Goal: Task Accomplishment & Management: Use online tool/utility

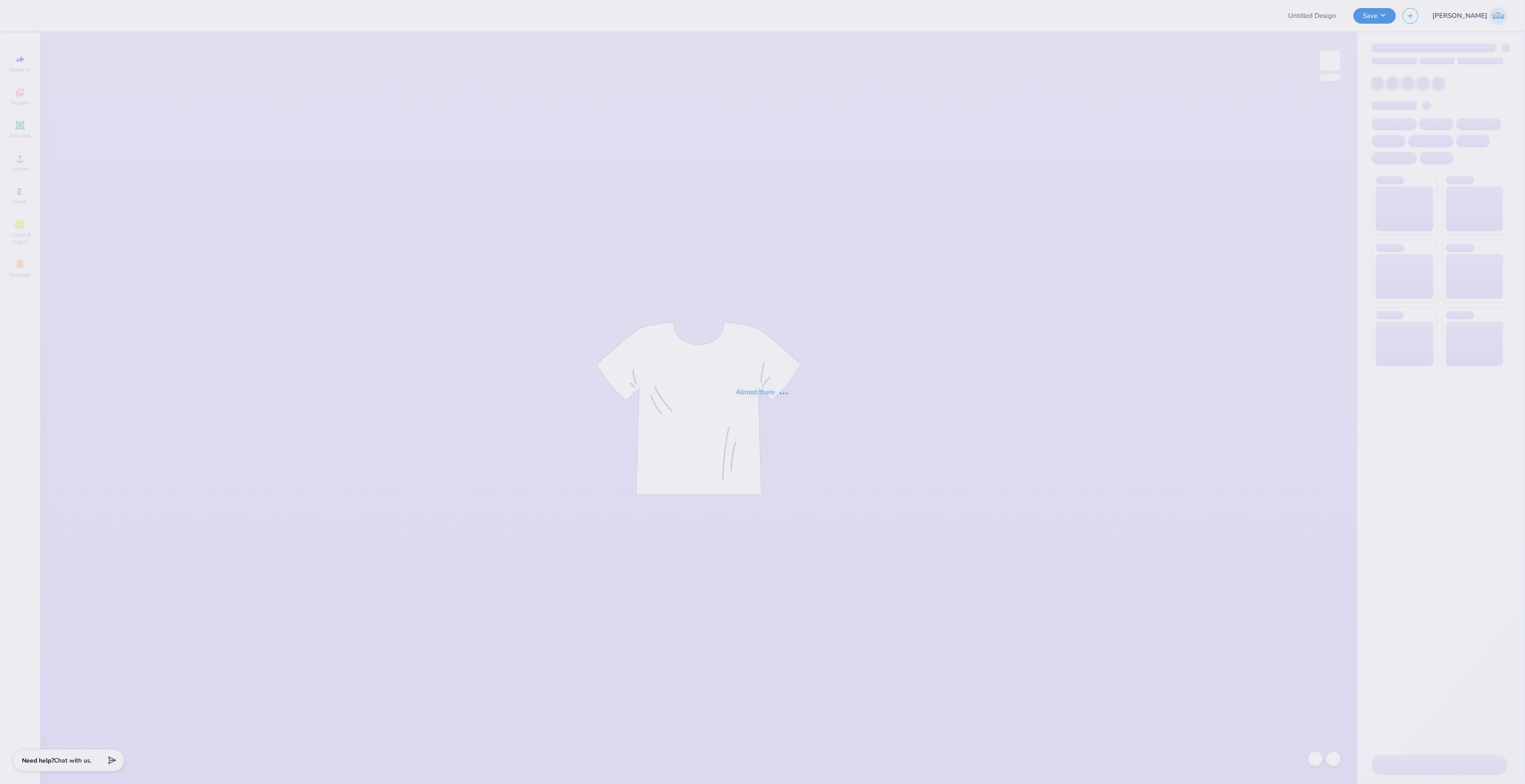
type input "Chi Omega New Members"
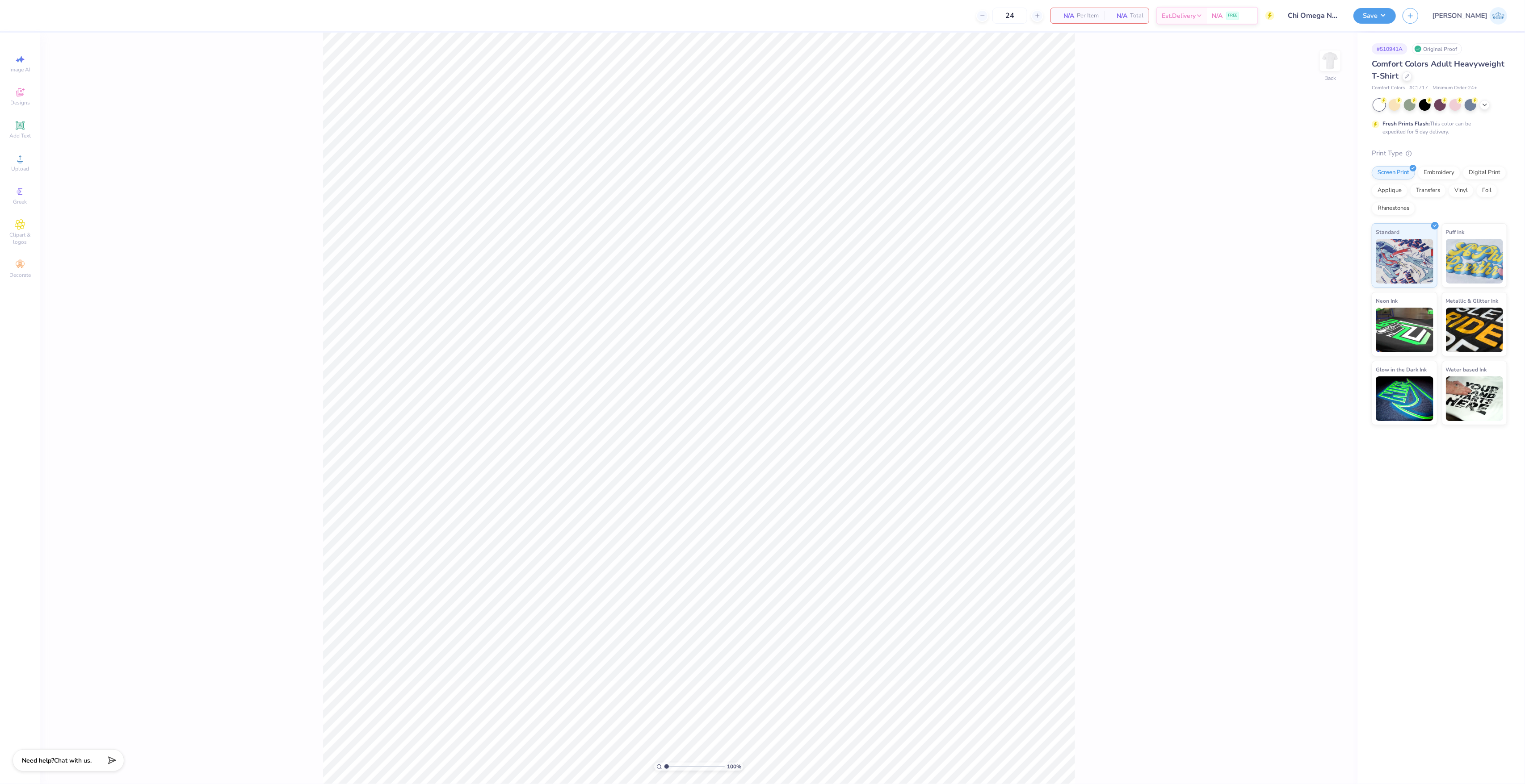
click at [38, 158] on div "Image AI Designs Add Text Upload Greek Clipart & logos Decorate" at bounding box center [20, 409] width 40 height 752
click at [33, 159] on div "Upload" at bounding box center [20, 163] width 31 height 26
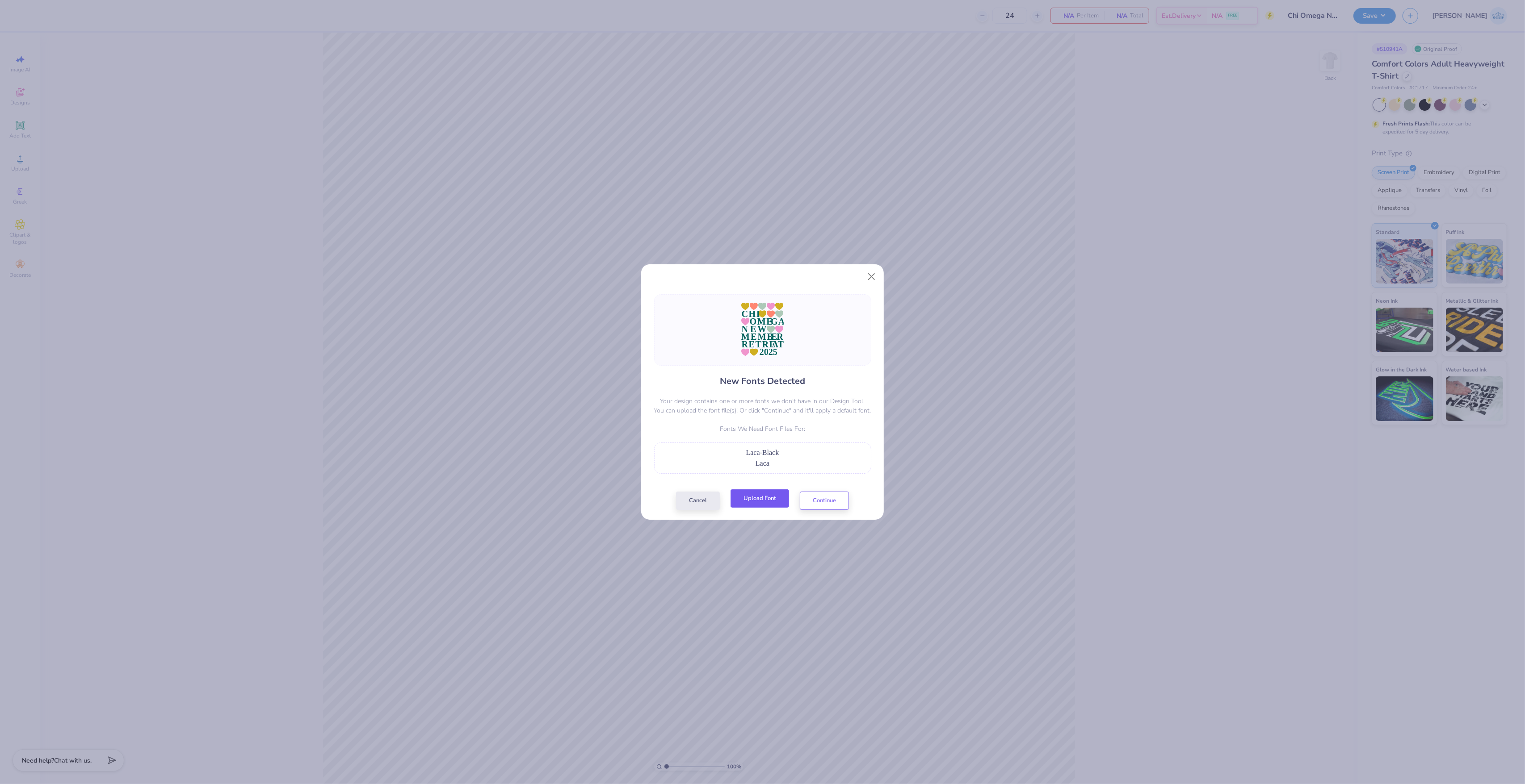
click at [765, 498] on button "Upload Font" at bounding box center [759, 499] width 59 height 18
click at [826, 486] on div "New Fonts Detected Your design contains one or more fonts we don't have in our …" at bounding box center [762, 402] width 223 height 216
click at [828, 491] on div "New Fonts Detected Your design contains one or more fonts we don't have in our …" at bounding box center [762, 402] width 223 height 216
click at [836, 503] on button "Continue" at bounding box center [824, 499] width 49 height 18
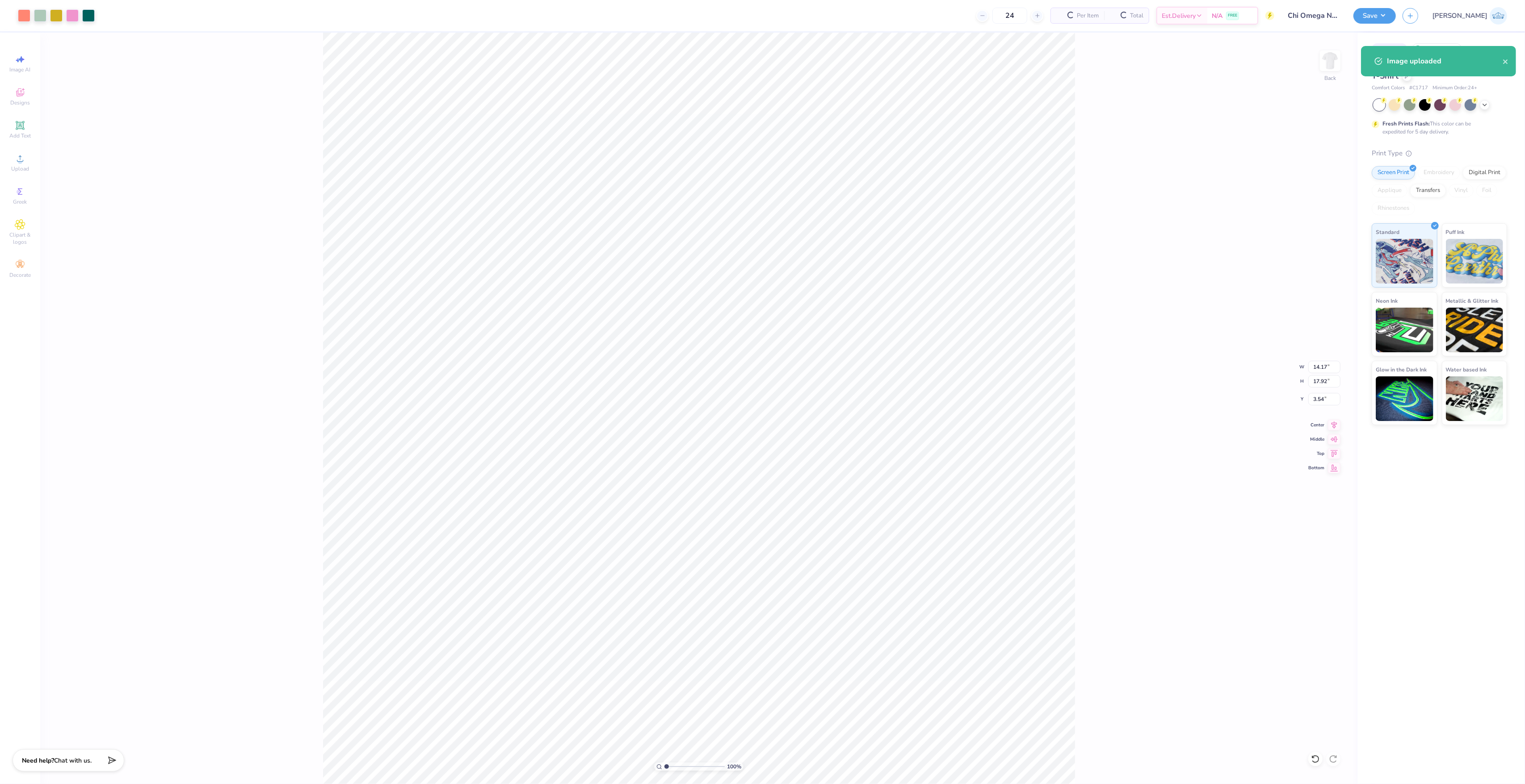
click at [1316, 359] on div "100 % Back W 14.17 14.17 " H 17.92 17.92 " Y 3.54 3.54 " Center Middle Top Bott…" at bounding box center [699, 409] width 1317 height 752
click at [1324, 363] on input "14.17" at bounding box center [1324, 367] width 32 height 13
type input "12.00"
type input "15.17"
type input "4.91"
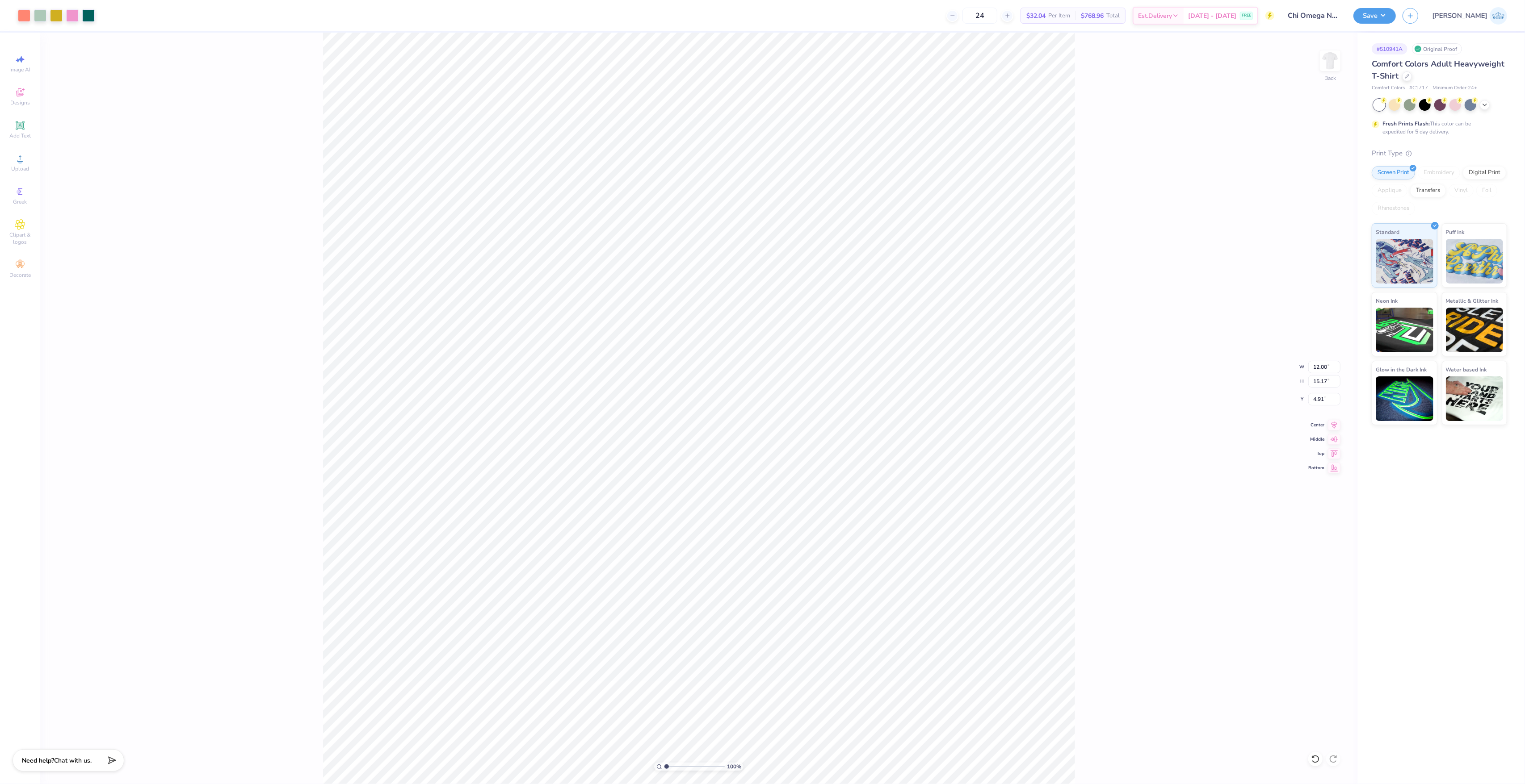
click at [1110, 409] on div "100 % Back W 12.00 12.00 " H 15.17 15.17 " Y 4.91 4.91 " Center [GEOGRAPHIC_DAT…" at bounding box center [699, 409] width 1317 height 752
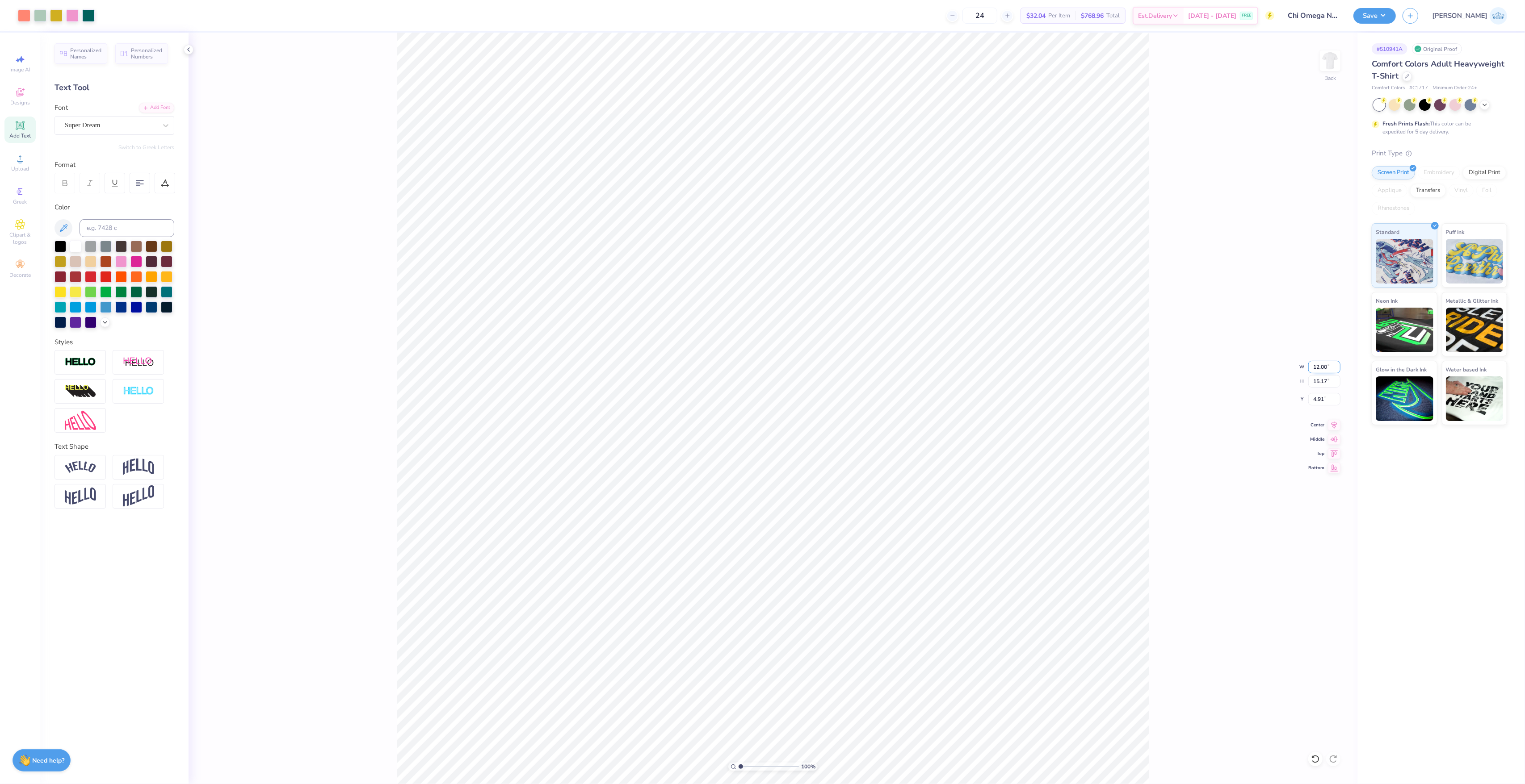
click at [1314, 362] on input "12.00" at bounding box center [1324, 367] width 32 height 13
type input "14.23"
type input "18.00"
type input "3.50"
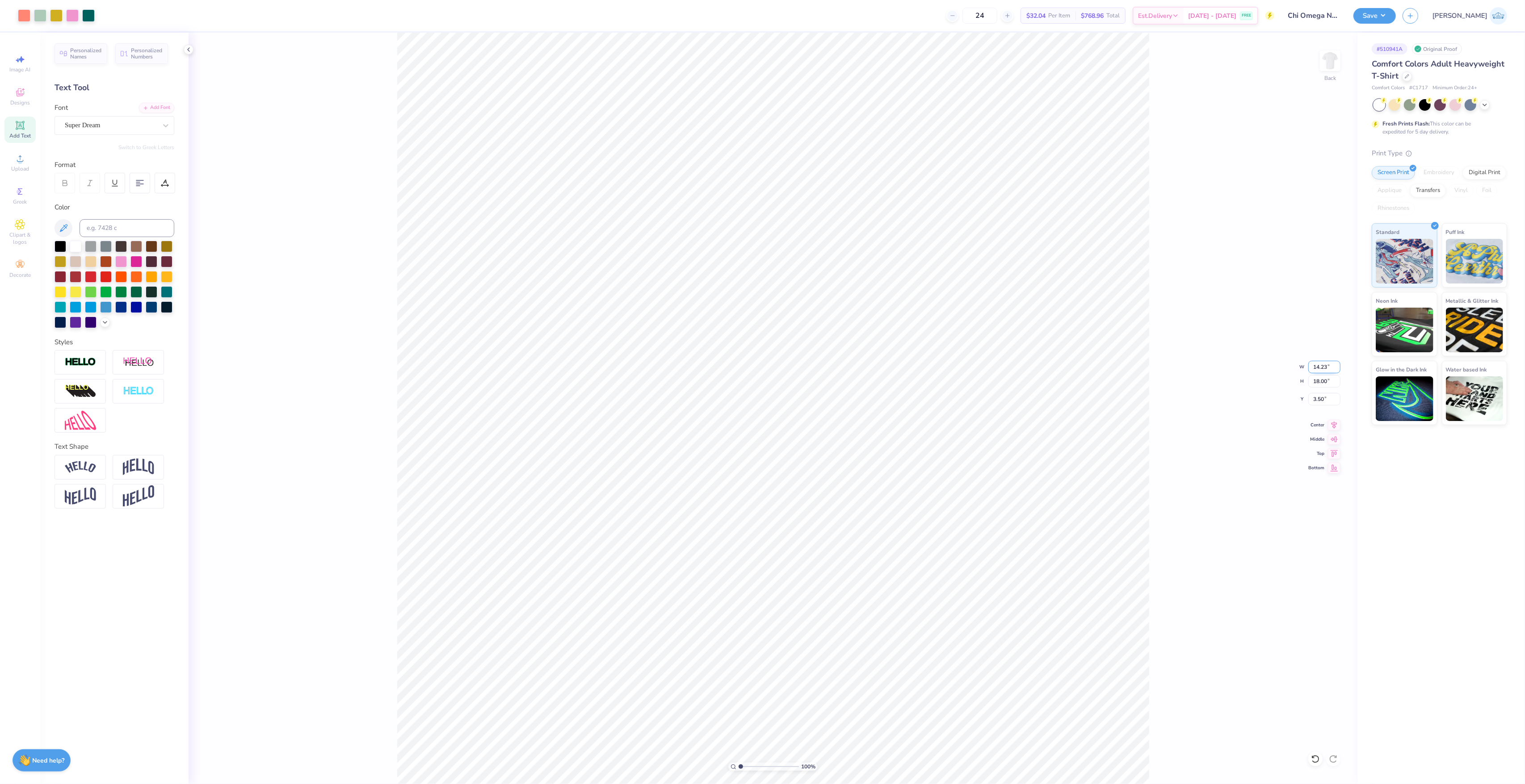
click at [1314, 362] on input "14.23" at bounding box center [1324, 367] width 32 height 13
type input "1"
type input "9.00"
type input "11.38"
type input "6.81"
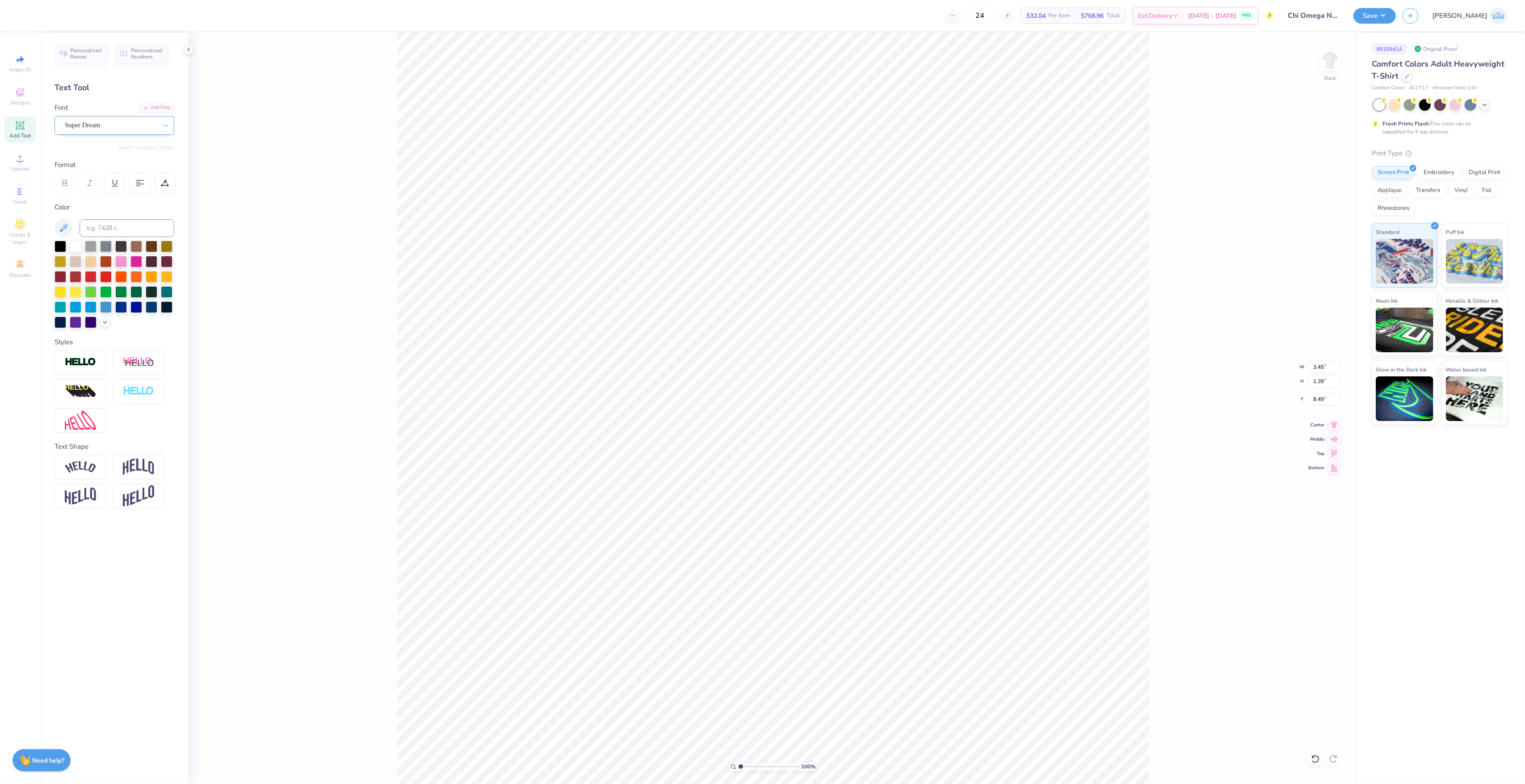
click at [82, 122] on div "Super Dream" at bounding box center [111, 125] width 94 height 14
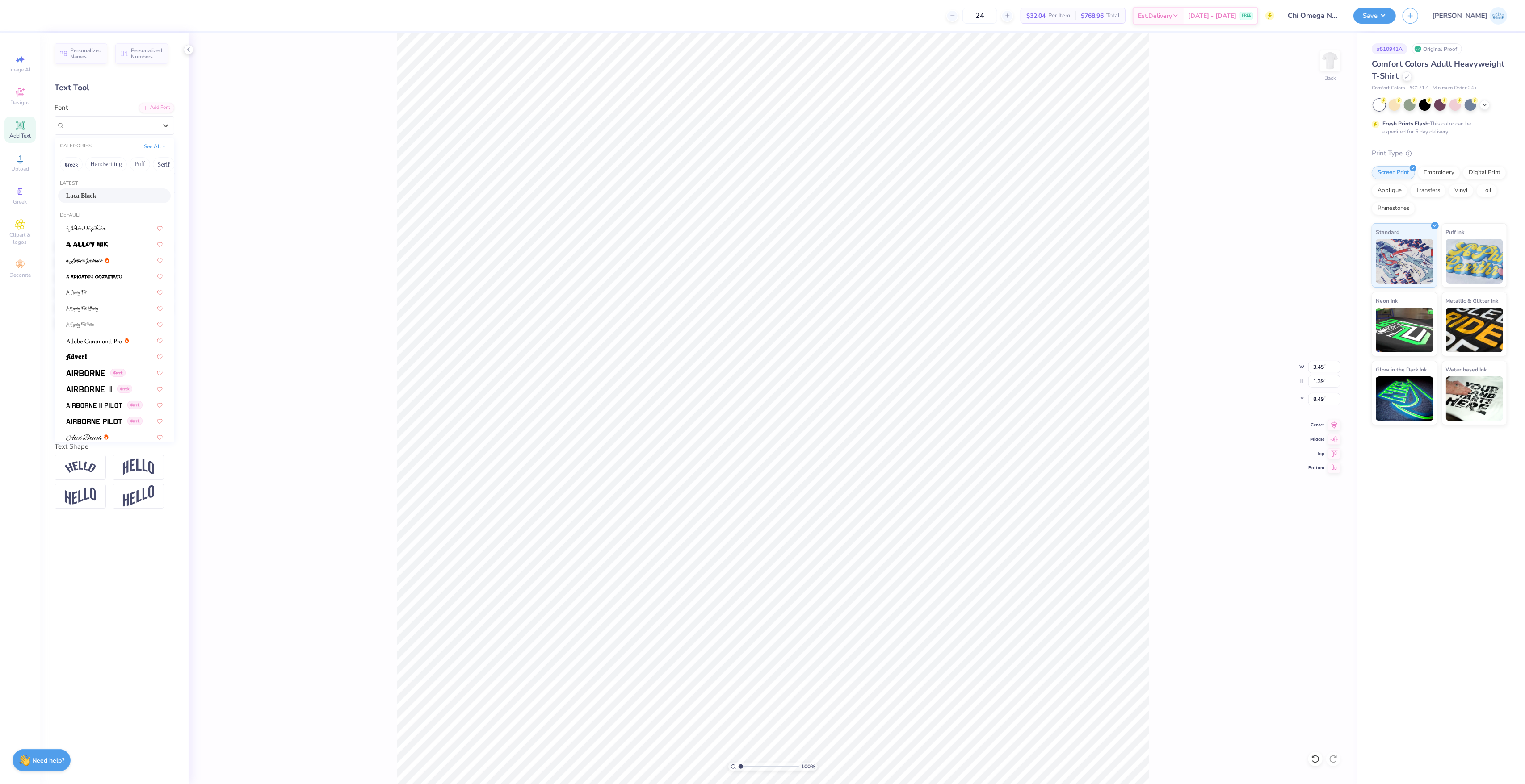
click at [95, 186] on div "Latest" at bounding box center [115, 184] width 120 height 8
click at [95, 194] on span "Laca Black" at bounding box center [80, 196] width 30 height 9
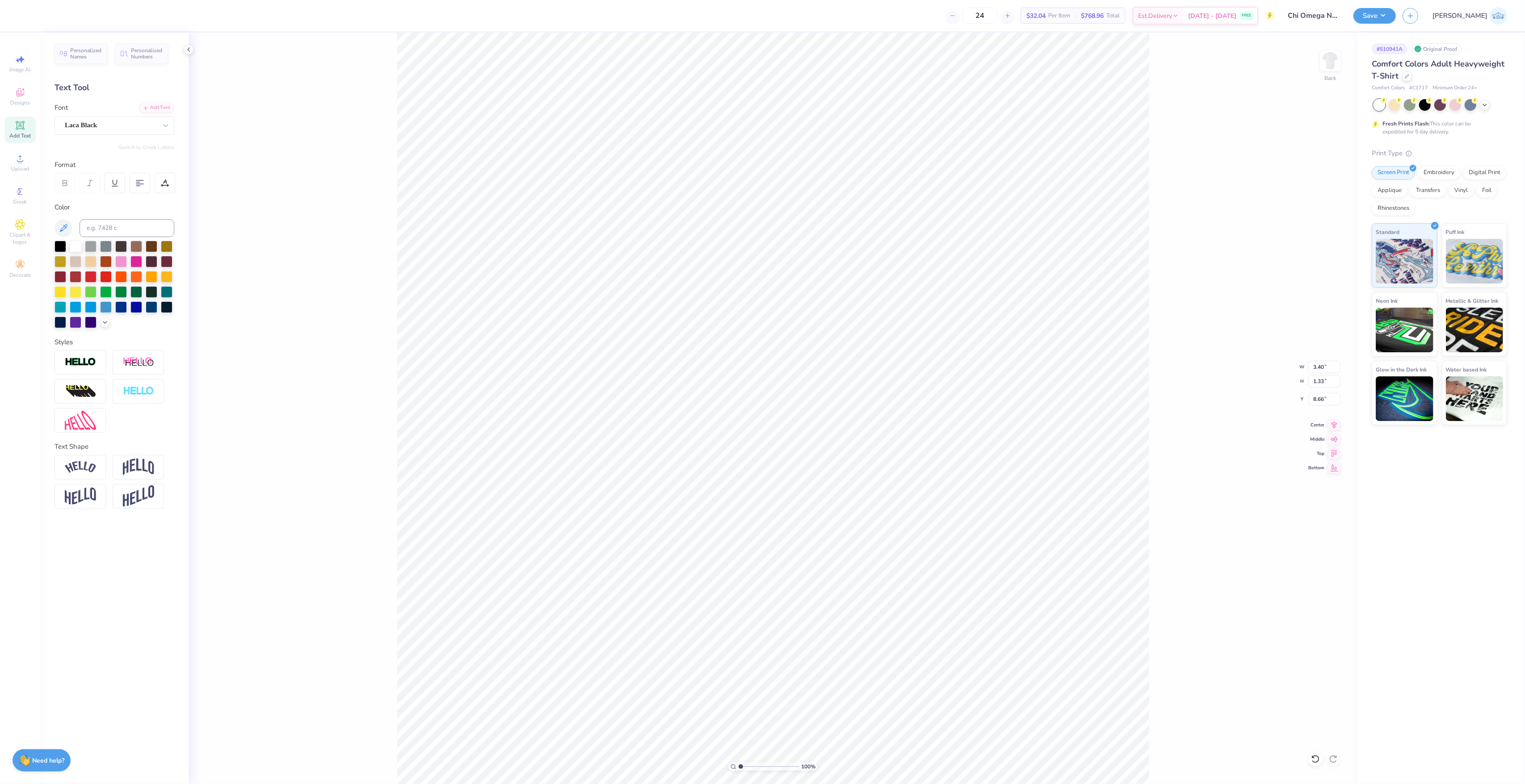
type input "3.40"
type input "1.33"
type input "8.66"
type input "5.98"
type input "1.39"
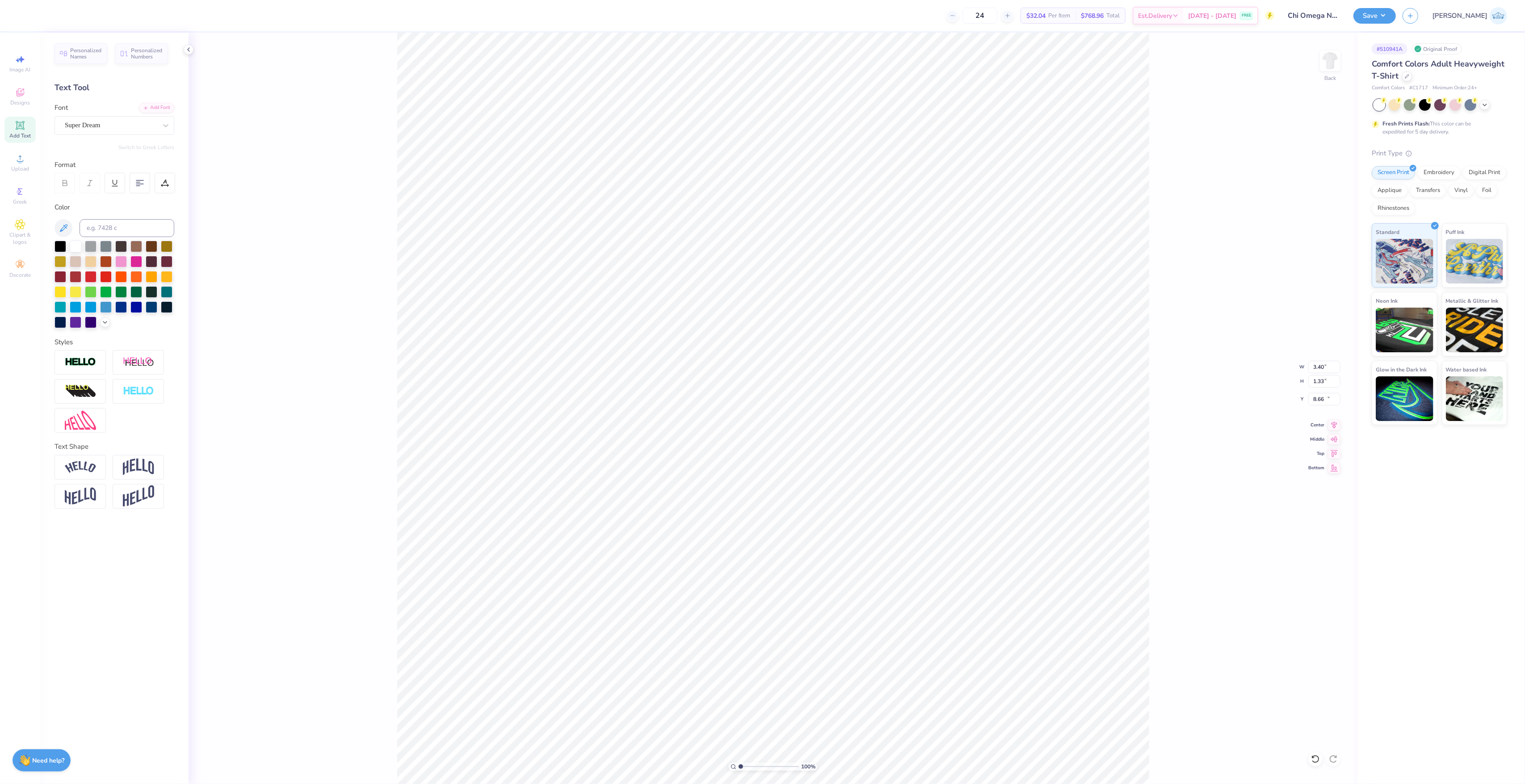
type input "10.12"
click at [88, 126] on div "Super Dream" at bounding box center [111, 125] width 94 height 14
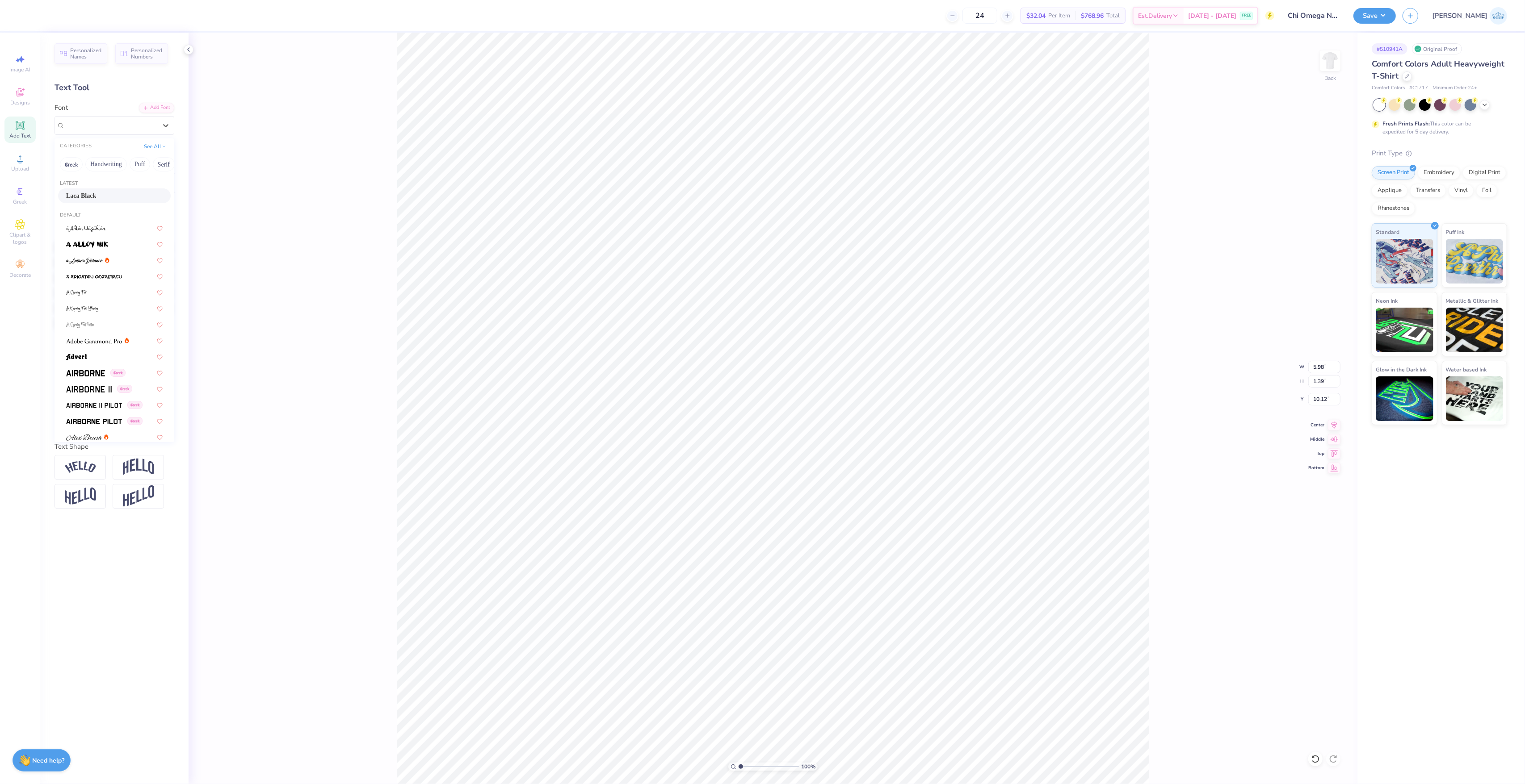
click at [117, 198] on div "Laca Black" at bounding box center [114, 196] width 97 height 9
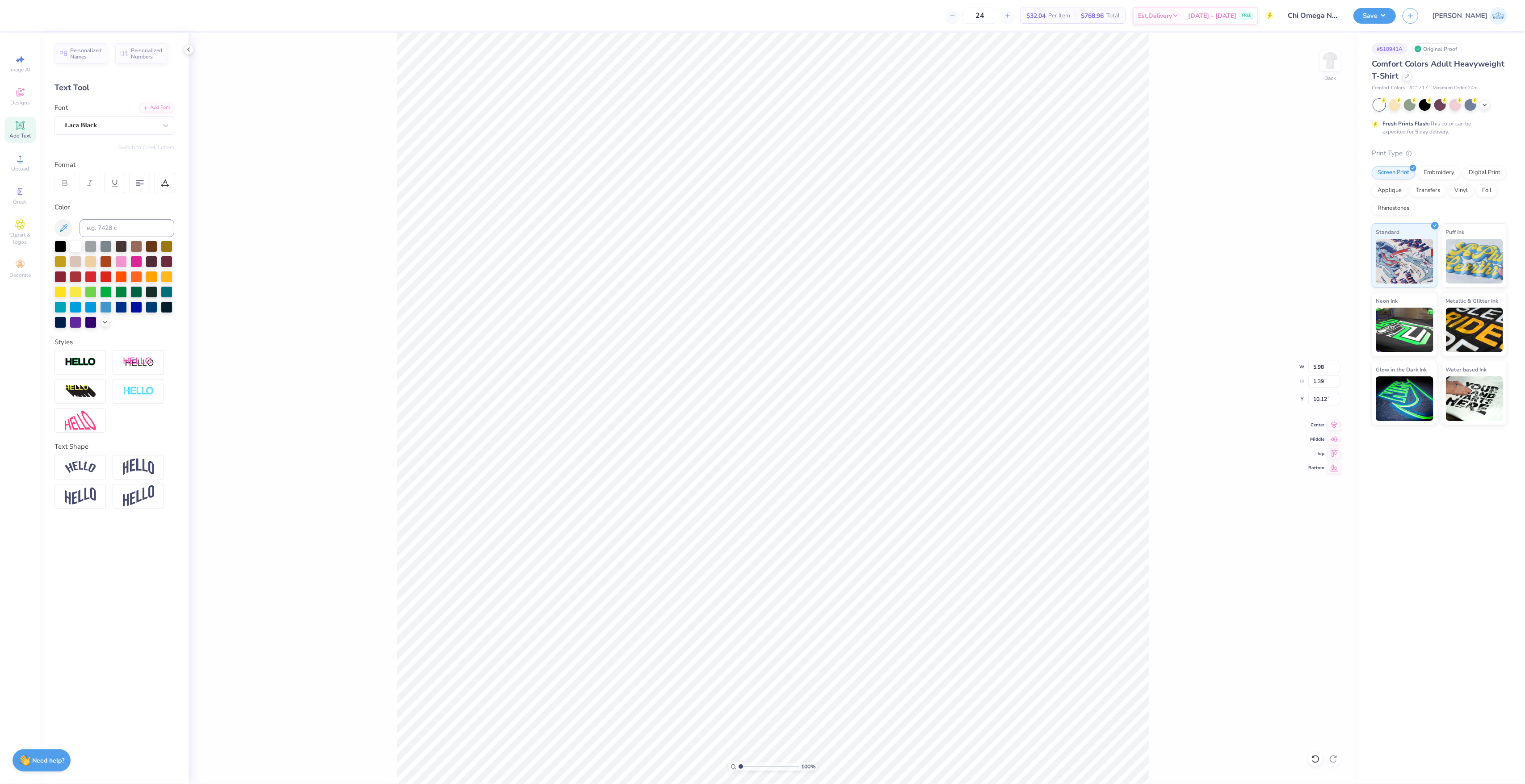
type input "6.68"
type input "1.33"
type input "10.29"
type input "6.68"
type input "1.33"
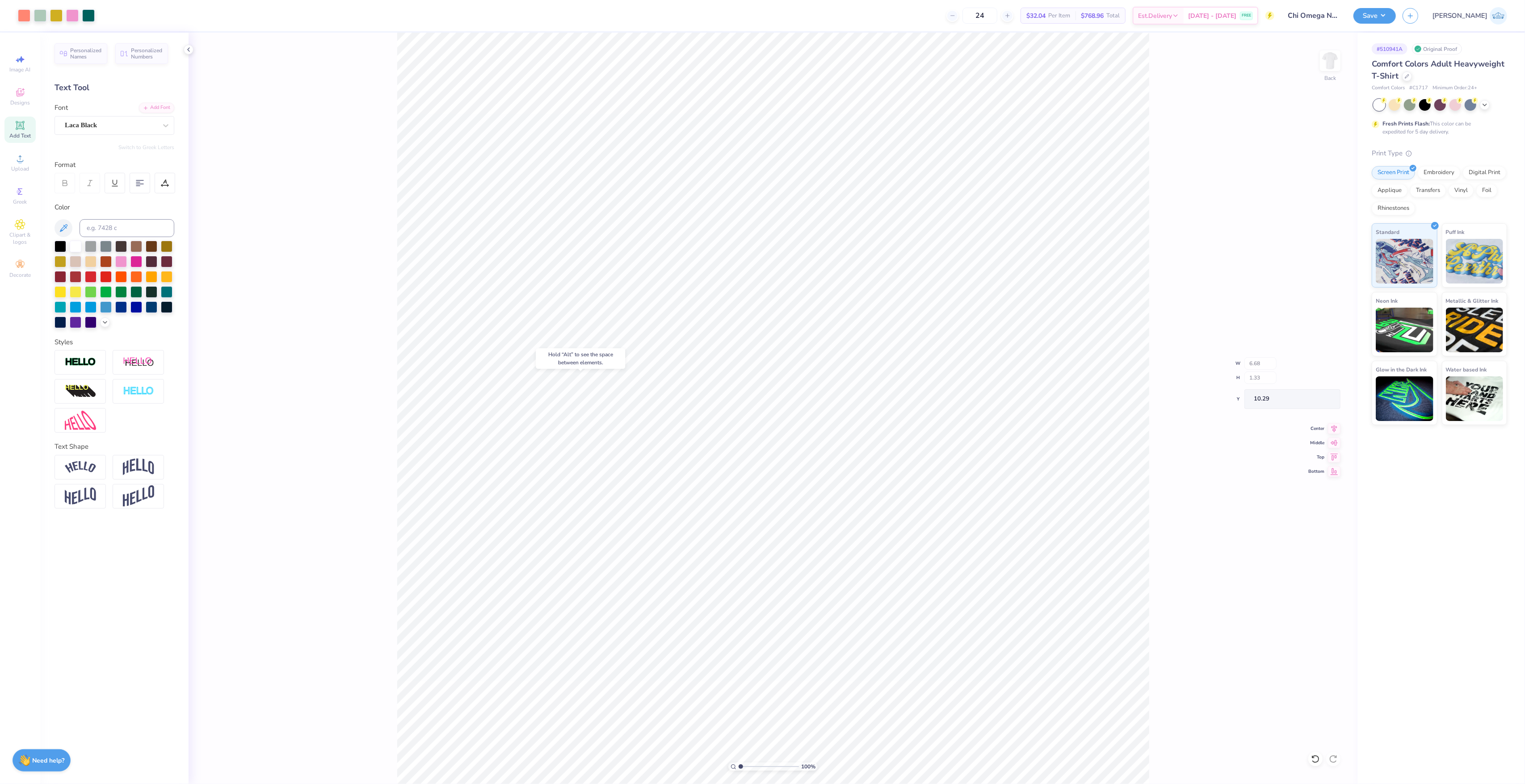
type input "10.19"
click at [123, 123] on div "Super Dream" at bounding box center [111, 125] width 94 height 14
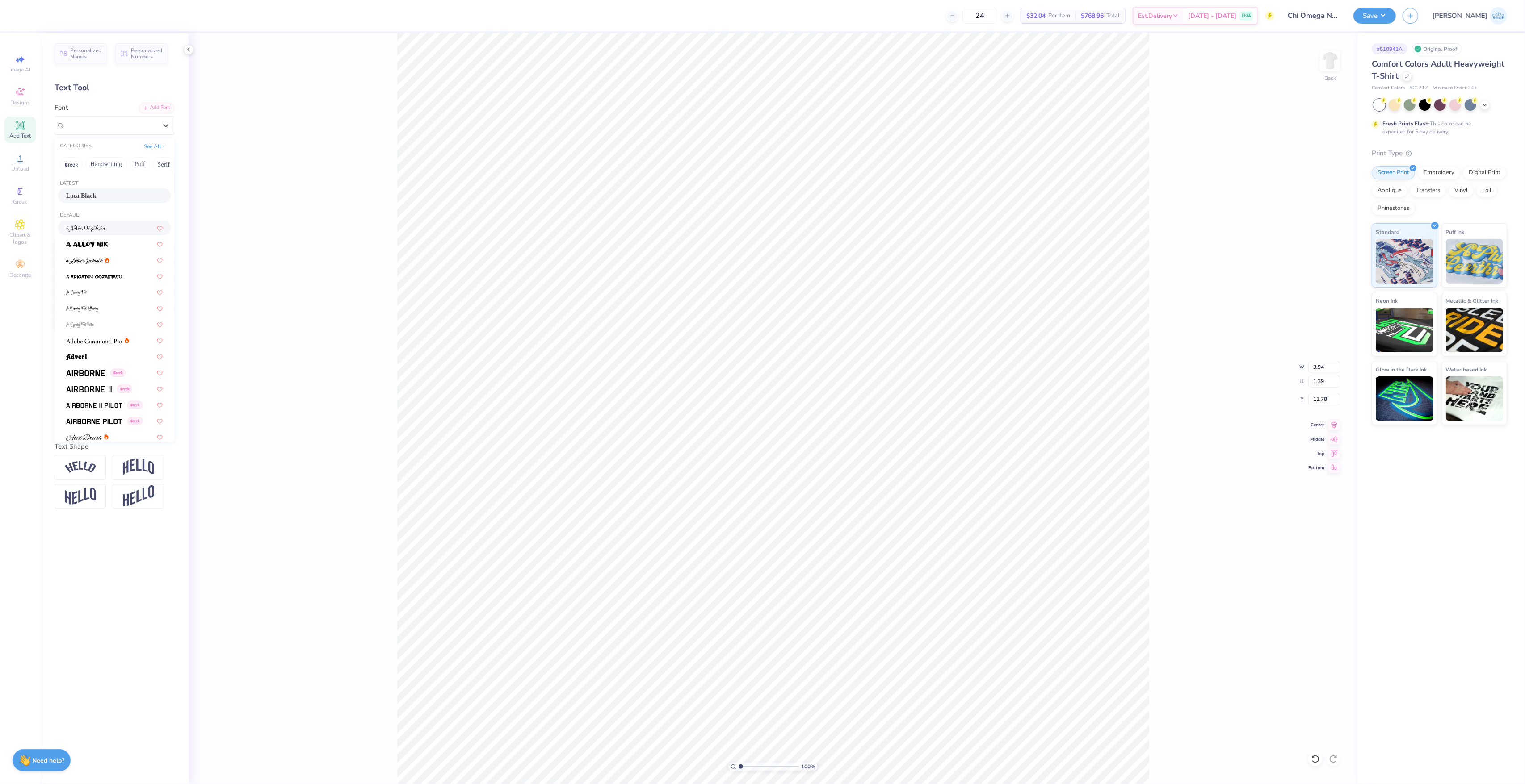
click at [95, 199] on span "Laca Black" at bounding box center [80, 196] width 30 height 9
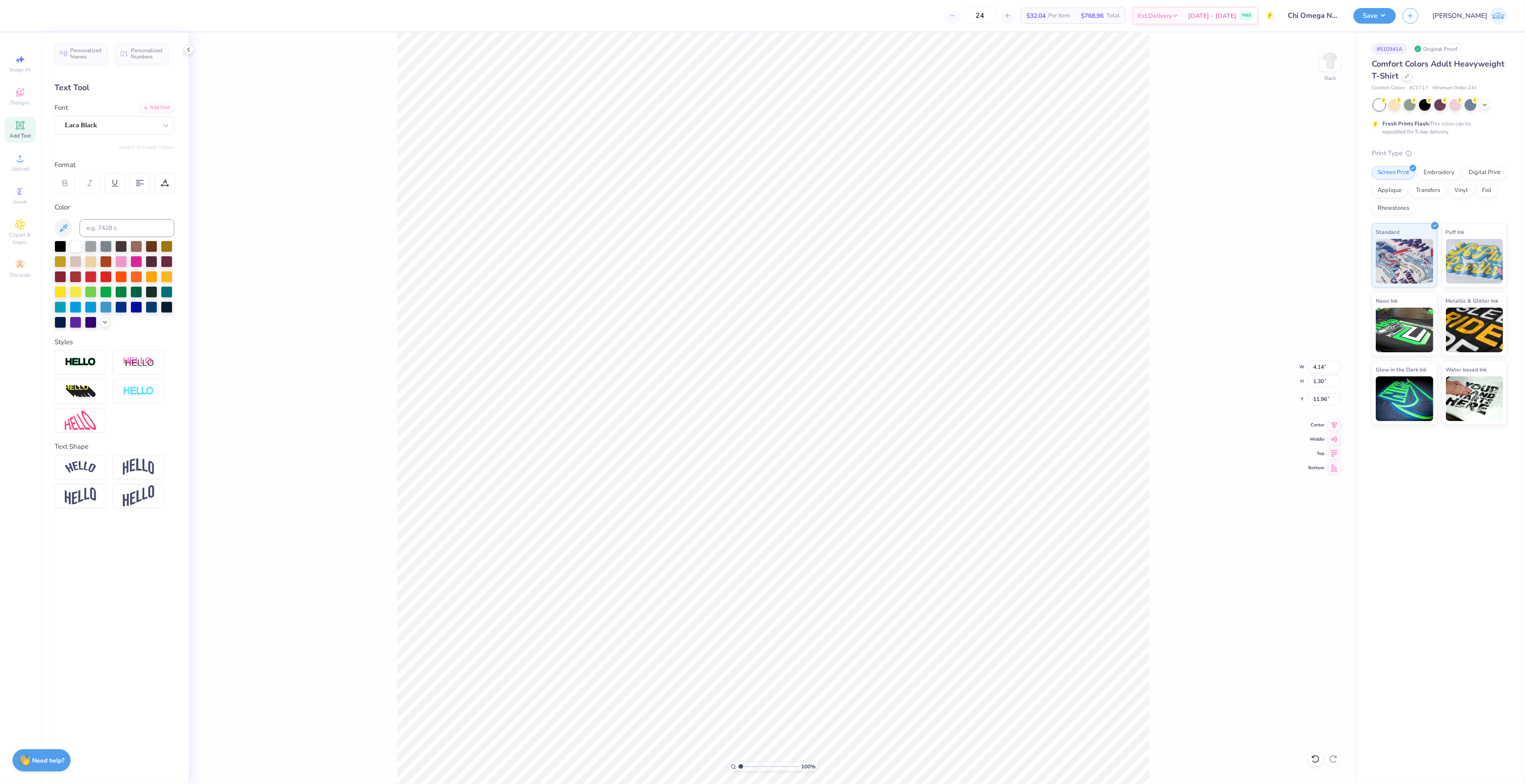
type input "4.14"
type input "1.30"
type input "11.96"
type input "7.45"
type input "1.39"
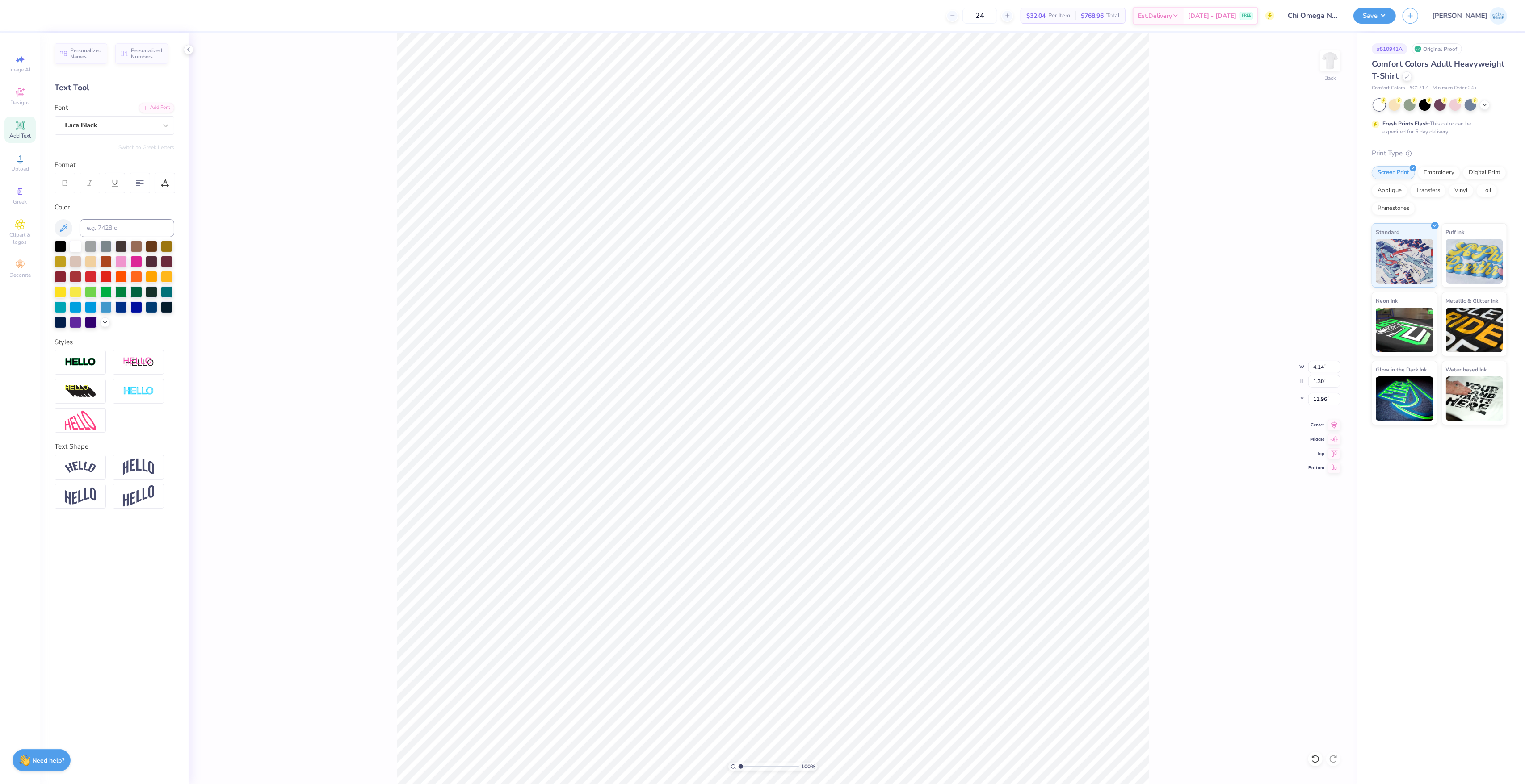
type input "13.39"
click at [136, 134] on div "Super Dream" at bounding box center [115, 125] width 120 height 18
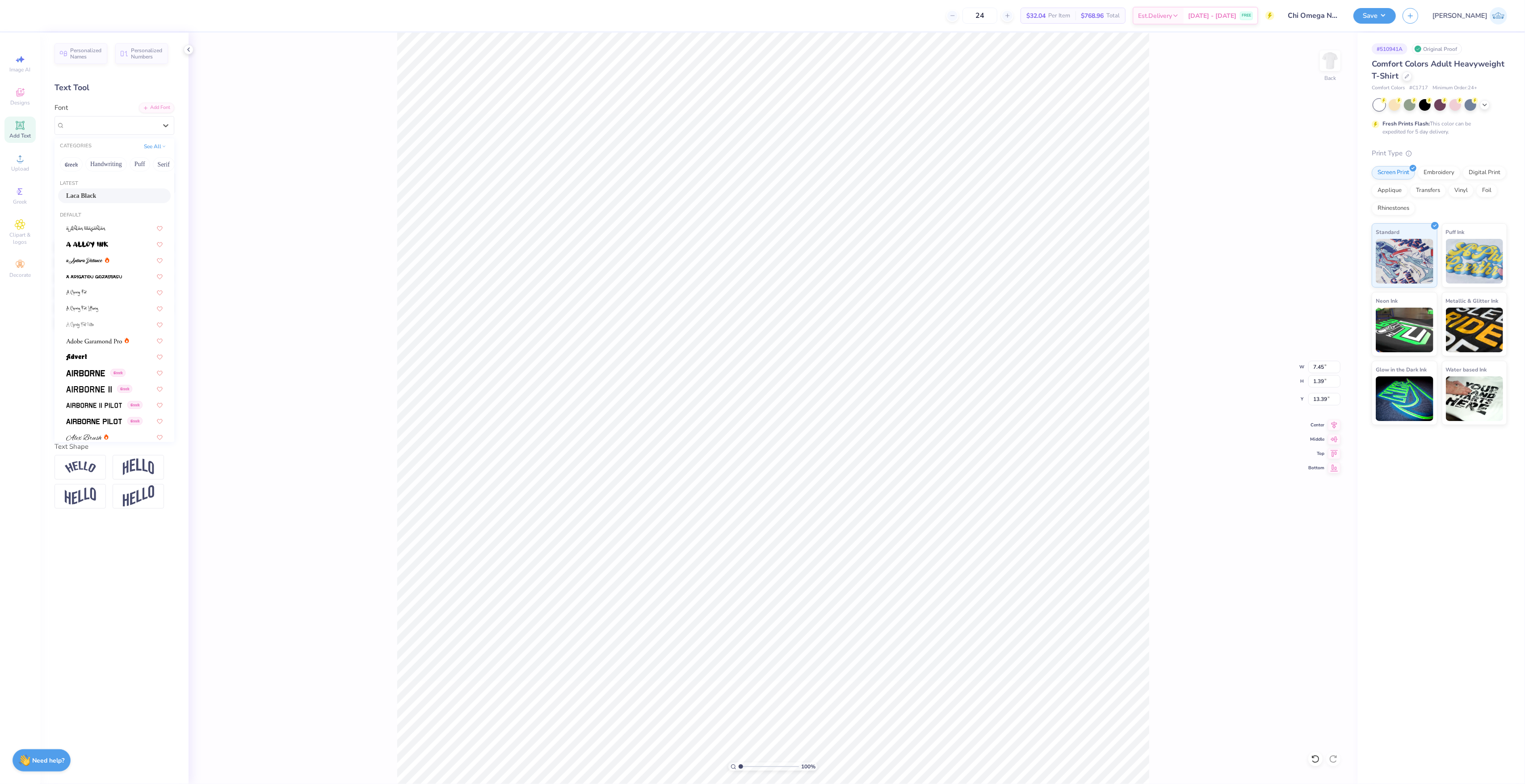
click at [87, 197] on span "Laca Black" at bounding box center [80, 196] width 30 height 9
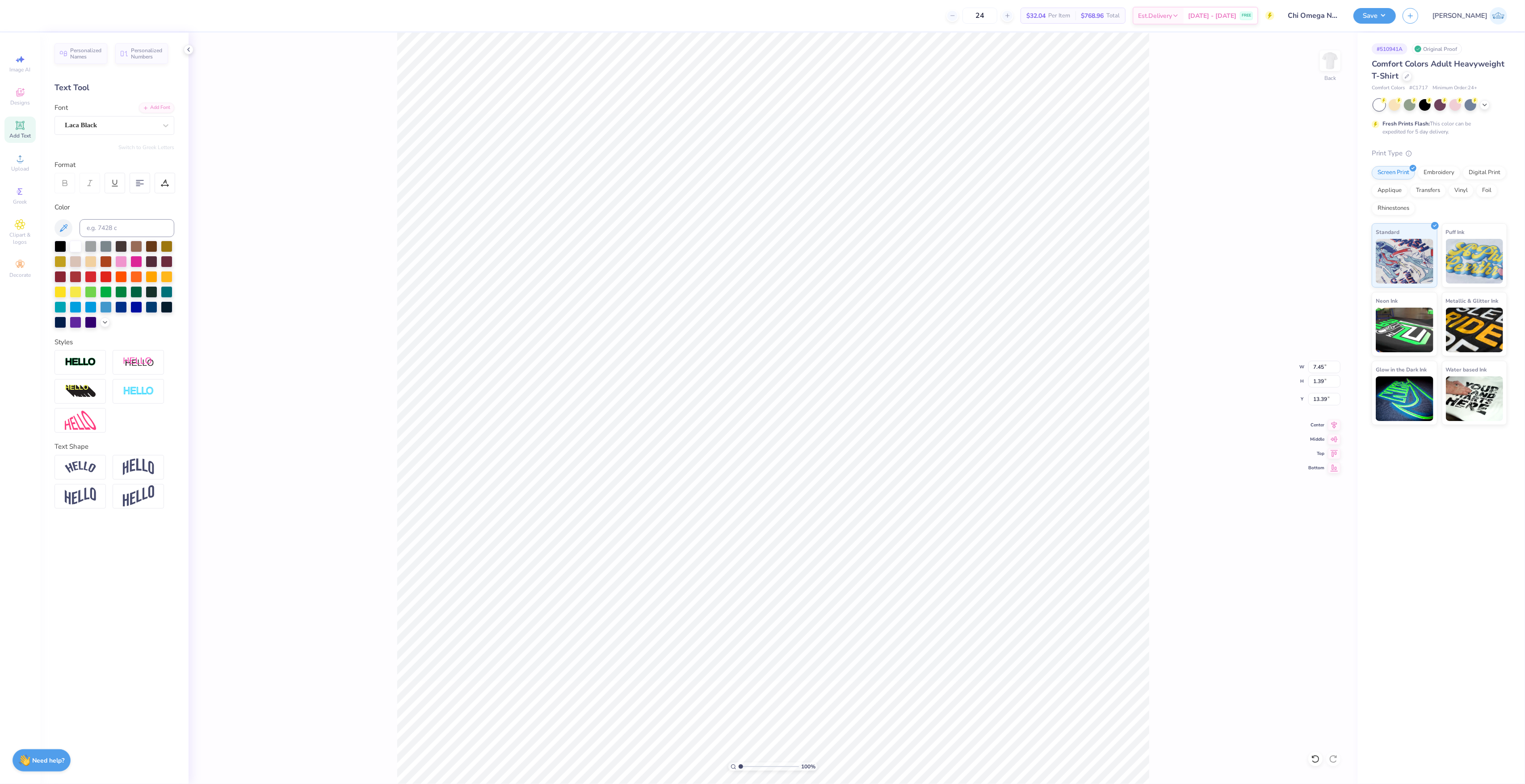
type input "7.75"
type input "1.30"
type input "13.58"
type input "7.95"
type input "1.39"
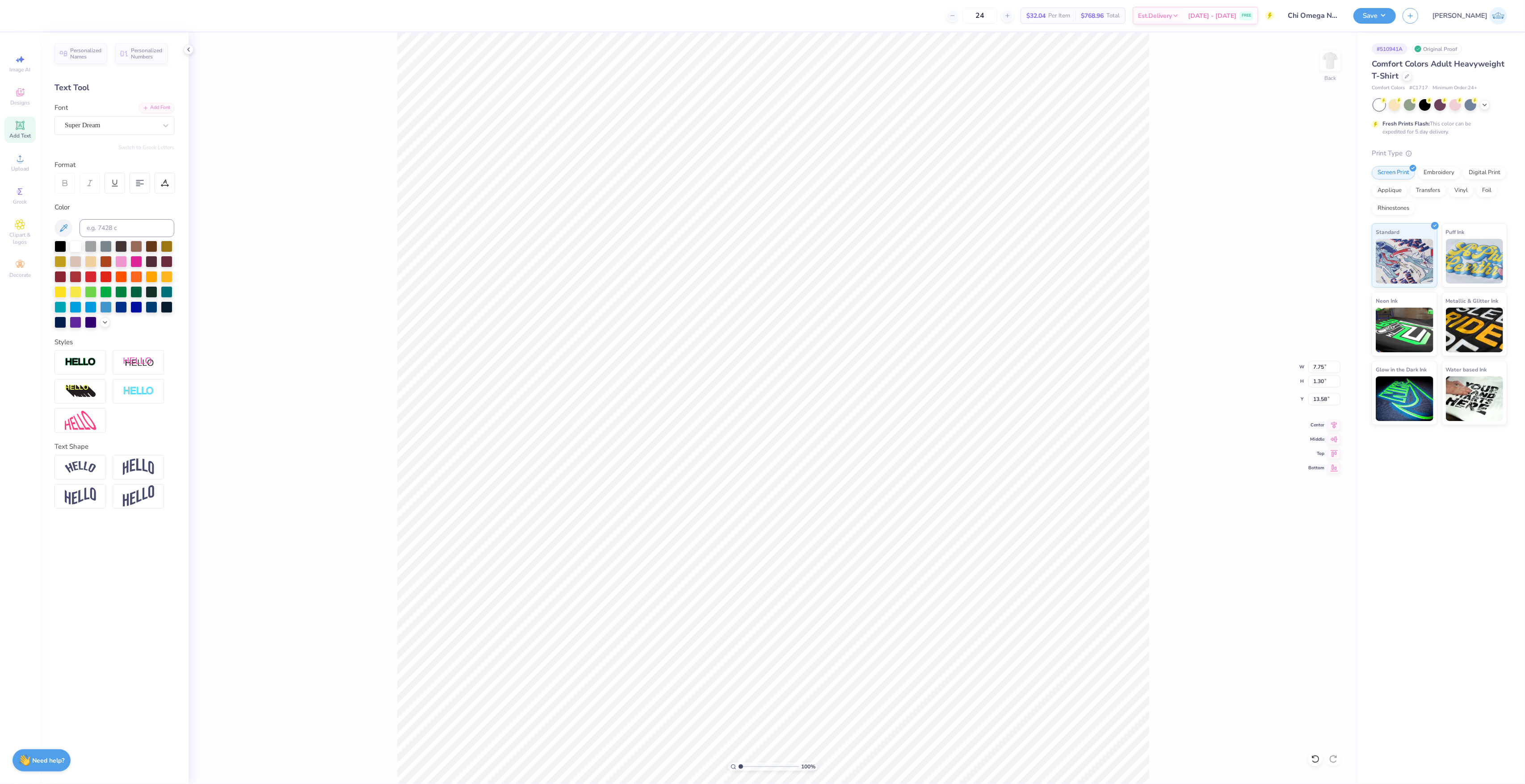
type input "15.00"
click at [119, 124] on div "Super Dream" at bounding box center [111, 125] width 94 height 14
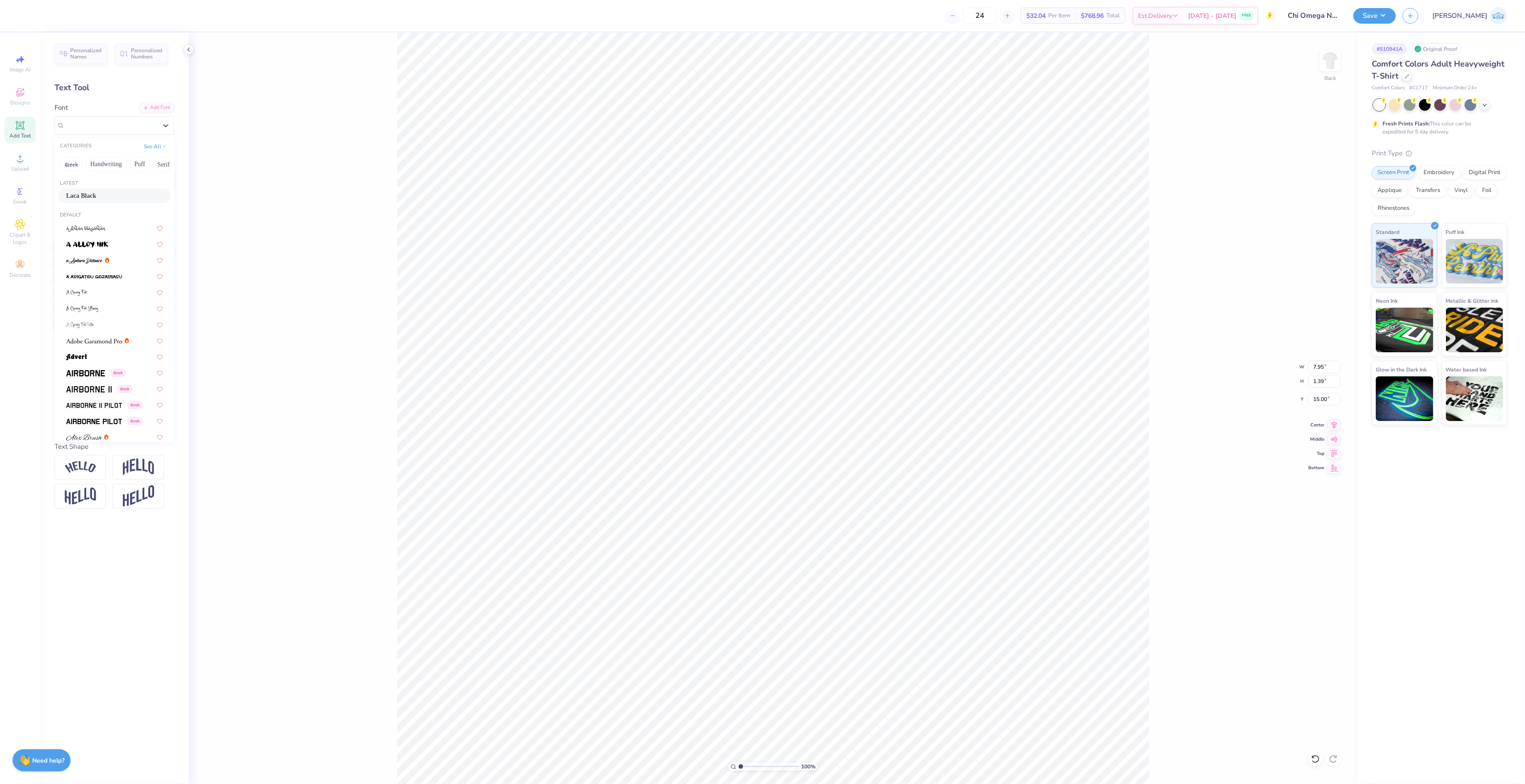
click at [108, 194] on div "Laca Black" at bounding box center [114, 196] width 97 height 9
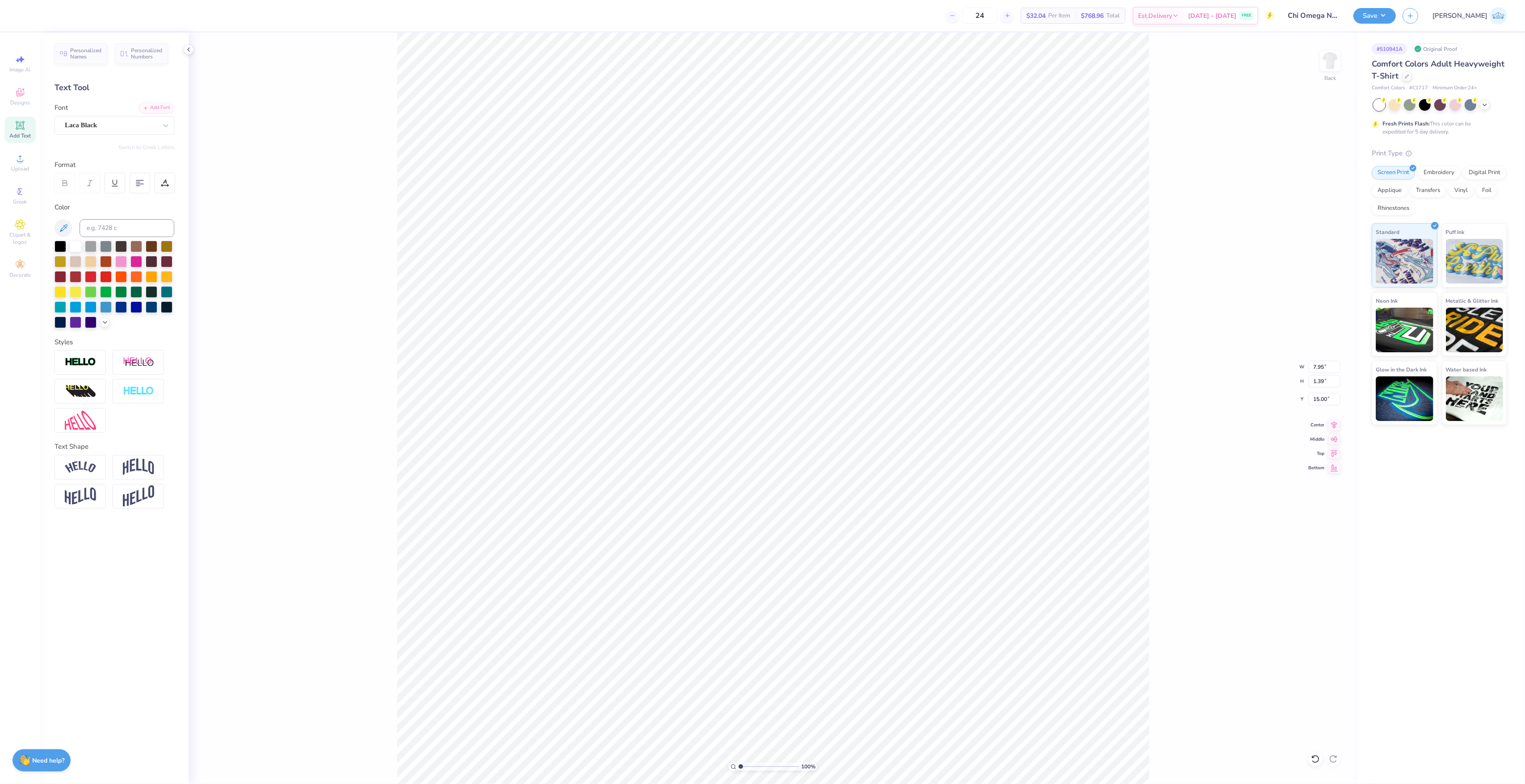
type input "7.89"
type input "1.30"
type input "15.18"
type input "4.57"
type input "1.39"
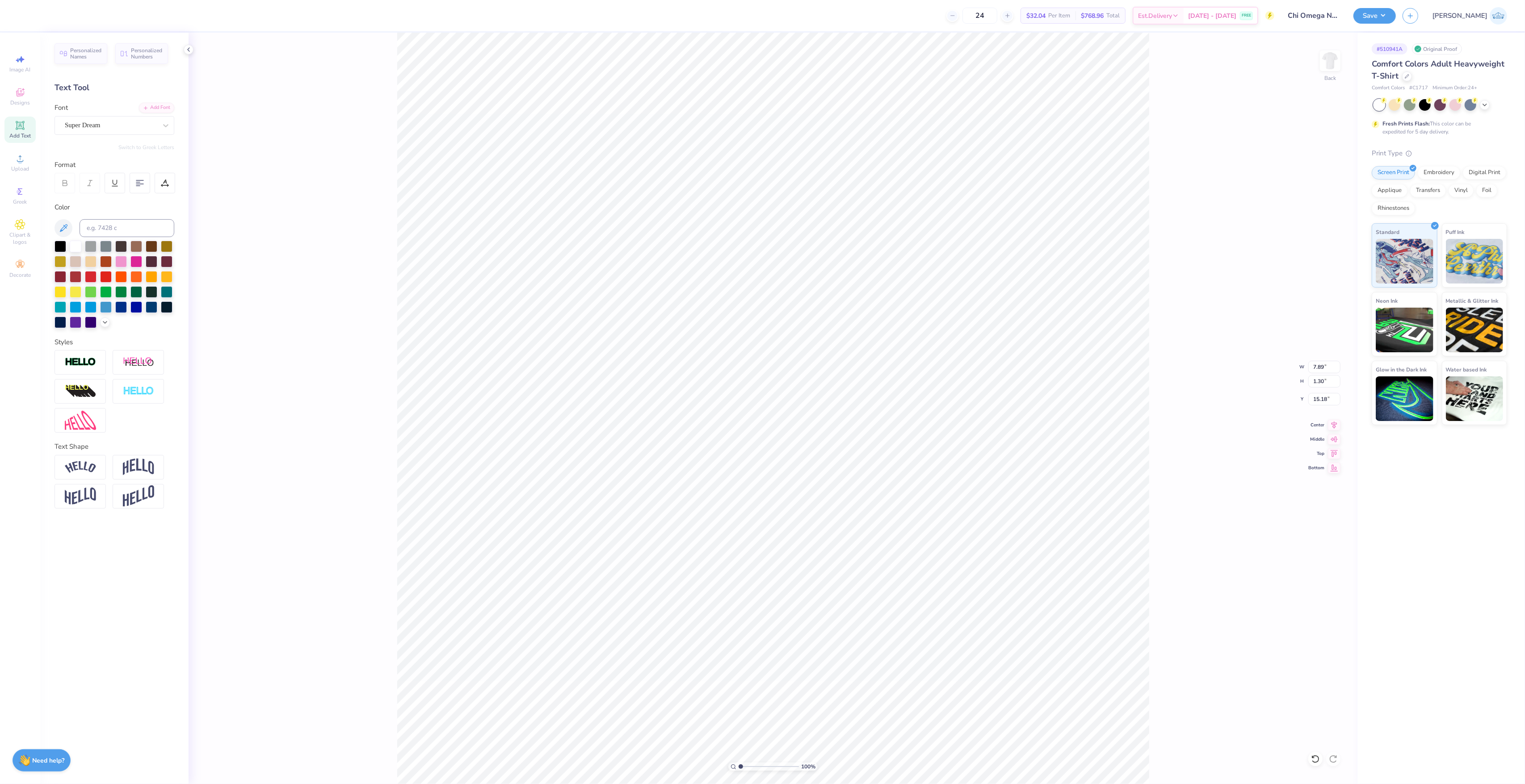
type input "16.59"
click at [115, 127] on div "Super Dream" at bounding box center [111, 125] width 94 height 14
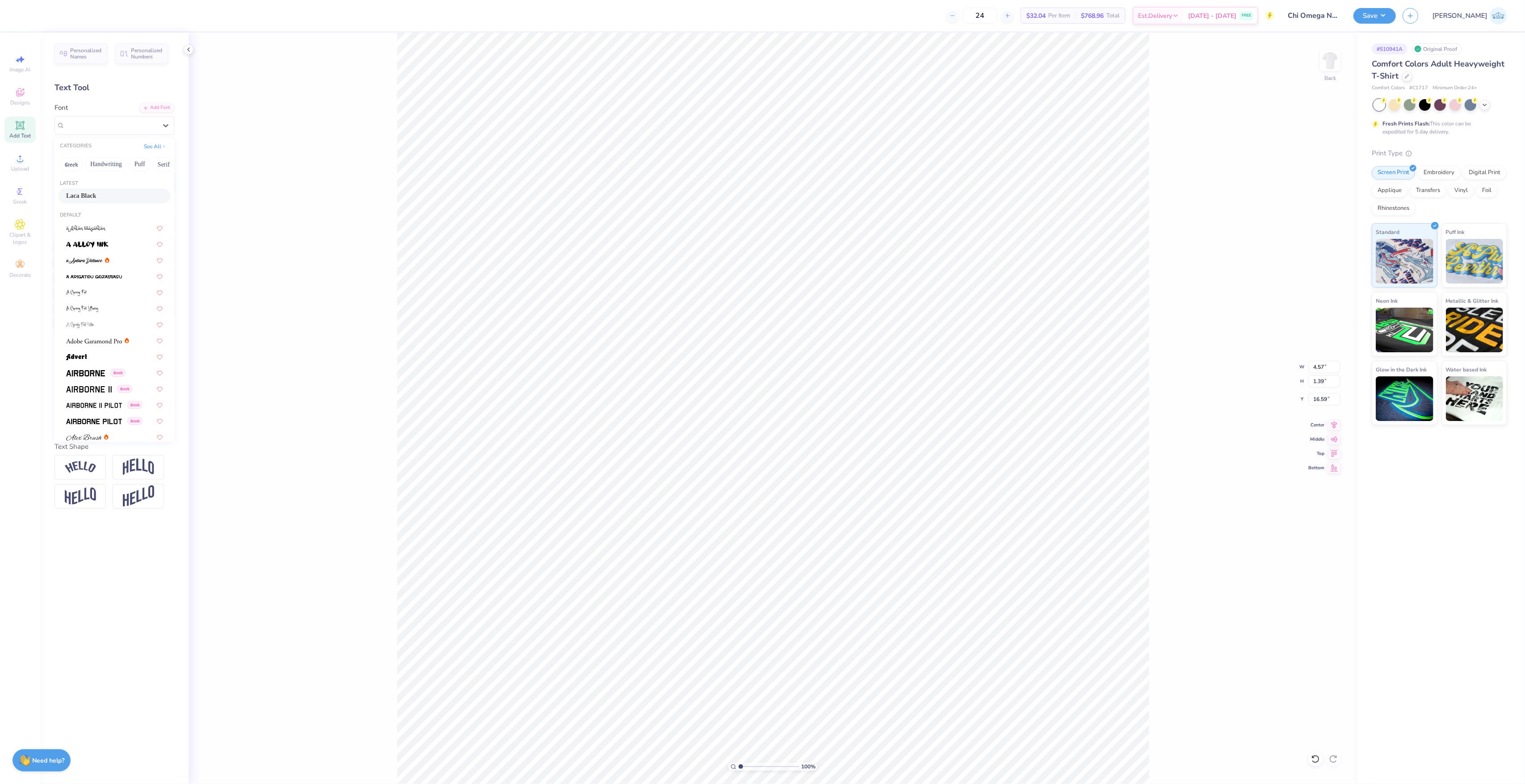
click at [115, 195] on div "Laca Black" at bounding box center [114, 196] width 97 height 9
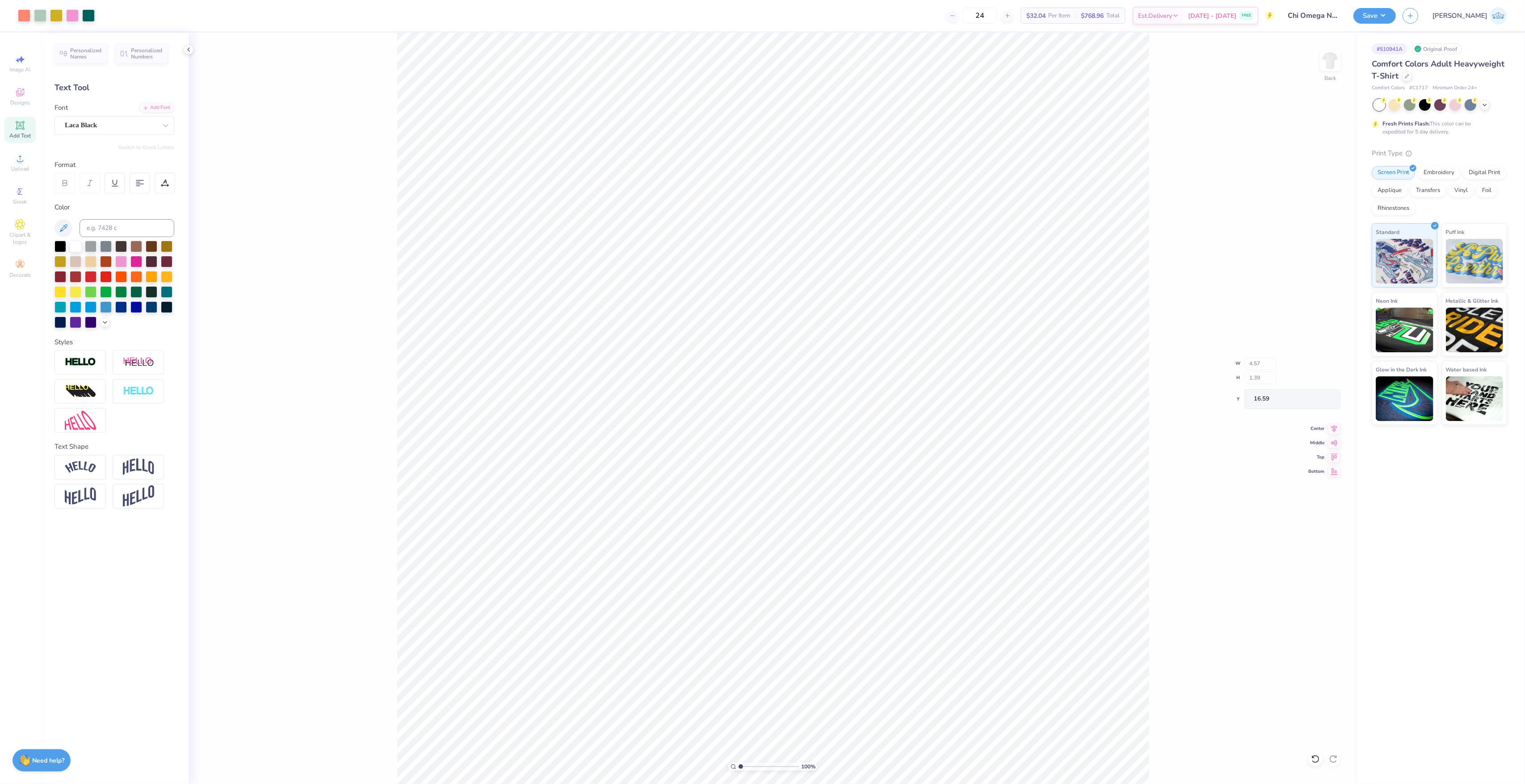
type input "4.71"
type input "1.33"
type input "16.76"
type input "7.75"
type input "13.53"
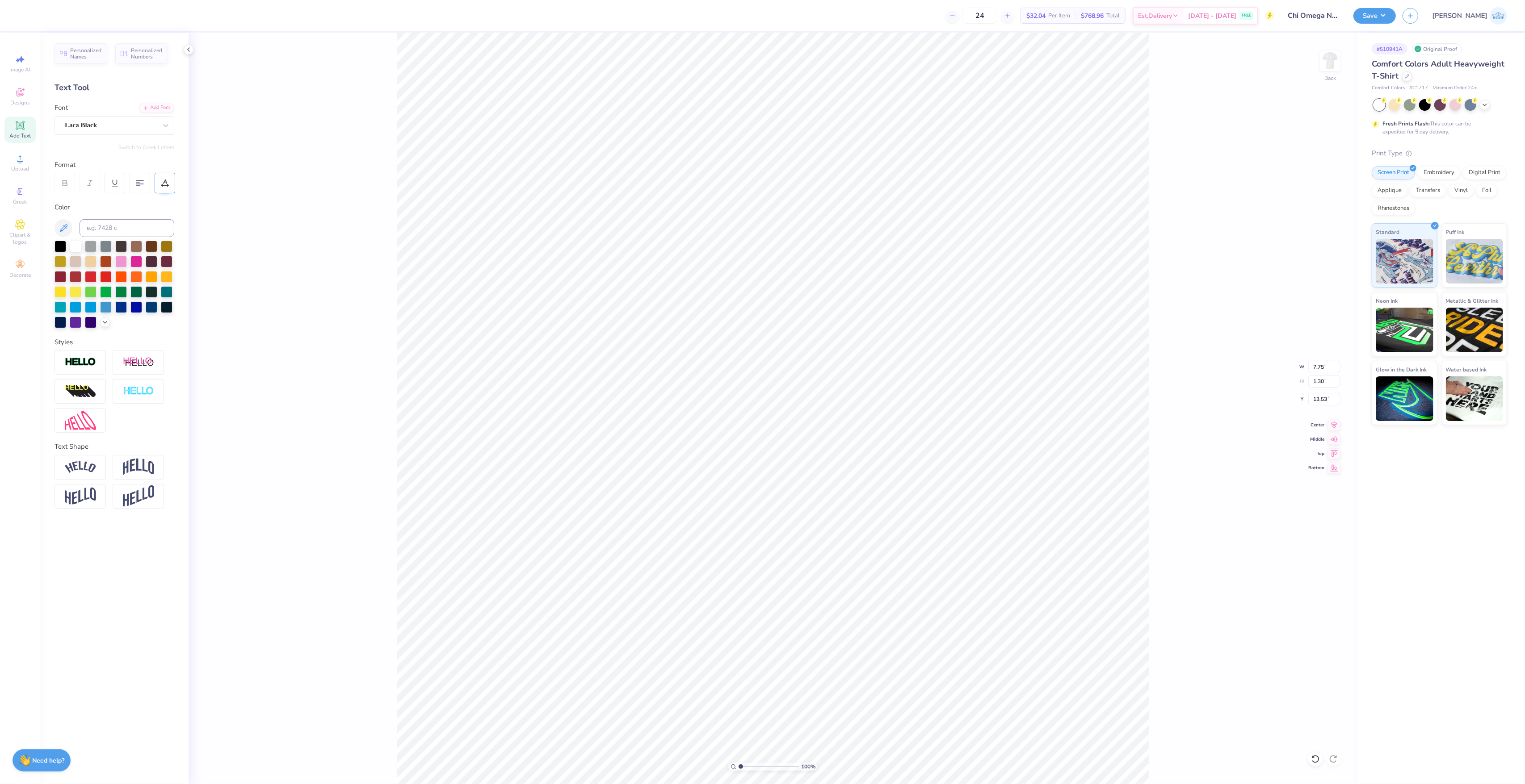
click at [169, 188] on div at bounding box center [165, 183] width 20 height 20
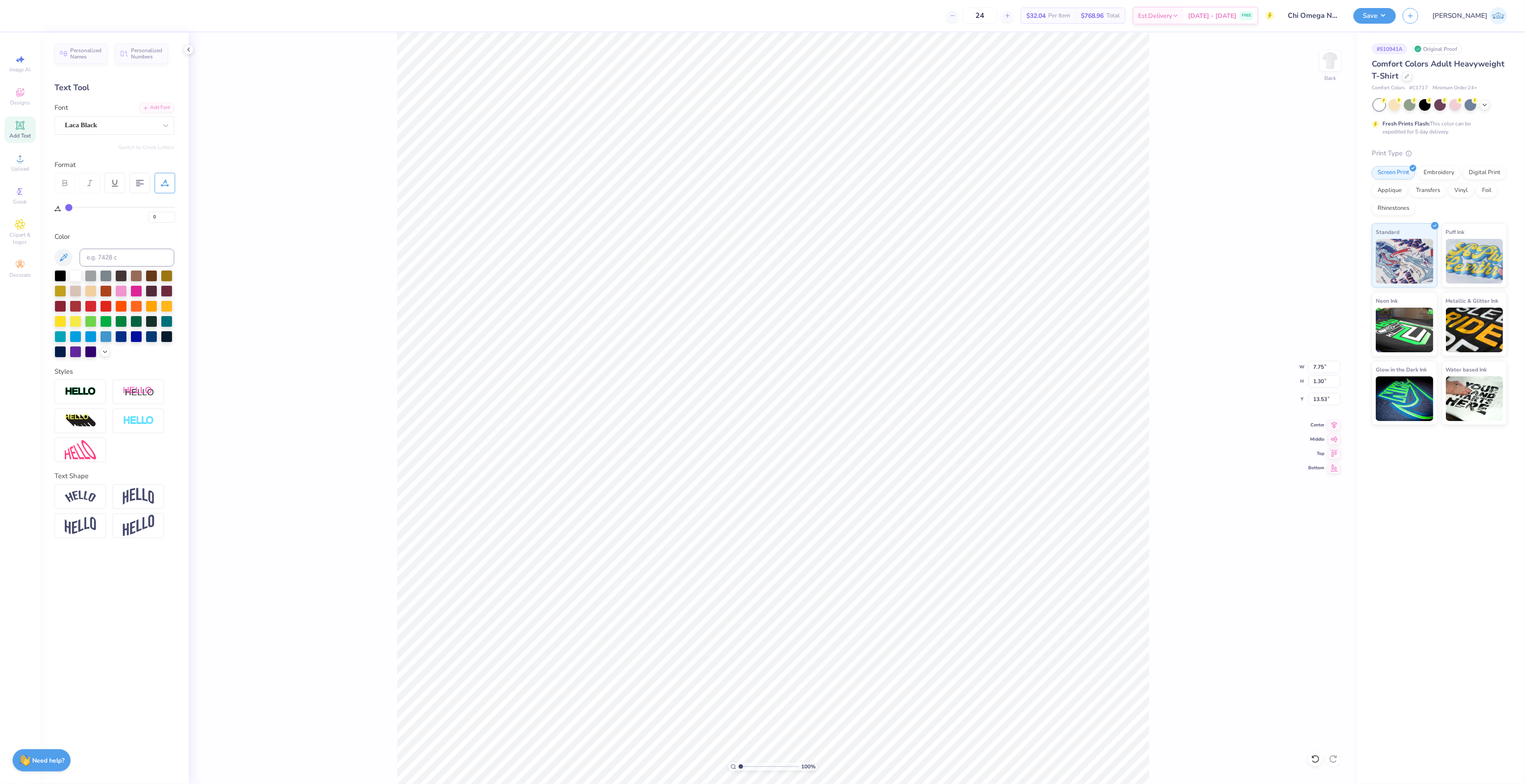
drag, startPoint x: 73, startPoint y: 209, endPoint x: 140, endPoint y: 219, distance: 67.7
click at [140, 219] on div "0" at bounding box center [120, 215] width 110 height 16
drag, startPoint x: 161, startPoint y: 218, endPoint x: 110, endPoint y: 210, distance: 51.6
click at [110, 210] on div "0" at bounding box center [120, 215] width 110 height 16
type input "10"
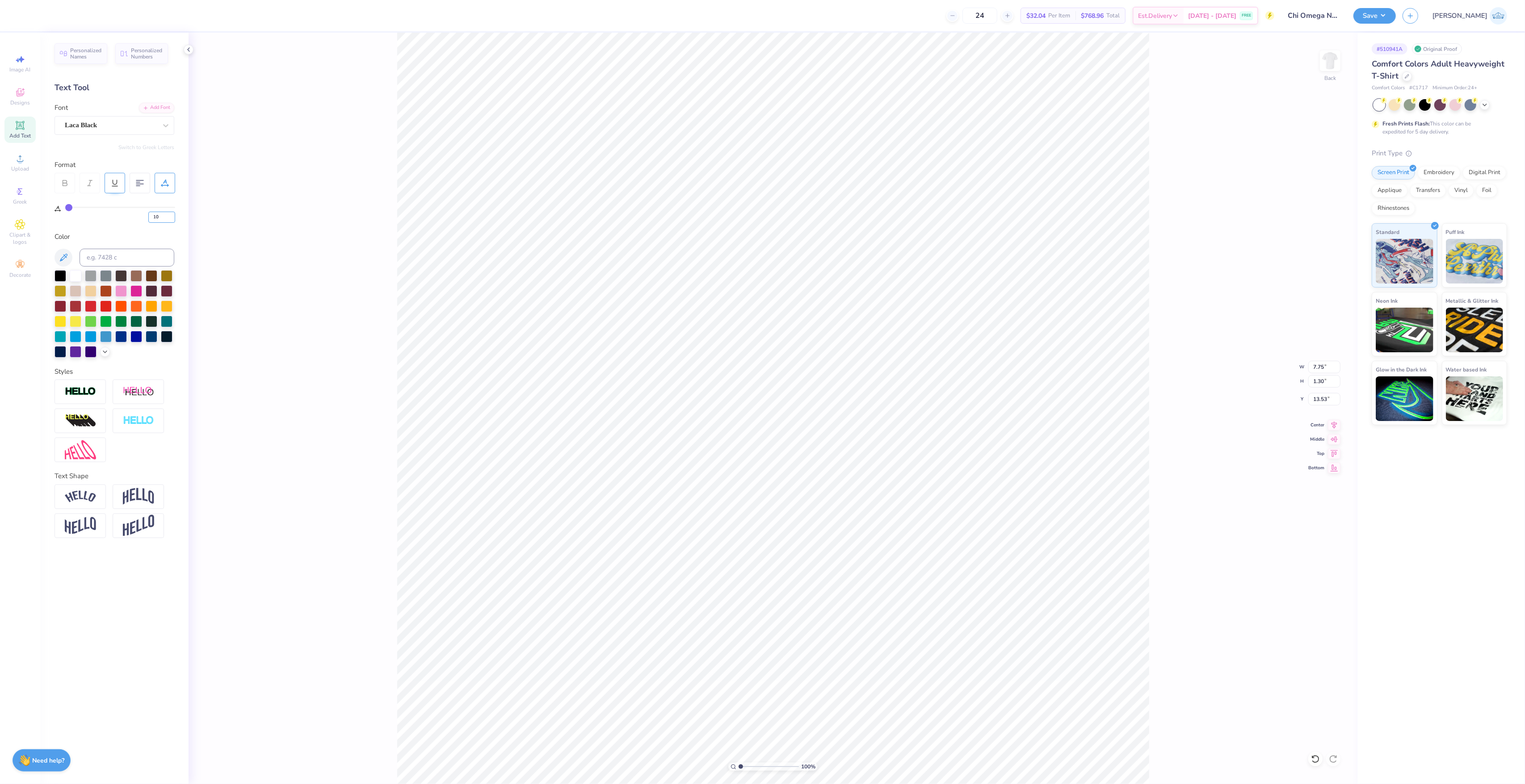
type input "10"
type input "8.71"
click at [1337, 422] on icon at bounding box center [1334, 424] width 6 height 8
click at [1333, 424] on icon at bounding box center [1334, 424] width 13 height 11
click at [1333, 429] on icon at bounding box center [1334, 424] width 13 height 11
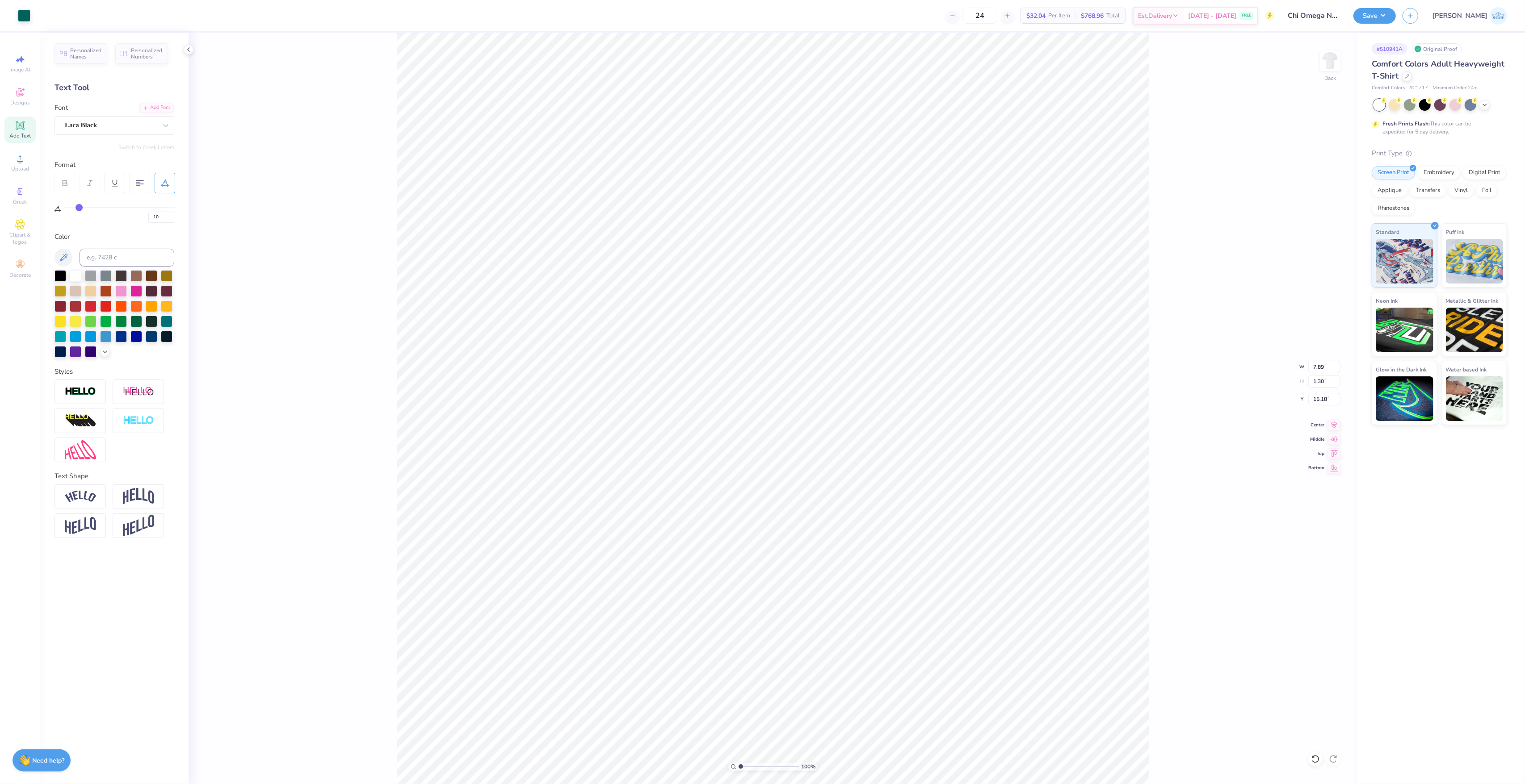
type input "0"
drag, startPoint x: 163, startPoint y: 218, endPoint x: 120, endPoint y: 213, distance: 43.3
click at [120, 213] on div "0" at bounding box center [120, 215] width 110 height 16
type input "10"
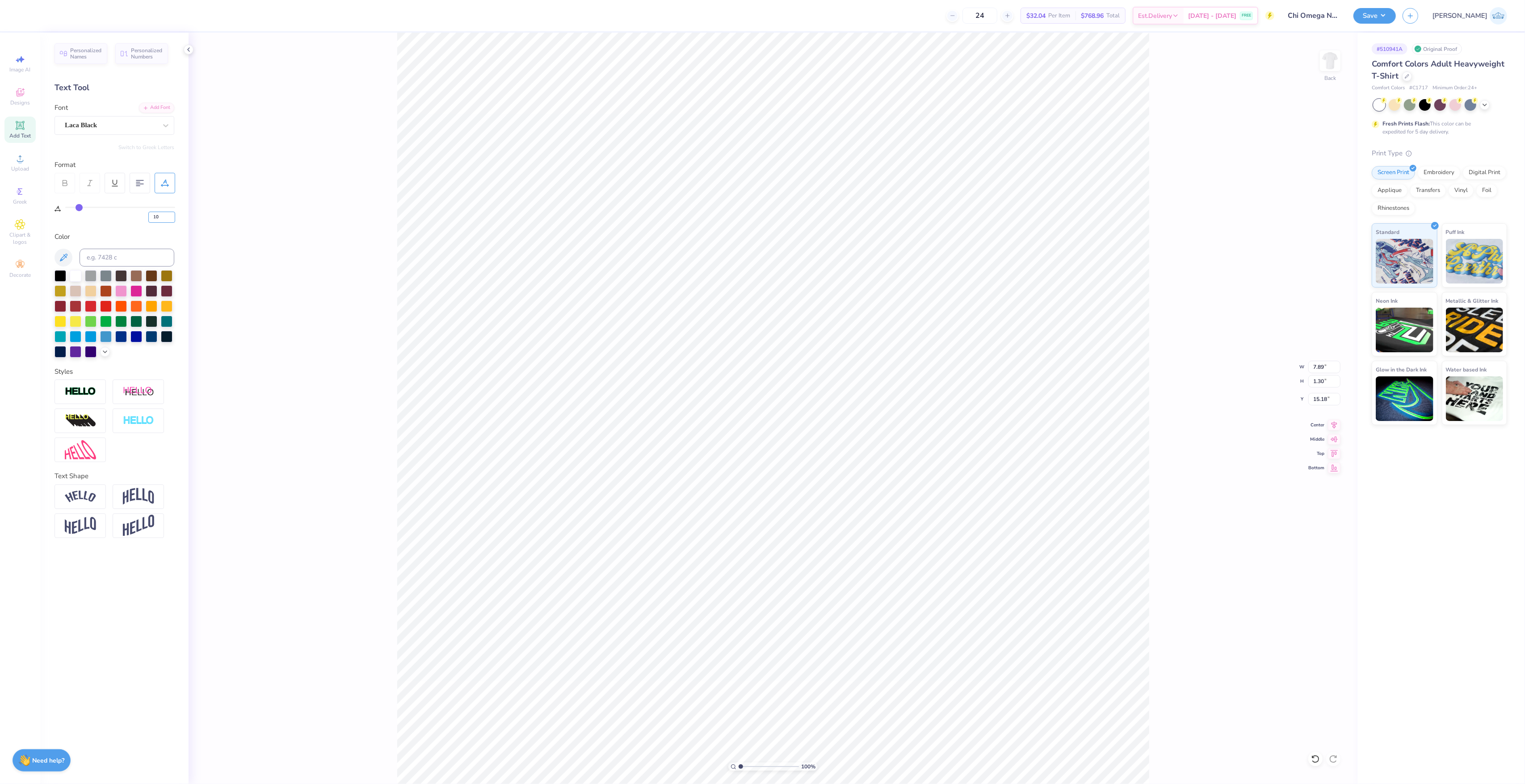
type input "9.05"
drag, startPoint x: 163, startPoint y: 221, endPoint x: 101, endPoint y: 213, distance: 62.5
click at [102, 213] on div "10" at bounding box center [120, 215] width 110 height 16
type input "9"
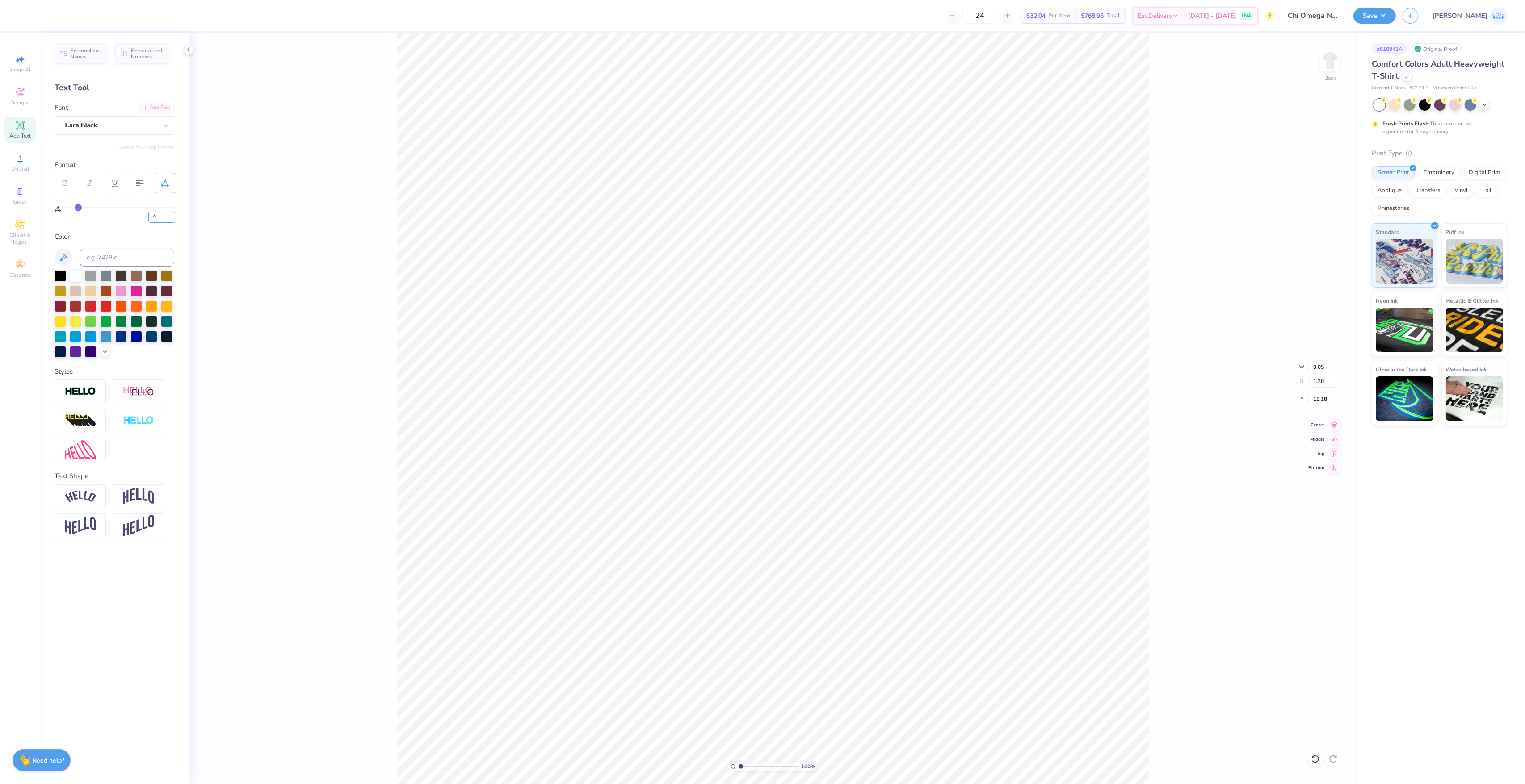
type input "8.94"
click at [1328, 422] on icon at bounding box center [1334, 424] width 13 height 11
click at [162, 213] on input "9" at bounding box center [161, 217] width 27 height 11
type input "8"
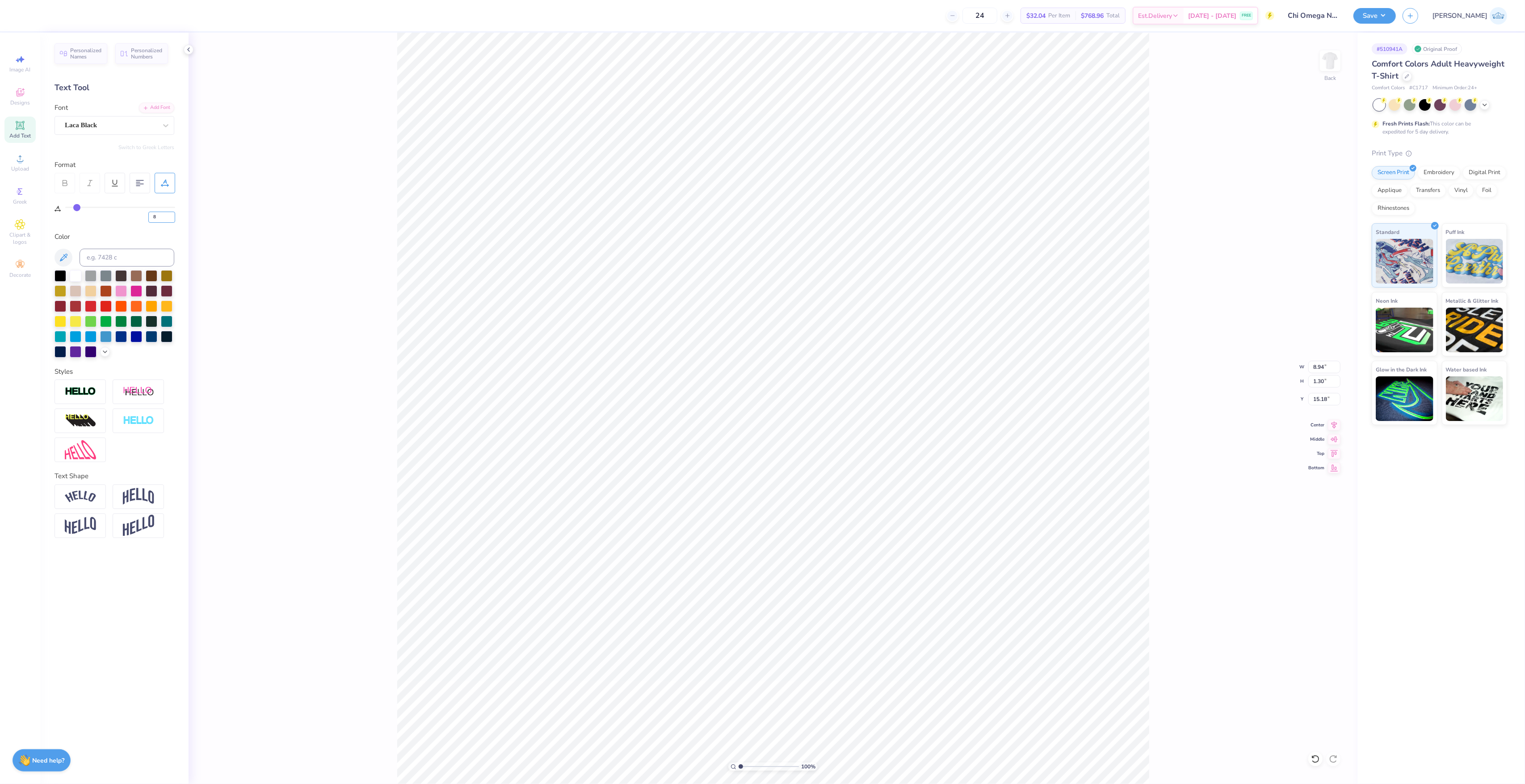
type input "8.82"
click at [1331, 423] on icon at bounding box center [1334, 424] width 13 height 11
type input "0"
type input "11.97"
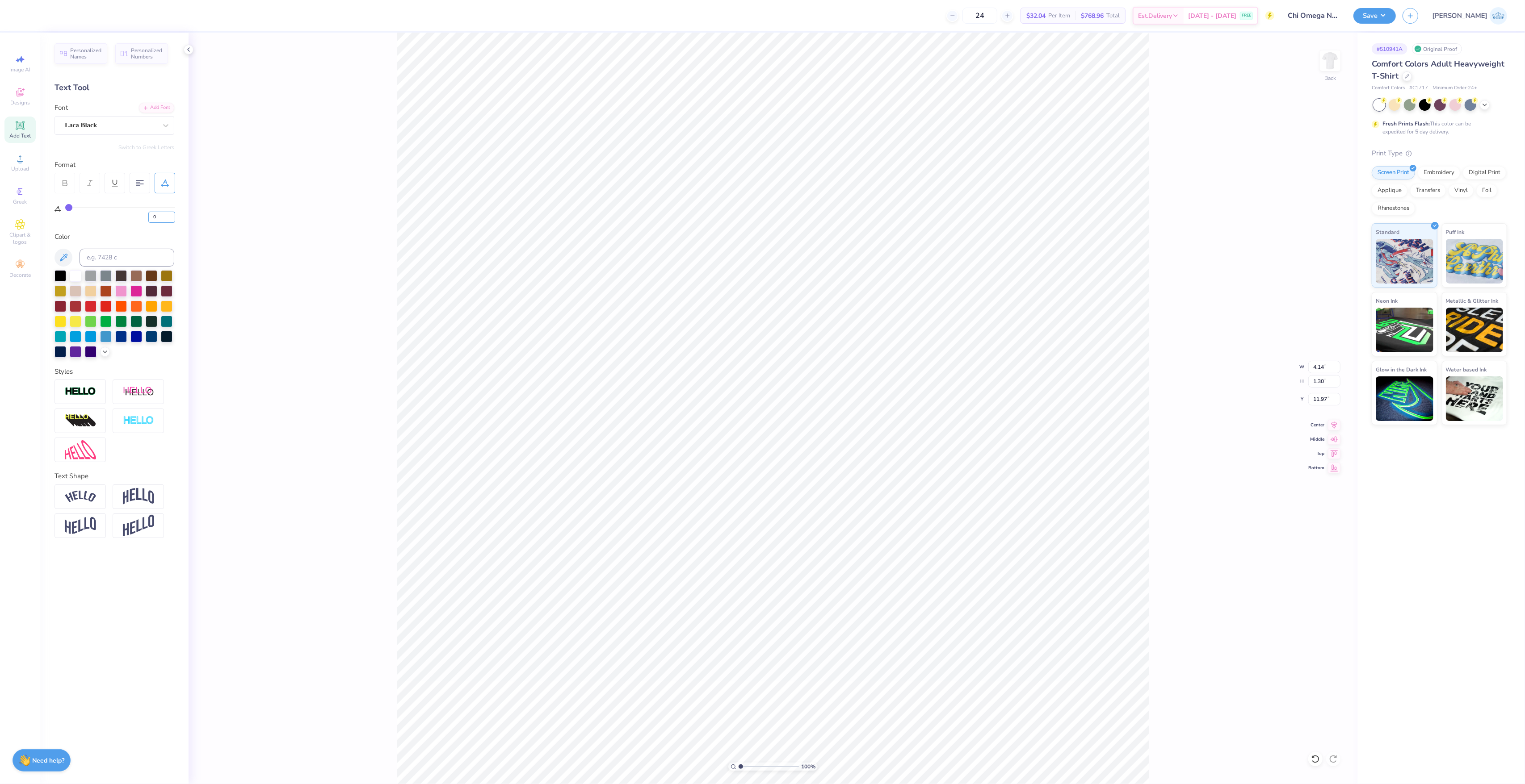
drag, startPoint x: 159, startPoint y: 218, endPoint x: 120, endPoint y: 221, distance: 39.1
click at [120, 221] on div "0" at bounding box center [120, 215] width 110 height 16
type input "10"
type input "4.53"
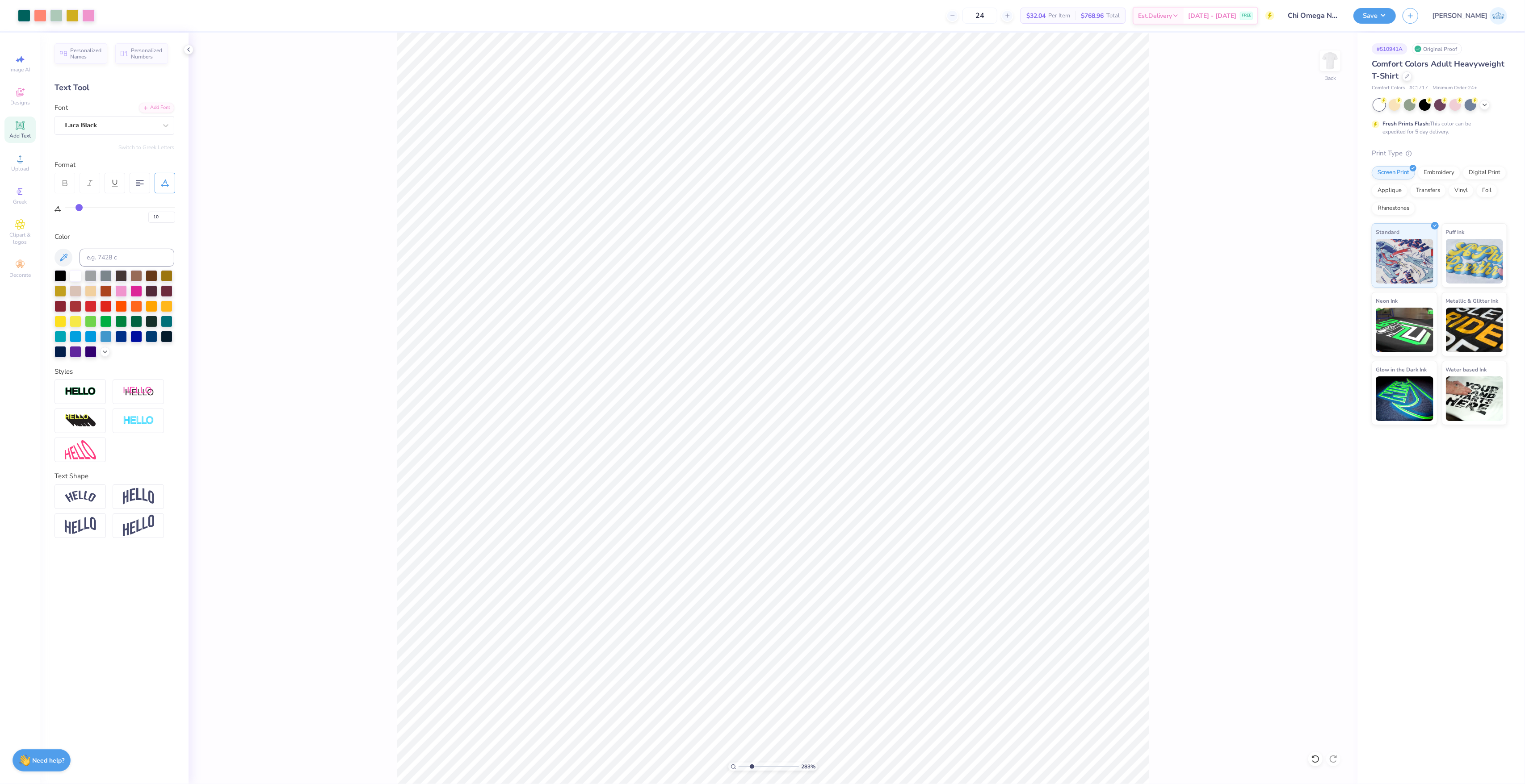
drag, startPoint x: 744, startPoint y: 765, endPoint x: 751, endPoint y: 769, distance: 8.1
type input "2.83"
click at [751, 769] on input "range" at bounding box center [769, 767] width 61 height 8
type input "8"
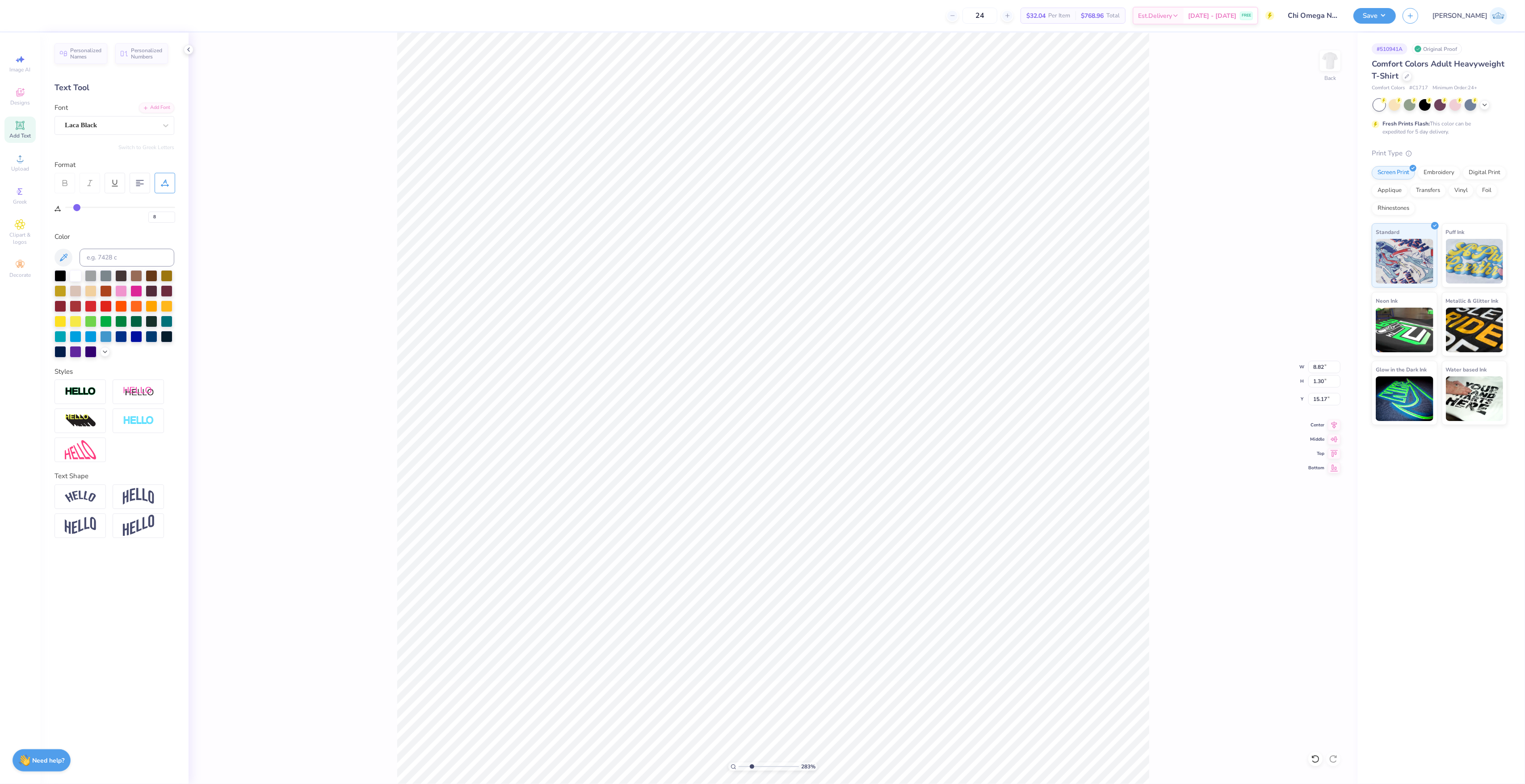
type input "15.17"
type input "10"
type input "4.53"
type input "11.91"
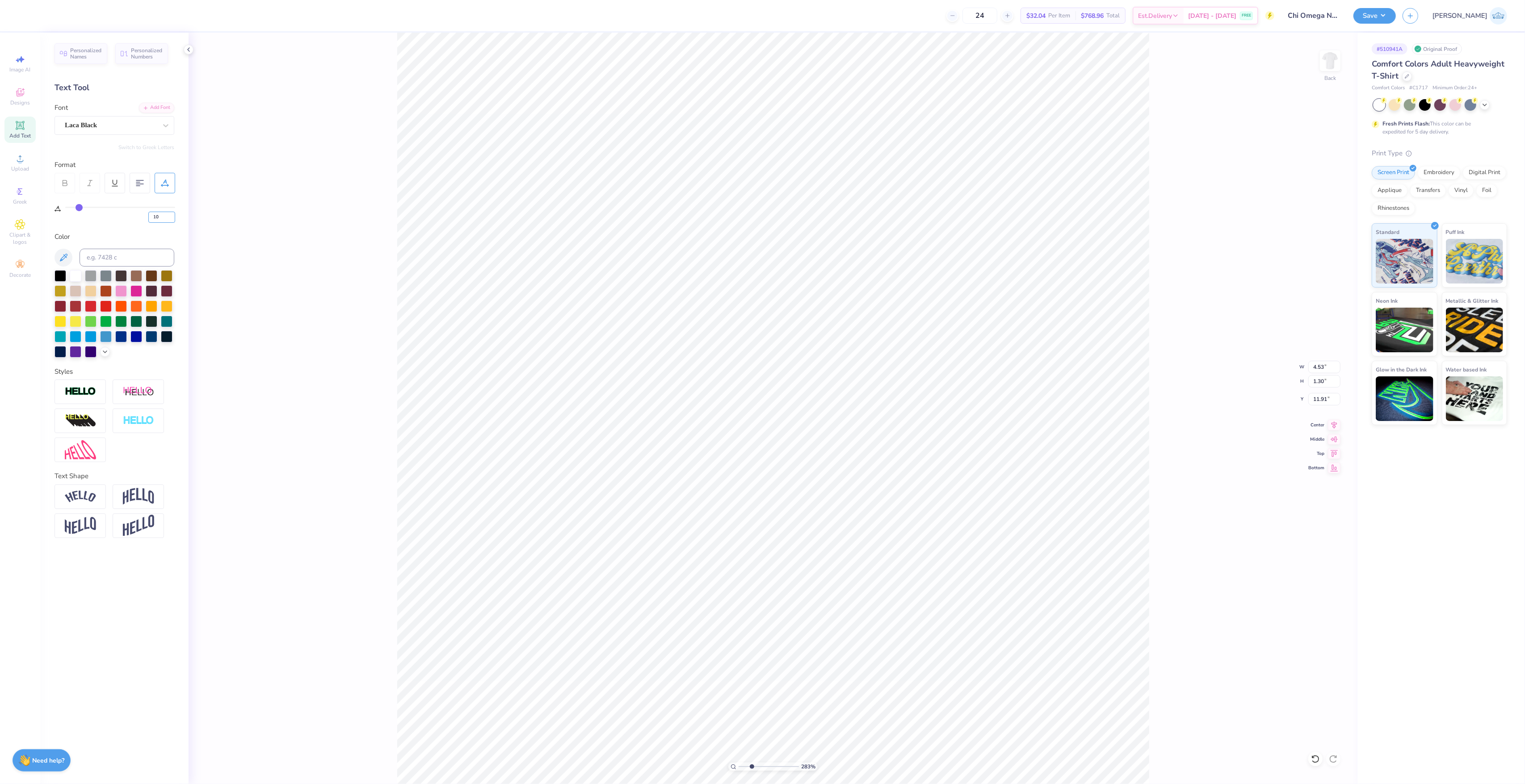
drag, startPoint x: 158, startPoint y: 211, endPoint x: 138, endPoint y: 215, distance: 20.4
click at [138, 215] on div "10" at bounding box center [120, 215] width 110 height 16
click at [165, 224] on div "Personalized Names Personalized Numbers Text Tool Add Font Font Laca Black Swit…" at bounding box center [114, 409] width 148 height 752
drag, startPoint x: 162, startPoint y: 221, endPoint x: 92, endPoint y: 209, distance: 71.0
click at [92, 209] on div "10" at bounding box center [120, 215] width 110 height 16
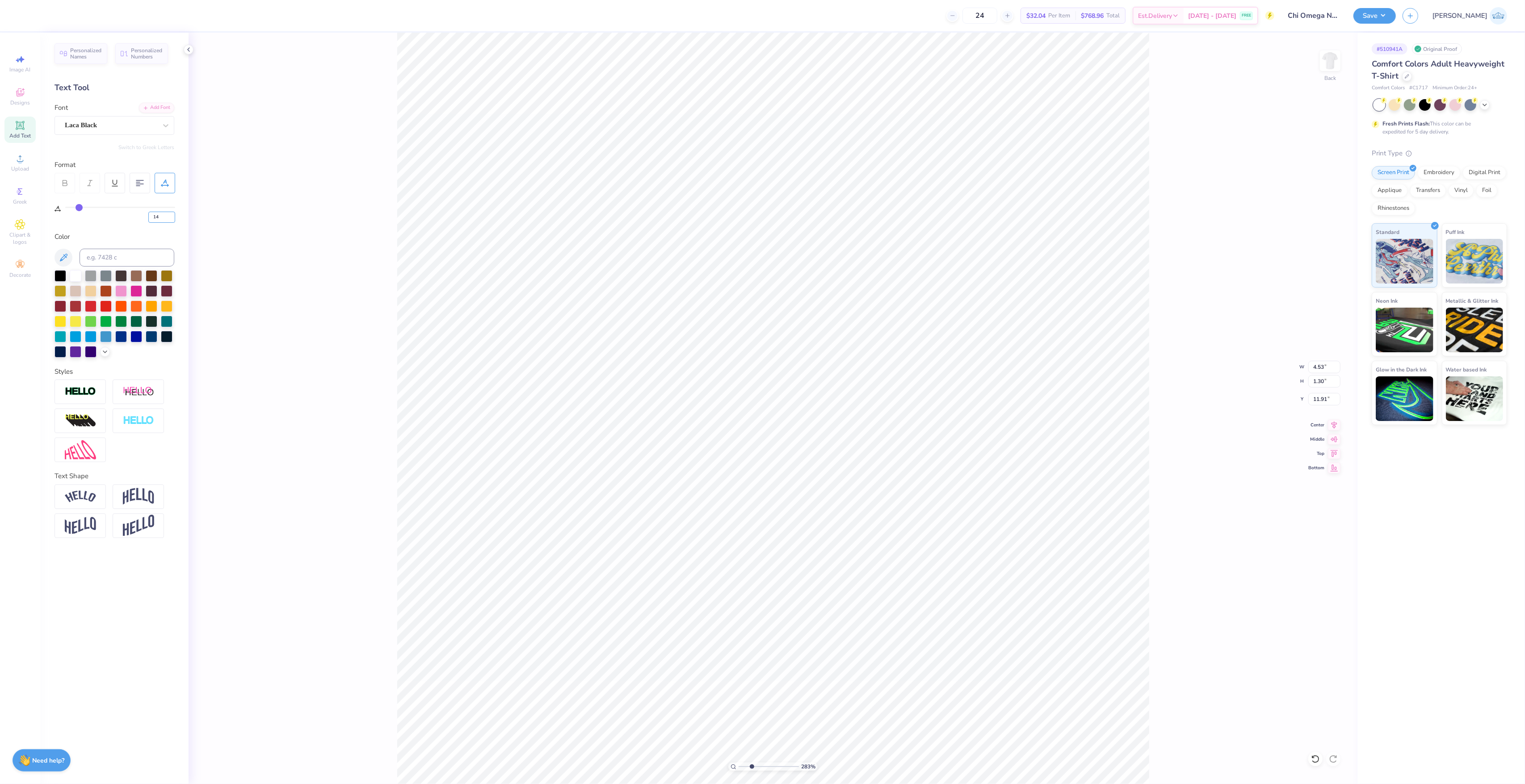
type input "14"
type input "4.68"
type input "11.89"
drag, startPoint x: 740, startPoint y: 767, endPoint x: 749, endPoint y: 770, distance: 9.5
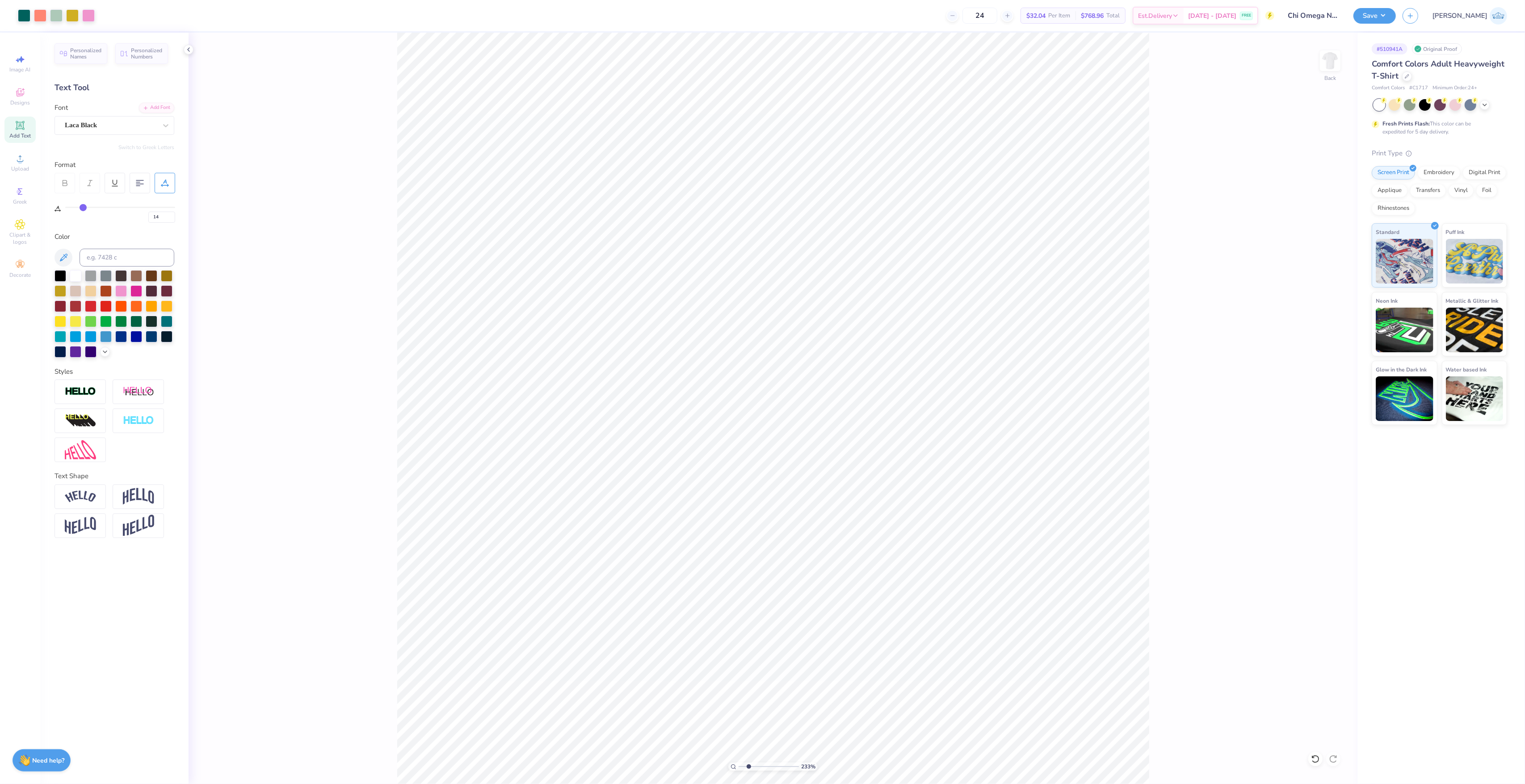
type input "2.33"
click at [749, 770] on input "range" at bounding box center [769, 767] width 61 height 8
type input "0"
drag, startPoint x: 158, startPoint y: 229, endPoint x: 147, endPoint y: 229, distance: 11.0
click at [147, 229] on div "Personalized Names Personalized Numbers Text Tool Add Font Font Laca Black Swit…" at bounding box center [114, 409] width 148 height 752
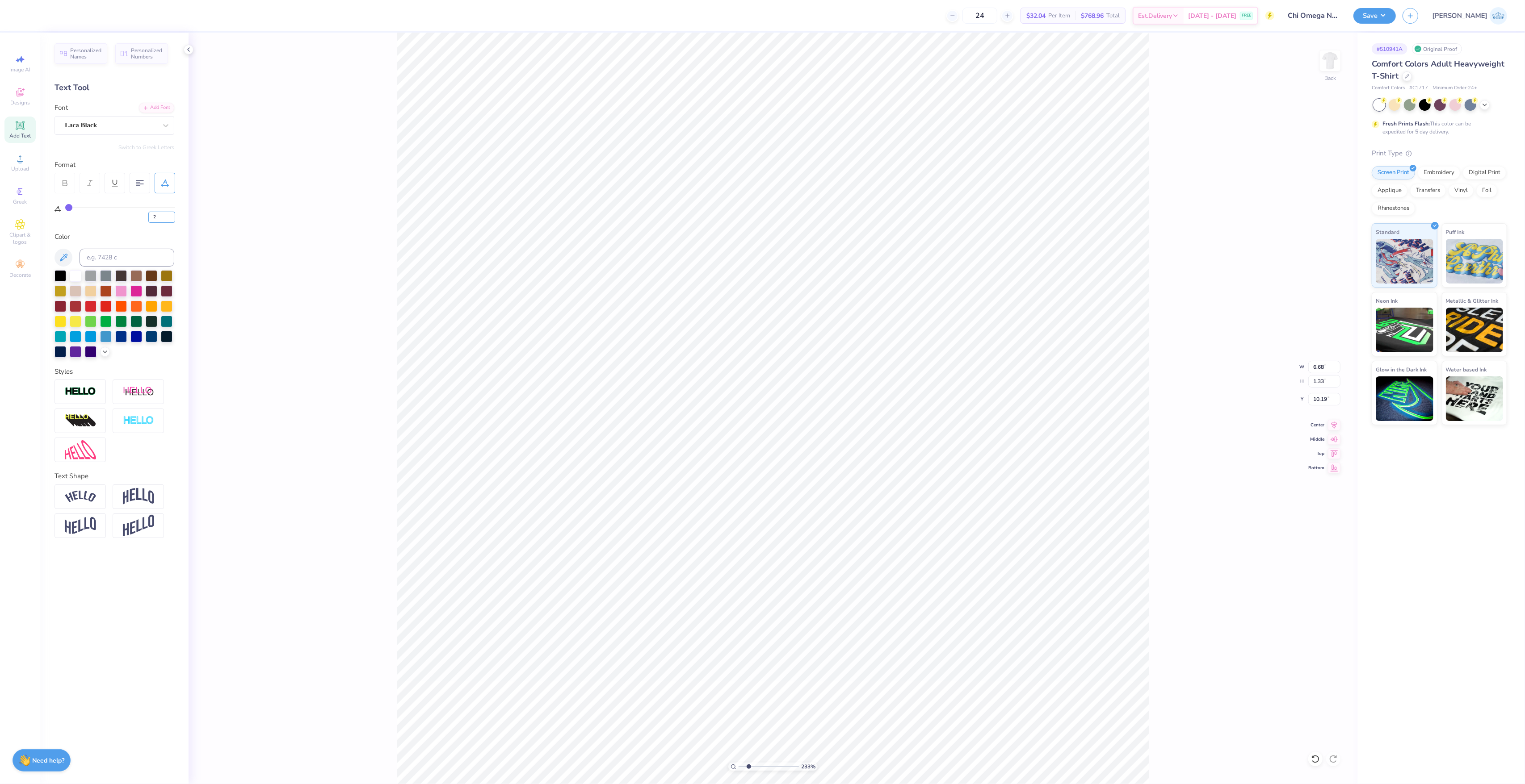
type input "2"
type input "6.83"
drag, startPoint x: 161, startPoint y: 218, endPoint x: 127, endPoint y: 215, distance: 34.1
click at [127, 215] on div "2" at bounding box center [120, 215] width 110 height 16
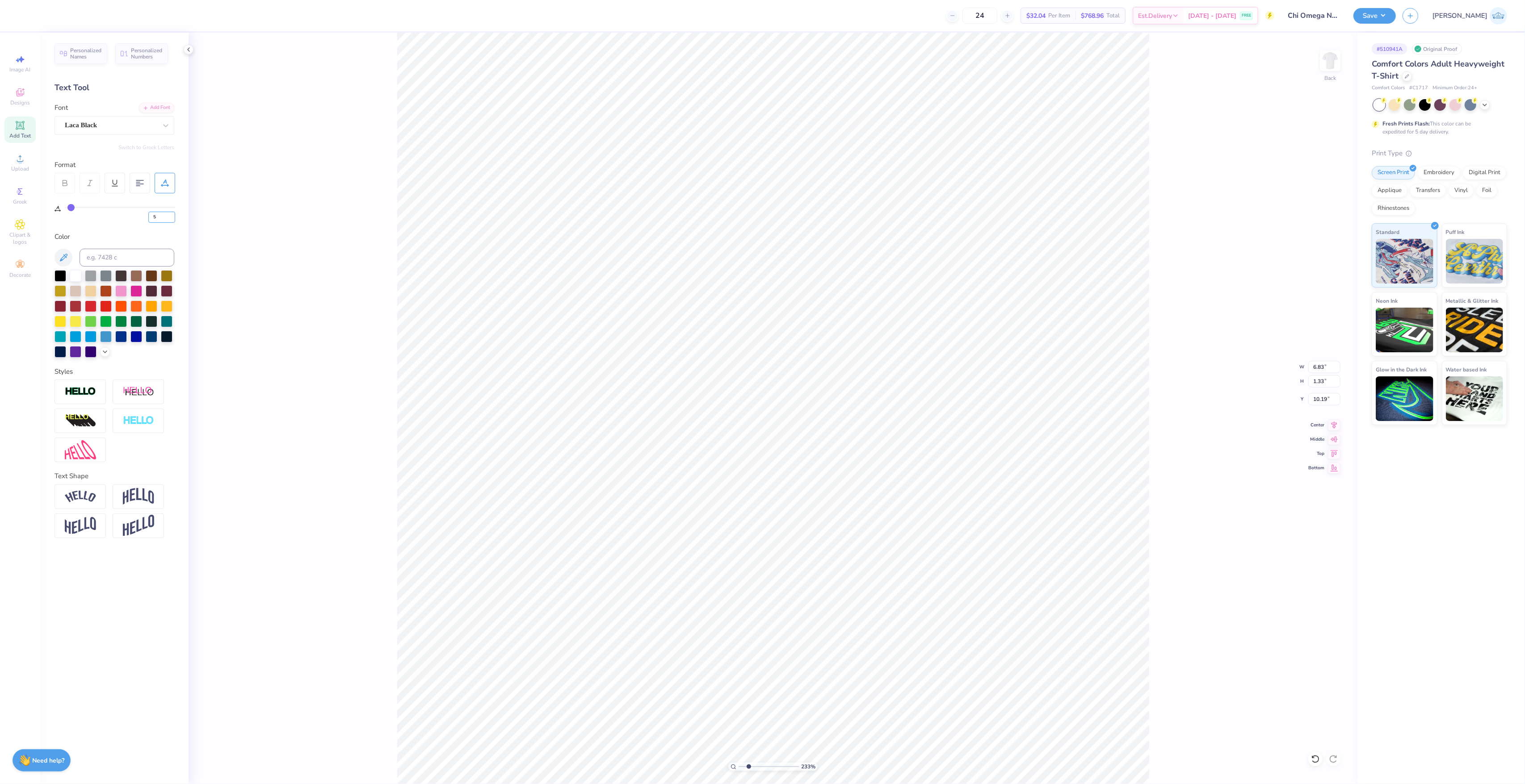
type input "5"
type input "7.06"
type input "8"
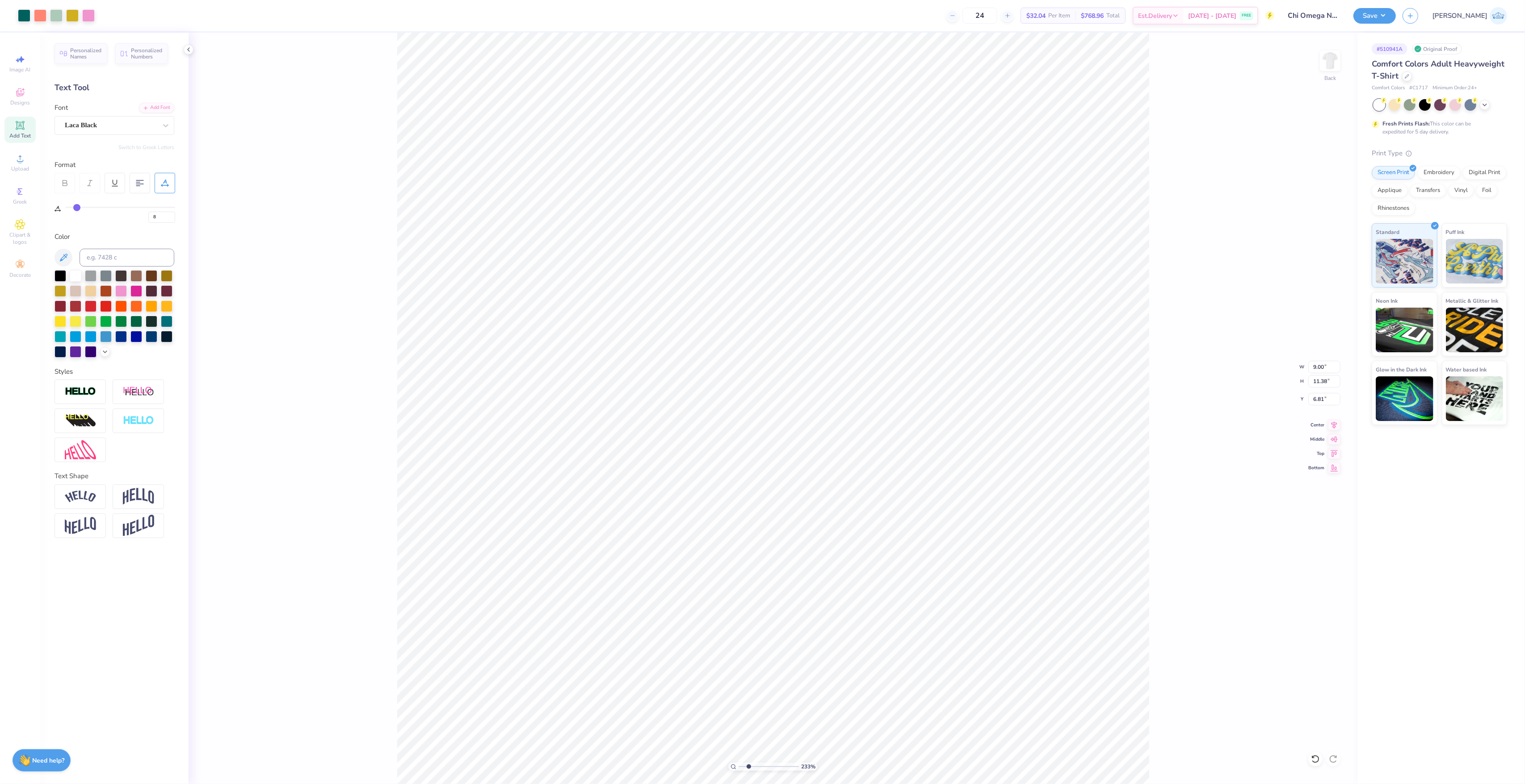
type input "8"
drag, startPoint x: 737, startPoint y: 772, endPoint x: 730, endPoint y: 769, distance: 7.6
type input "1"
click at [739, 771] on input "range" at bounding box center [769, 767] width 61 height 8
click at [1329, 431] on div "100 % Back W 8.56 8.56 " H 1.56 1.56 " Y 16.63 16.63 " Center Middle Top Bottom" at bounding box center [772, 409] width 1169 height 752
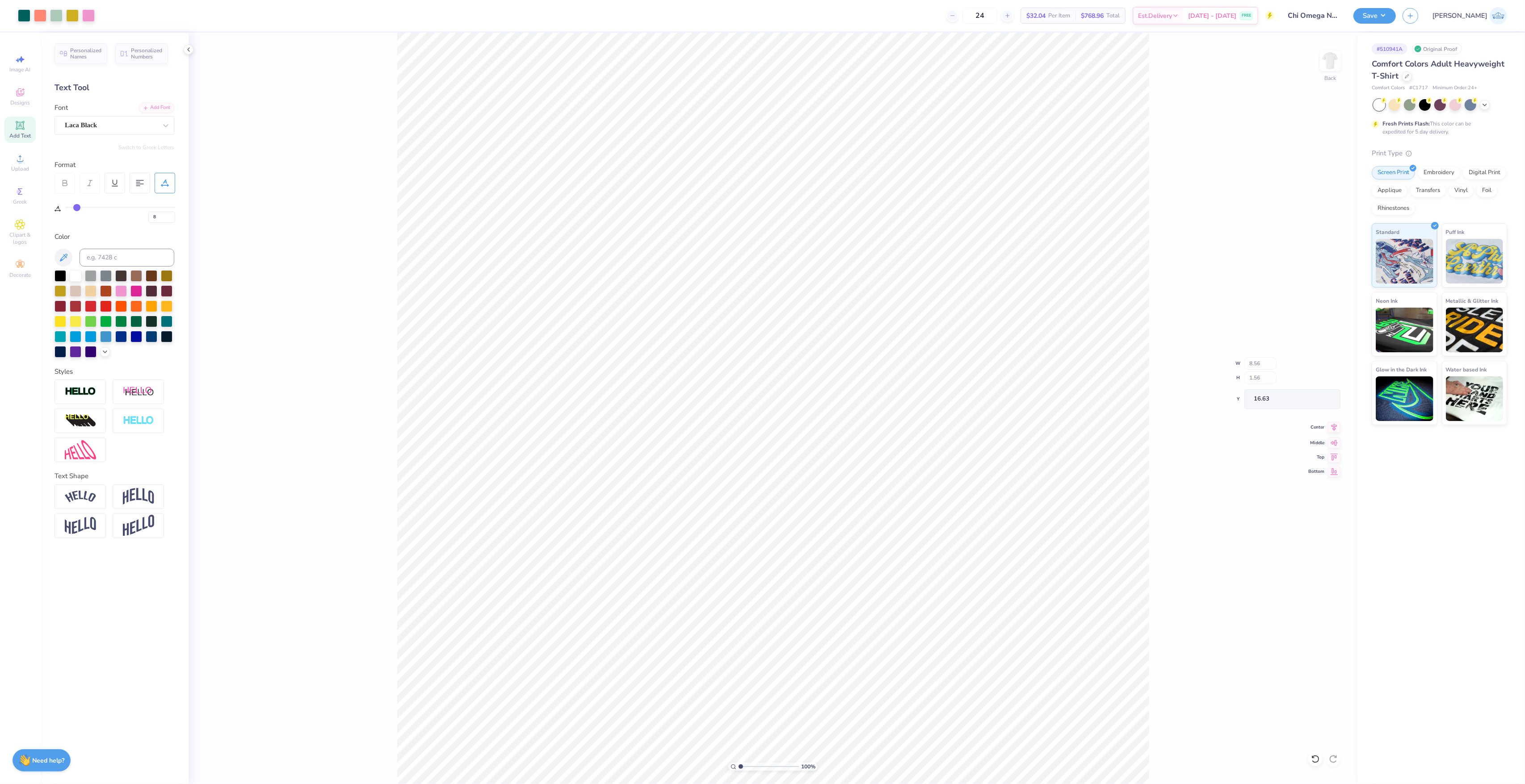
click at [1330, 429] on div "100 % Back W 8.56 H 1.56 Y 16.63 Center Middle Top Bottom" at bounding box center [772, 409] width 1169 height 752
click at [1327, 424] on div "Center" at bounding box center [1324, 424] width 32 height 11
click at [1335, 424] on icon at bounding box center [1334, 424] width 6 height 8
type input "10"
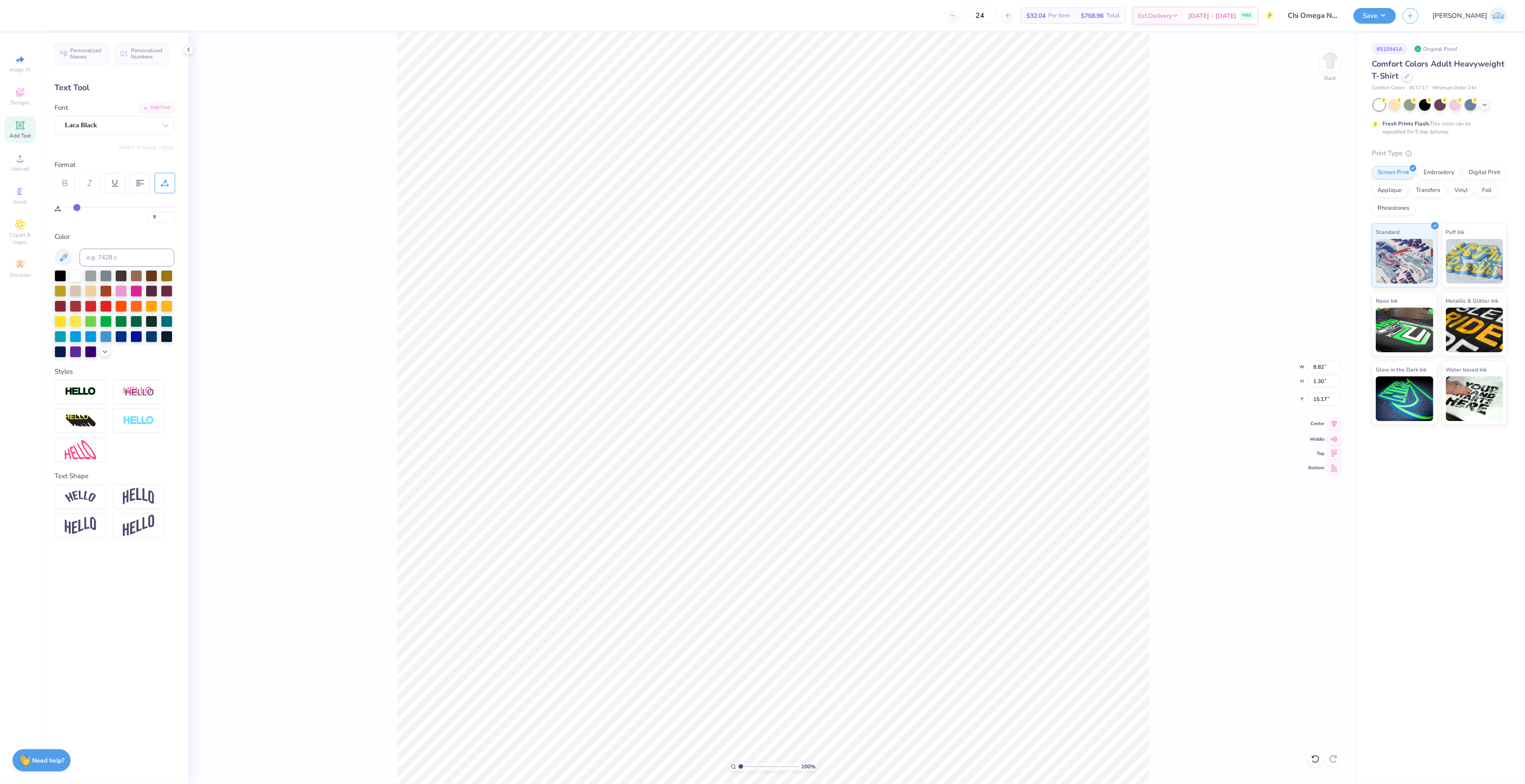
type input "8.71"
type input "13.53"
click at [1341, 428] on icon at bounding box center [1334, 424] width 13 height 11
click at [1331, 425] on icon at bounding box center [1334, 424] width 13 height 11
click at [1335, 423] on icon at bounding box center [1334, 424] width 13 height 11
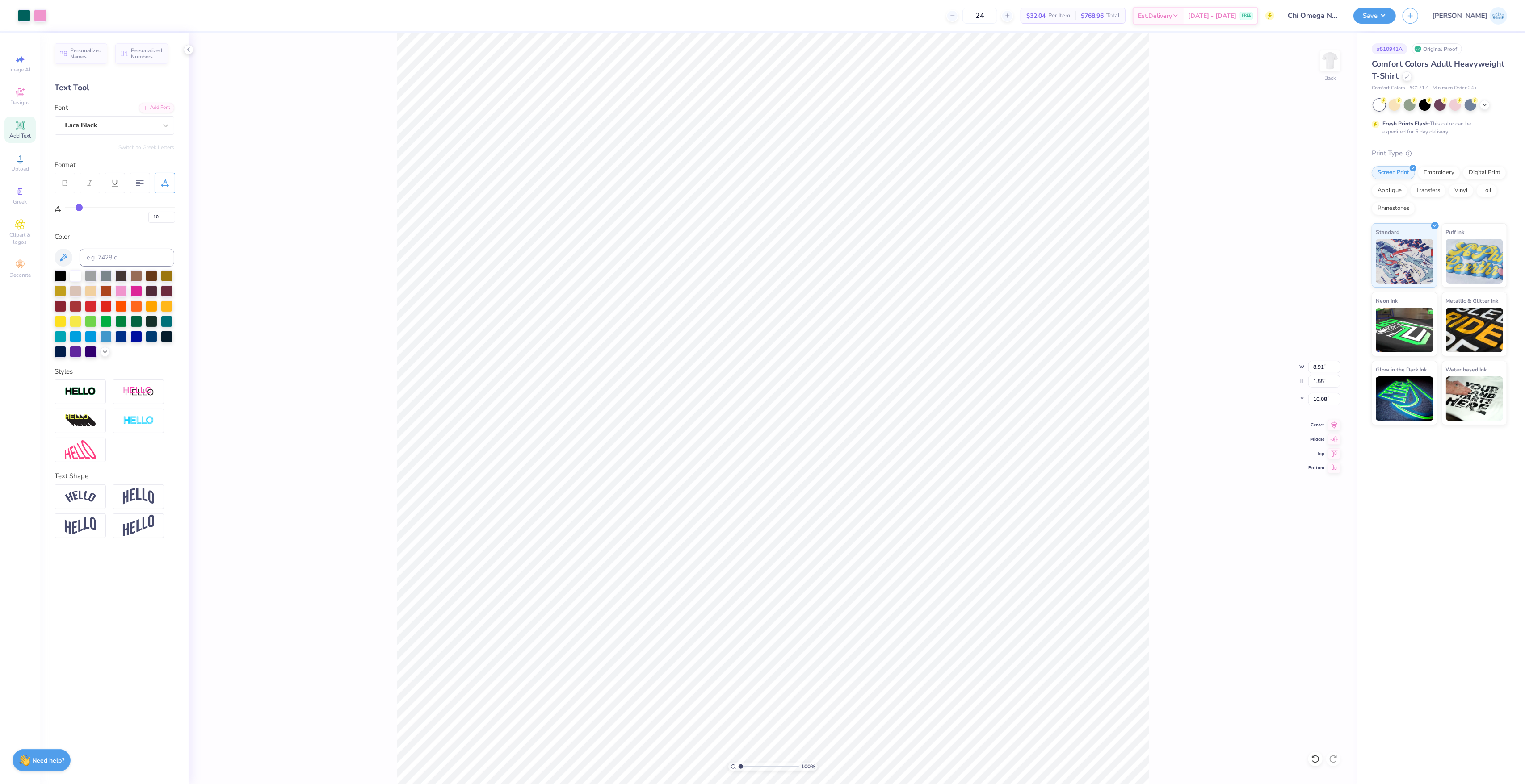
click at [1335, 419] on div "100 % Back W 8.91 8.91 " H 1.55 1.55 " Y 10.08 10.08 " Center Middle Top Bottom" at bounding box center [772, 409] width 1169 height 752
click at [1334, 425] on icon at bounding box center [1334, 424] width 6 height 8
click at [1329, 427] on icon at bounding box center [1334, 424] width 13 height 11
click at [1338, 423] on icon at bounding box center [1334, 424] width 13 height 11
type input "1"
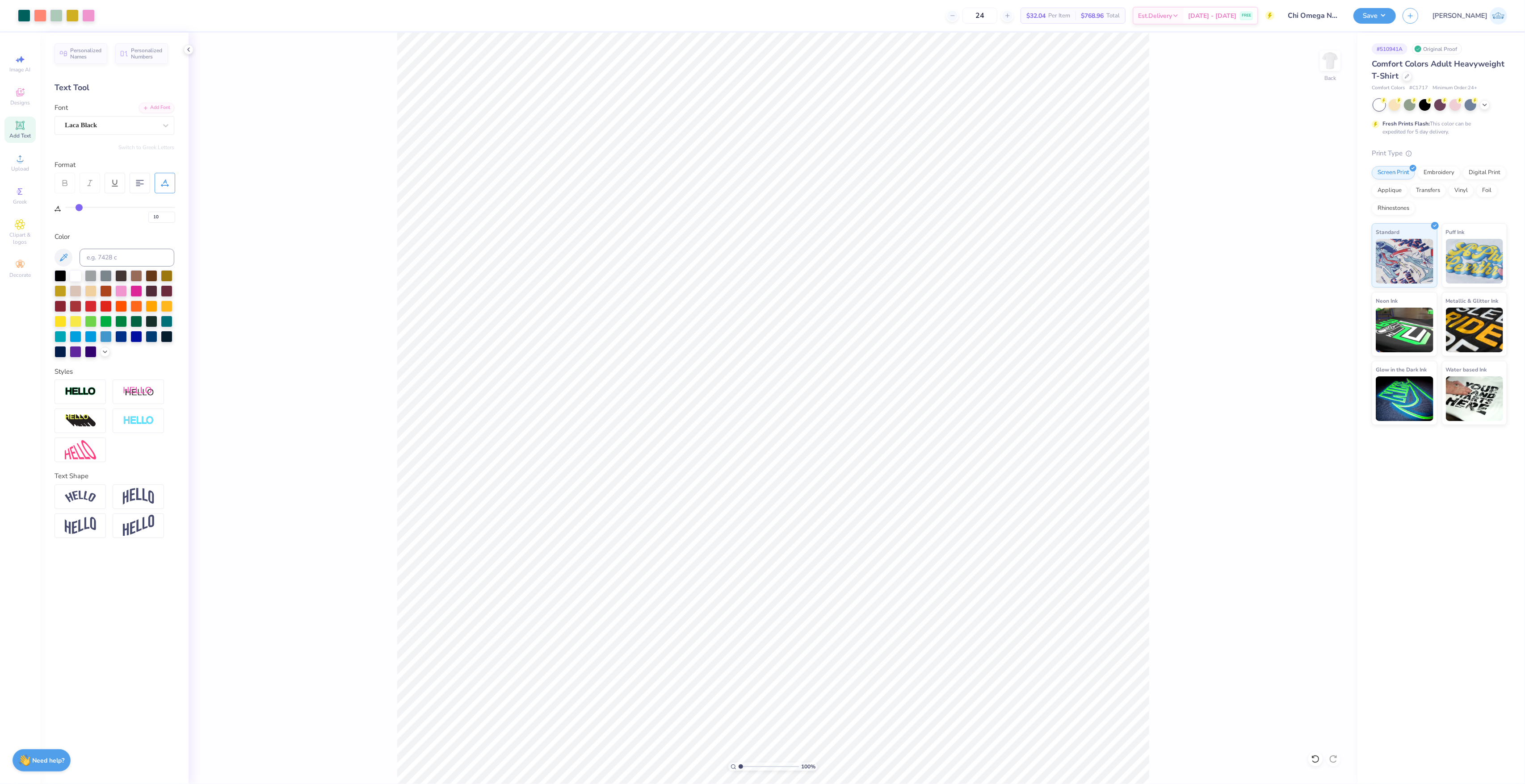
drag, startPoint x: 742, startPoint y: 764, endPoint x: 694, endPoint y: 770, distance: 48.4
click at [739, 770] on input "range" at bounding box center [769, 767] width 61 height 8
click at [792, 572] on li "Group" at bounding box center [788, 570] width 70 height 17
click at [1316, 400] on input "6.81" at bounding box center [1324, 399] width 32 height 13
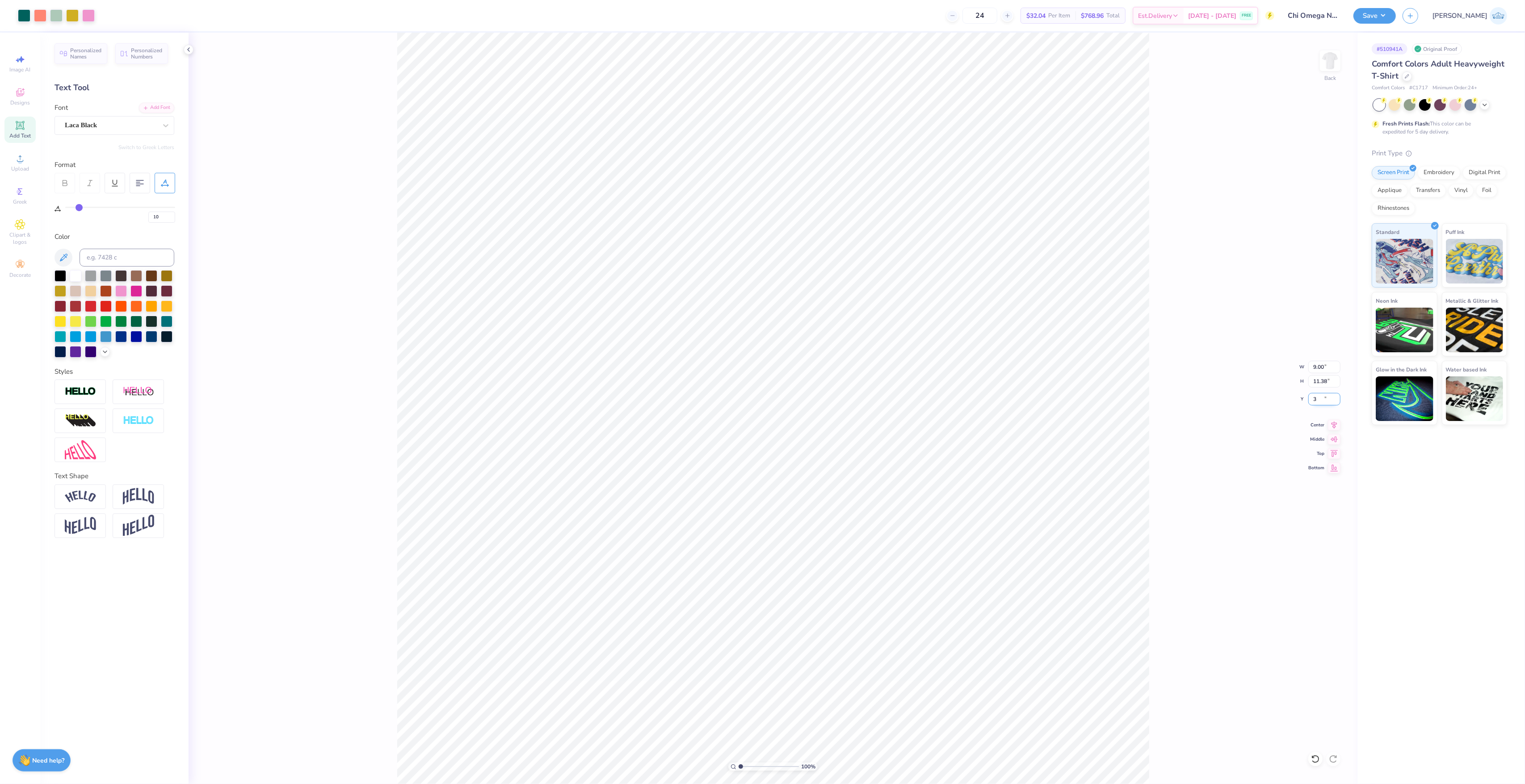
type input "3.00"
click at [1321, 381] on input "11.38" at bounding box center [1324, 381] width 32 height 13
type input "12"
type input "9.49"
type input "12.00"
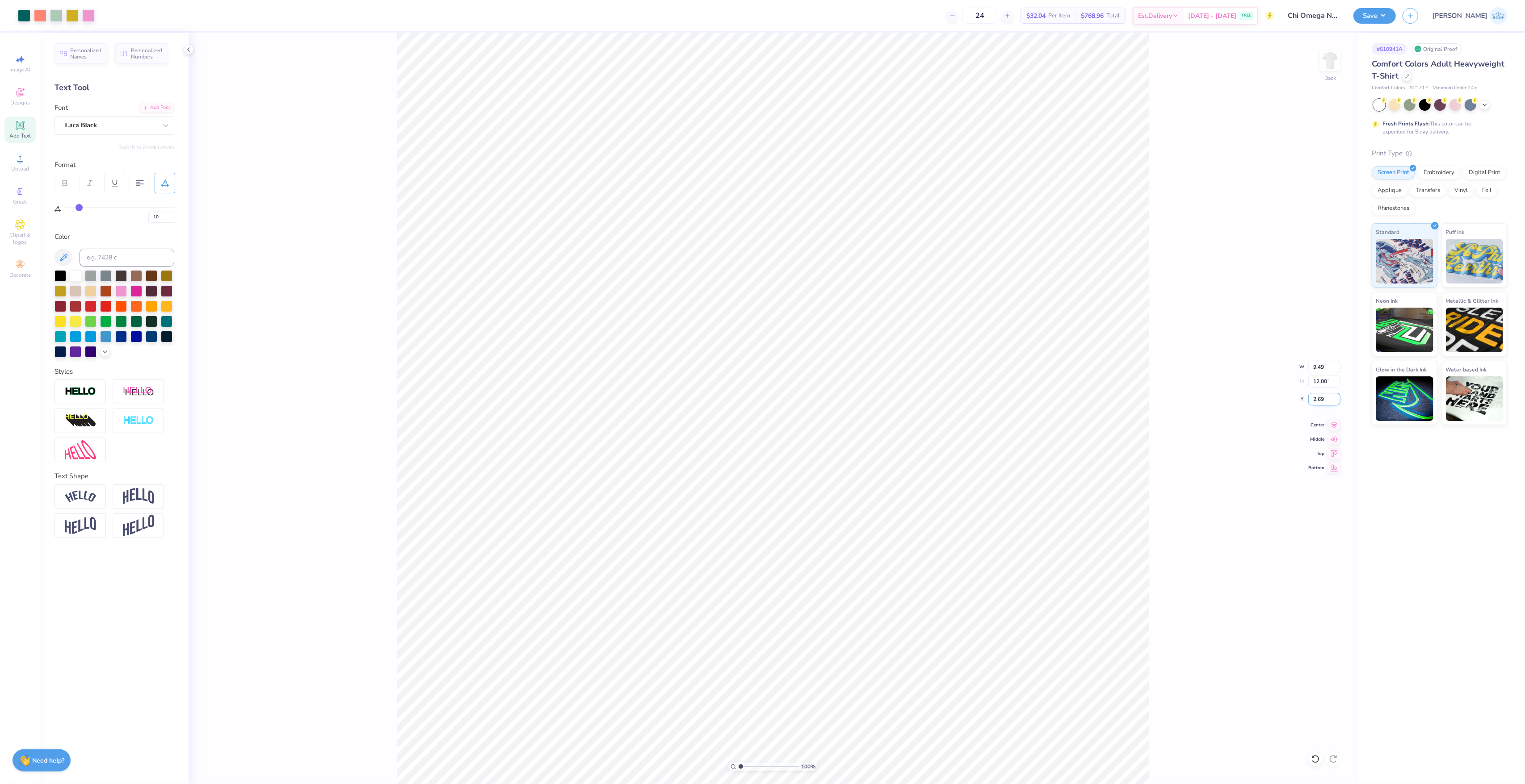
click at [1322, 399] on input "2.69" at bounding box center [1324, 399] width 32 height 13
type input "3.00"
type input "2.03"
click at [747, 765] on input "range" at bounding box center [769, 767] width 61 height 8
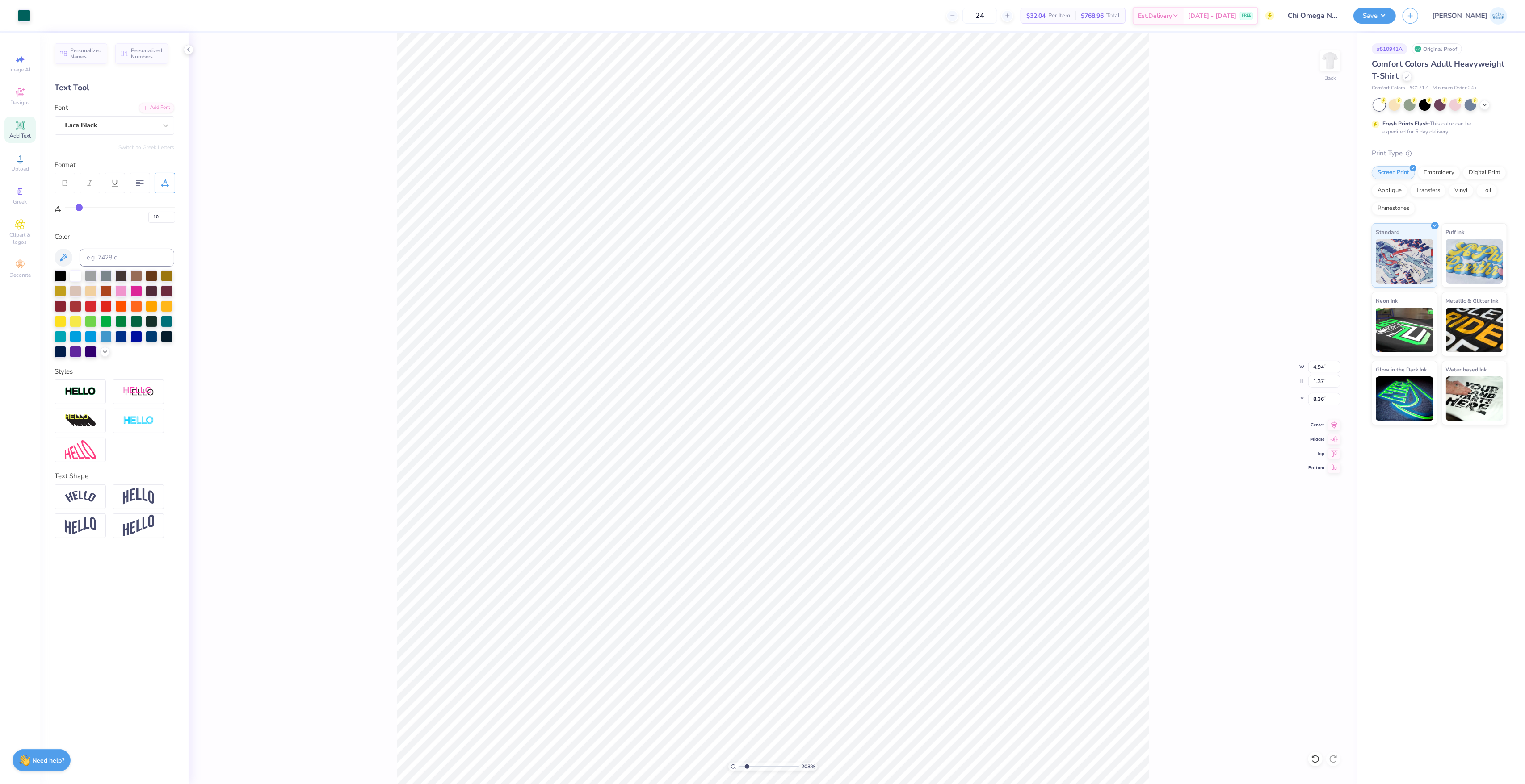
type input "4.94"
type input "1.37"
type input "8.36"
type input "14"
drag, startPoint x: 161, startPoint y: 219, endPoint x: 130, endPoint y: 211, distance: 32.0
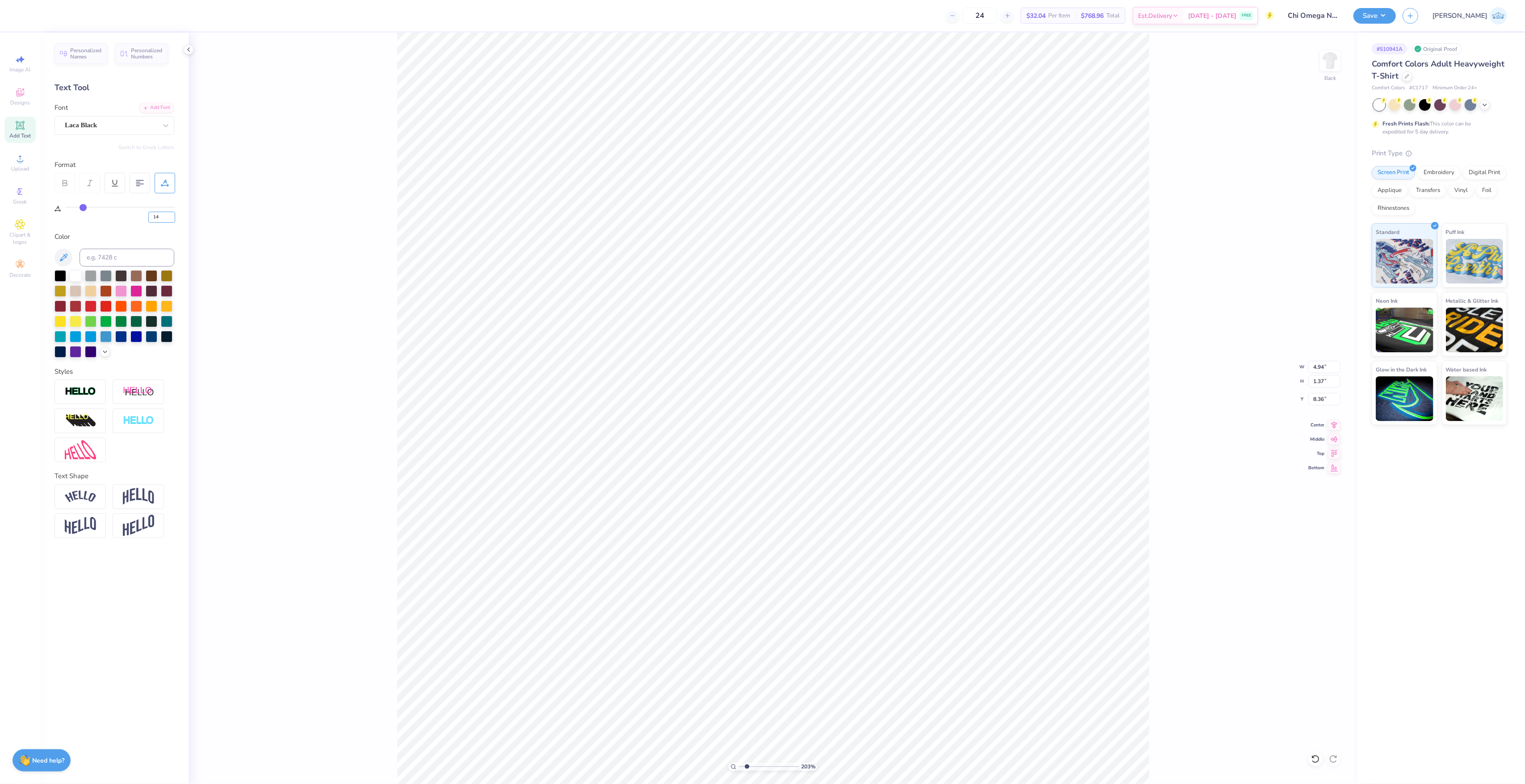
click at [130, 211] on div "14" at bounding box center [120, 215] width 110 height 16
type input "18"
type input "5.10"
type input "8.37"
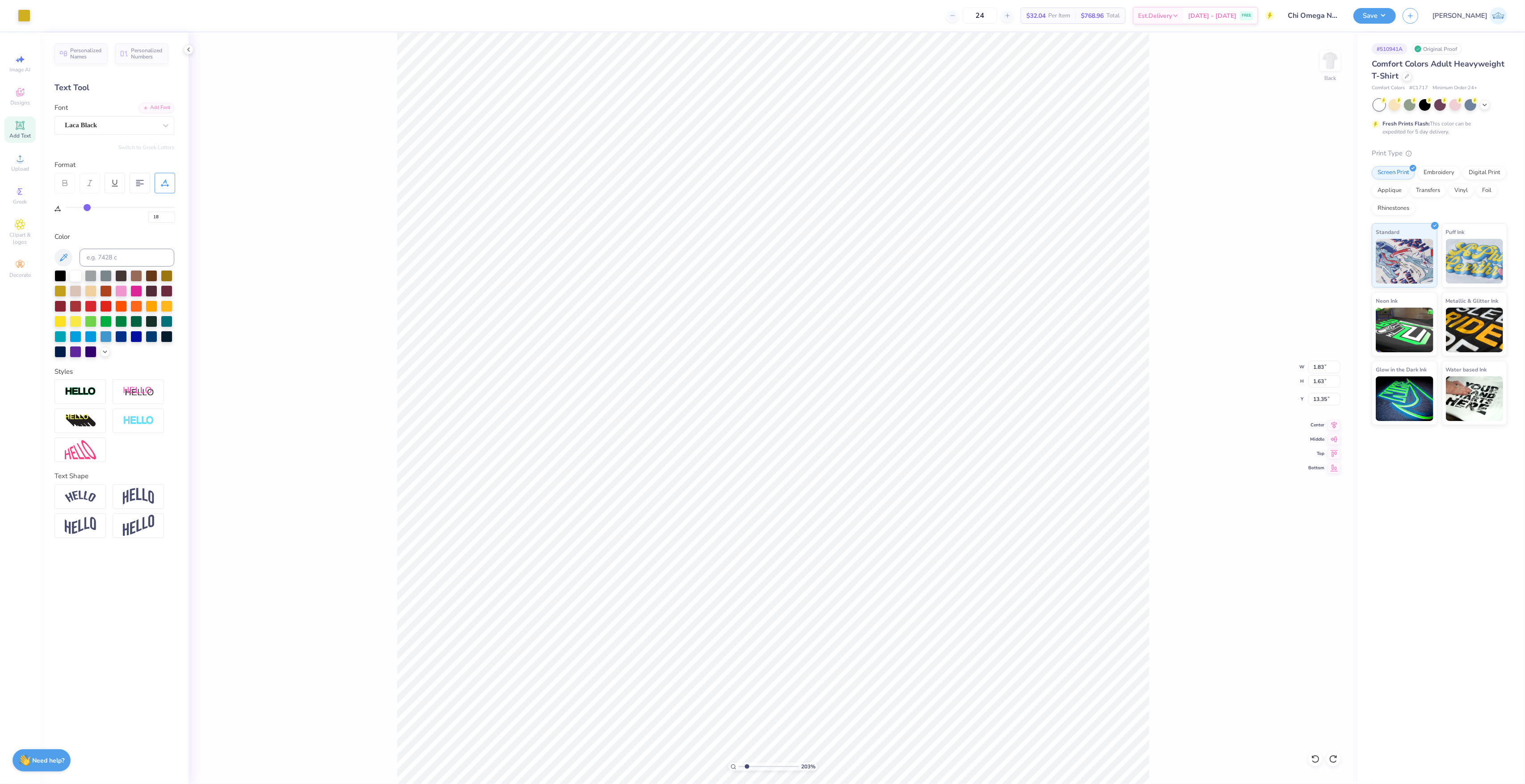
type input "3.77"
type input "1.65"
type input "13.37"
drag, startPoint x: 749, startPoint y: 770, endPoint x: 715, endPoint y: 766, distance: 34.2
type input "1"
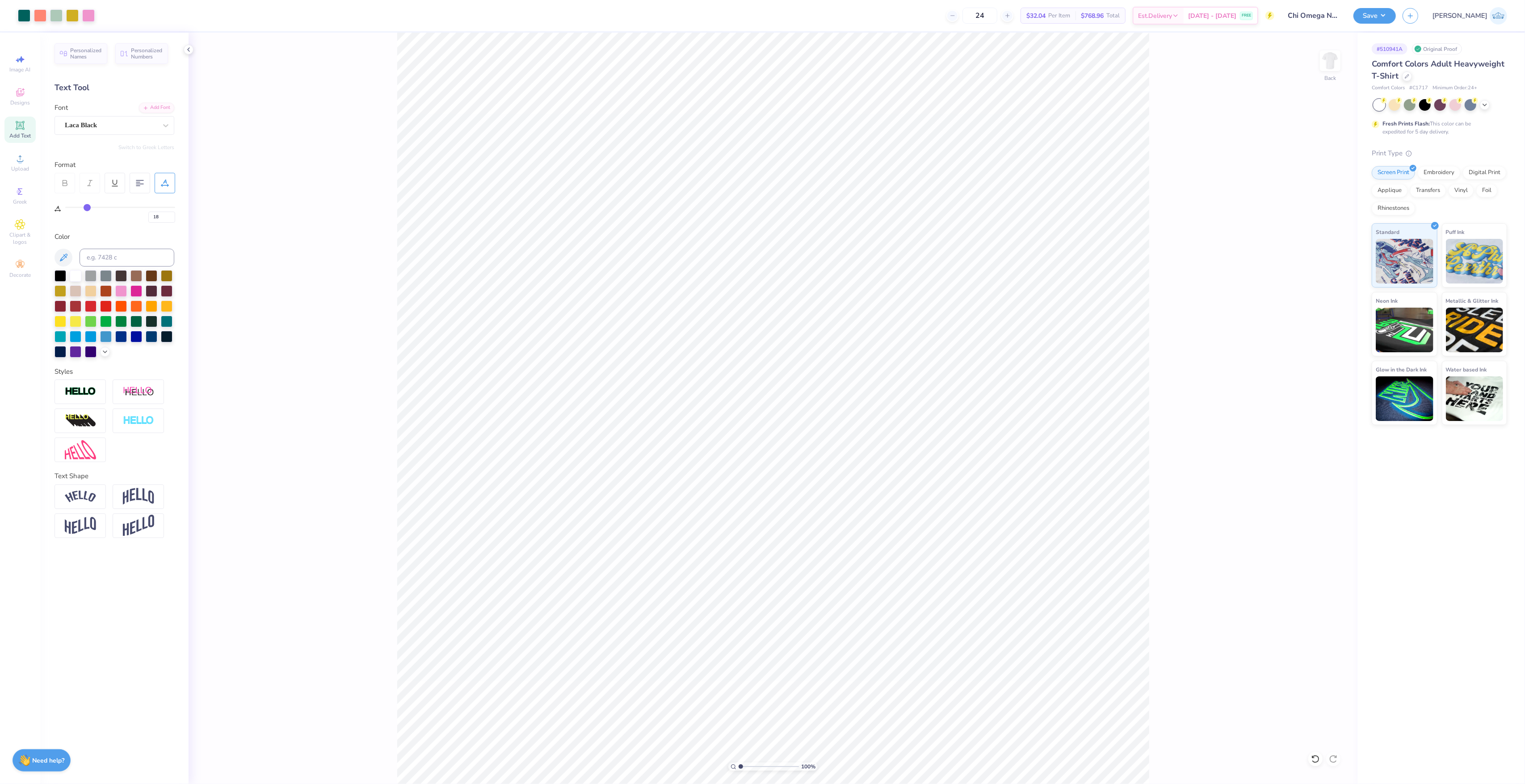
click at [739, 766] on input "range" at bounding box center [769, 767] width 61 height 8
click at [813, 421] on li "Group" at bounding box center [800, 416] width 70 height 17
click at [1316, 375] on input "12.02" at bounding box center [1324, 381] width 32 height 13
click at [1317, 380] on input "12.02" at bounding box center [1324, 381] width 32 height 13
type input "12"
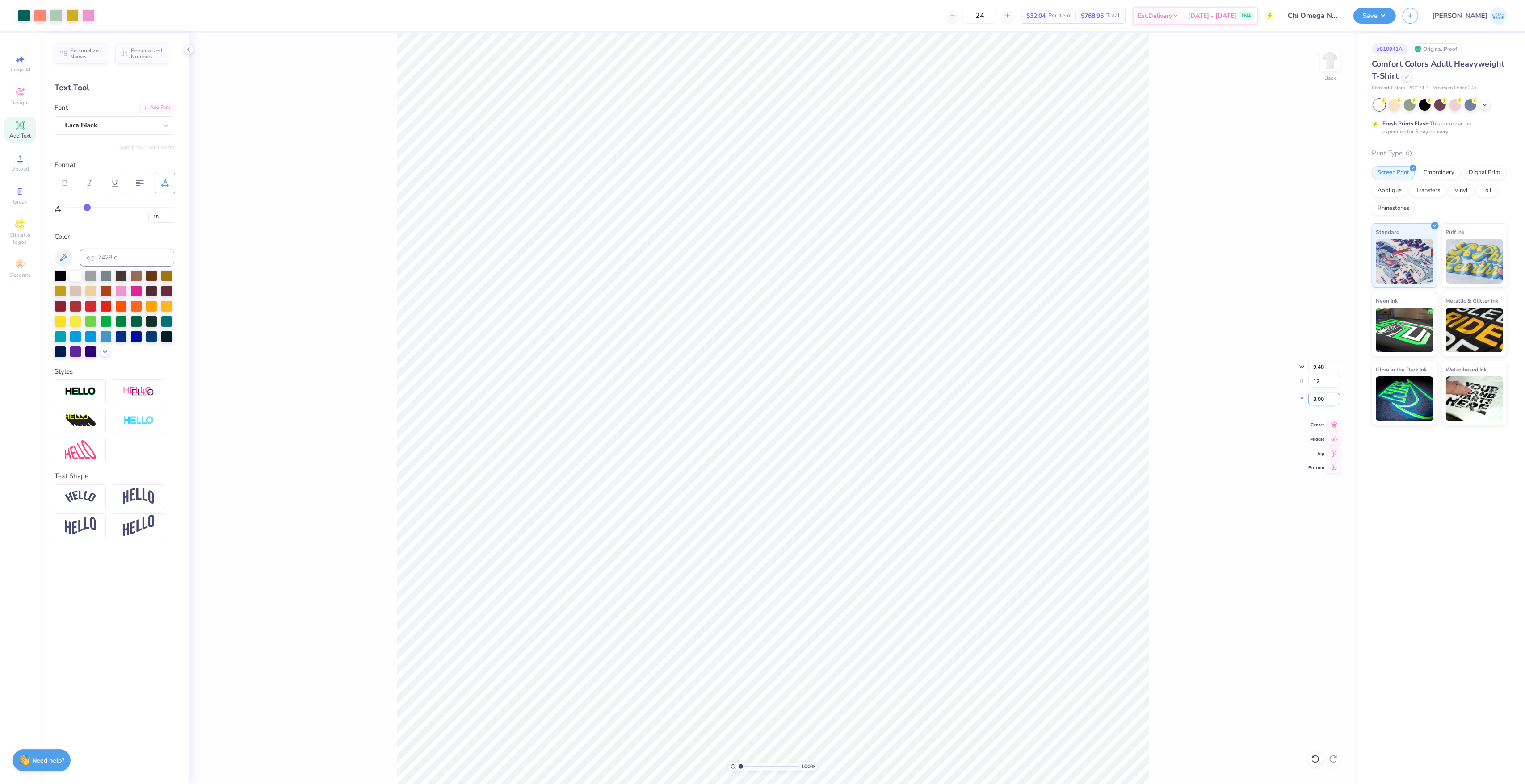
type input "9.48"
type input "12.00"
click at [1316, 402] on input "3.01" at bounding box center [1324, 399] width 32 height 13
type input "3.00"
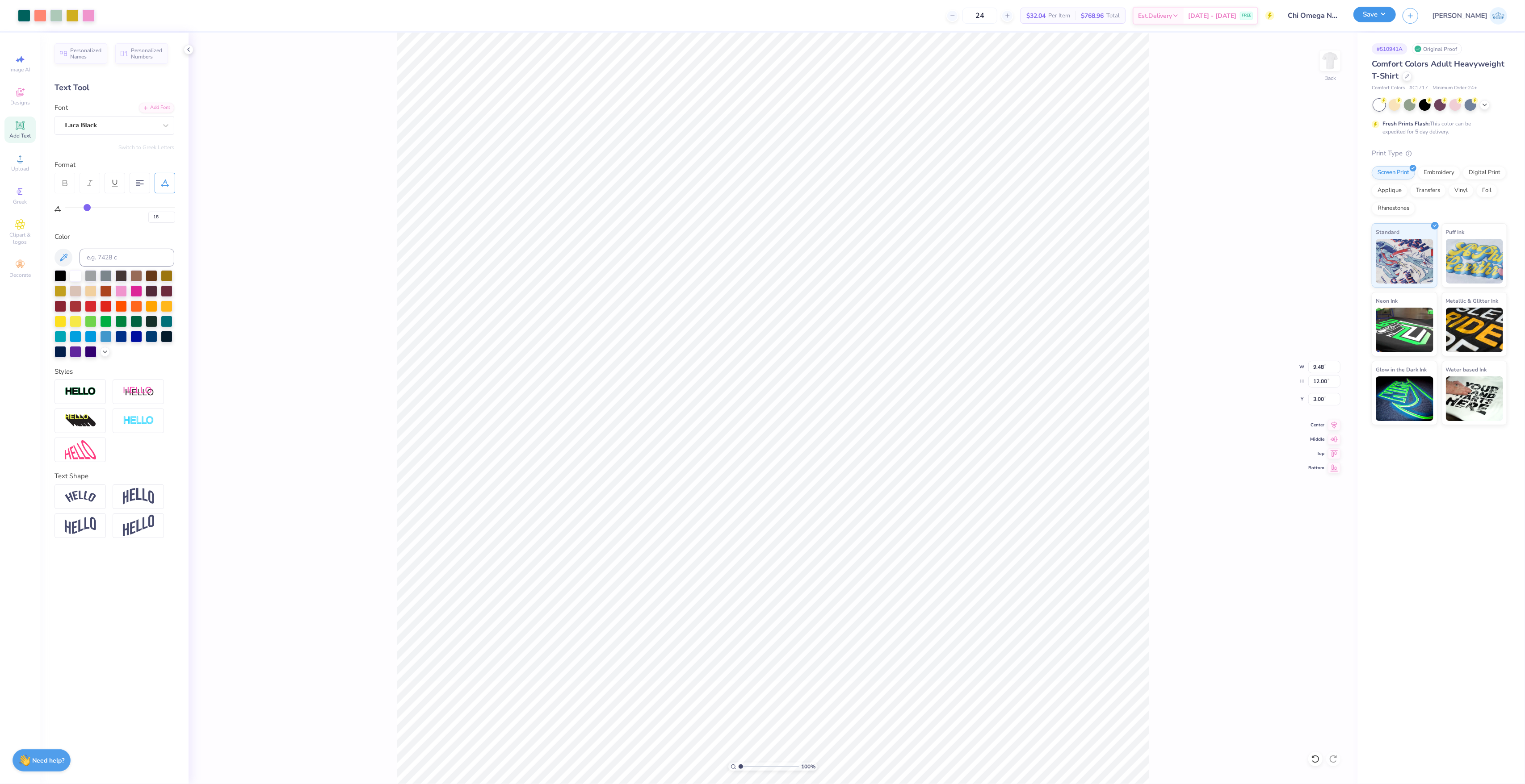
click at [1396, 22] on div "Save" at bounding box center [1374, 16] width 42 height 16
click at [1396, 16] on button "Save" at bounding box center [1374, 14] width 42 height 16
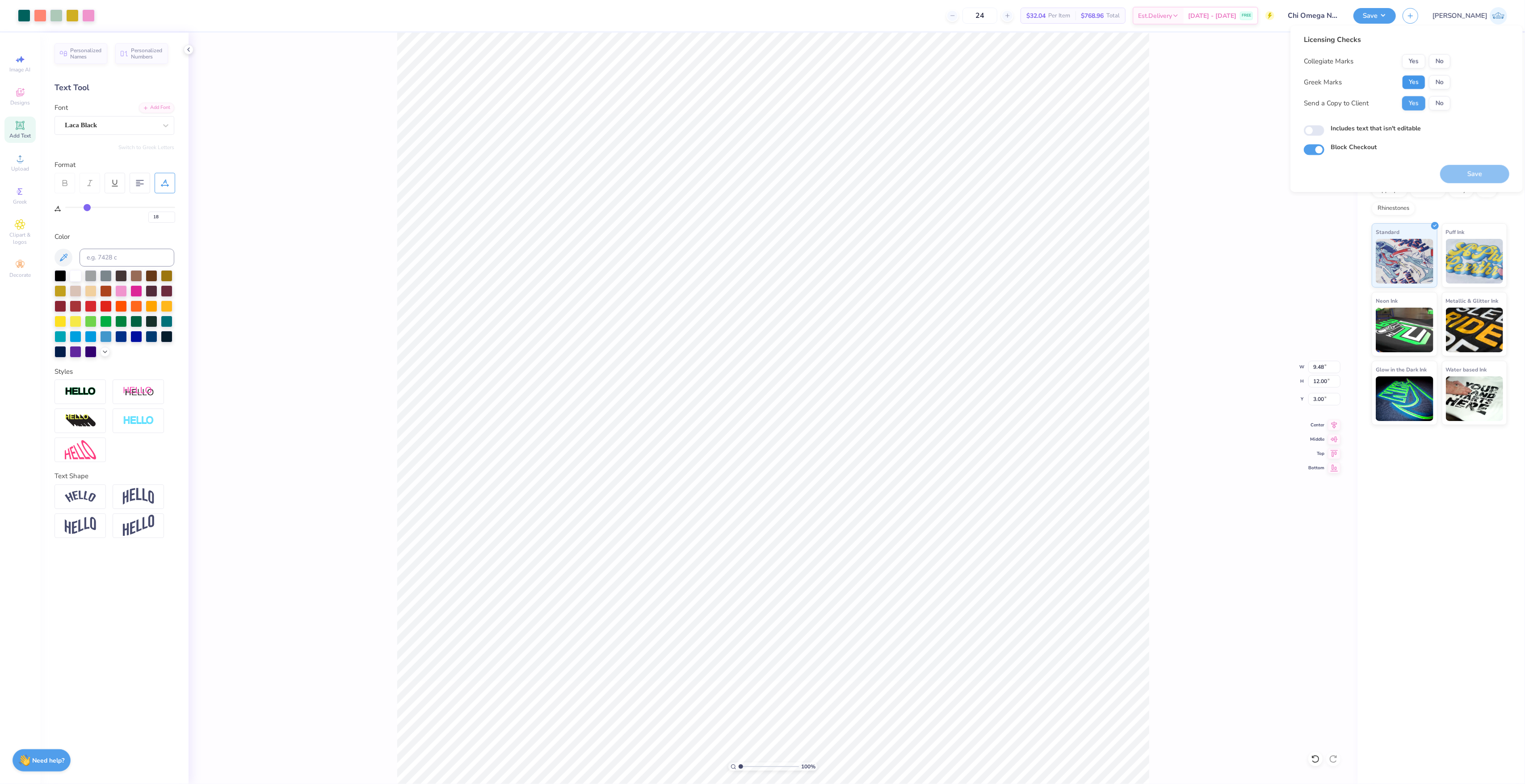
click at [1422, 76] on button "Yes" at bounding box center [1413, 82] width 23 height 14
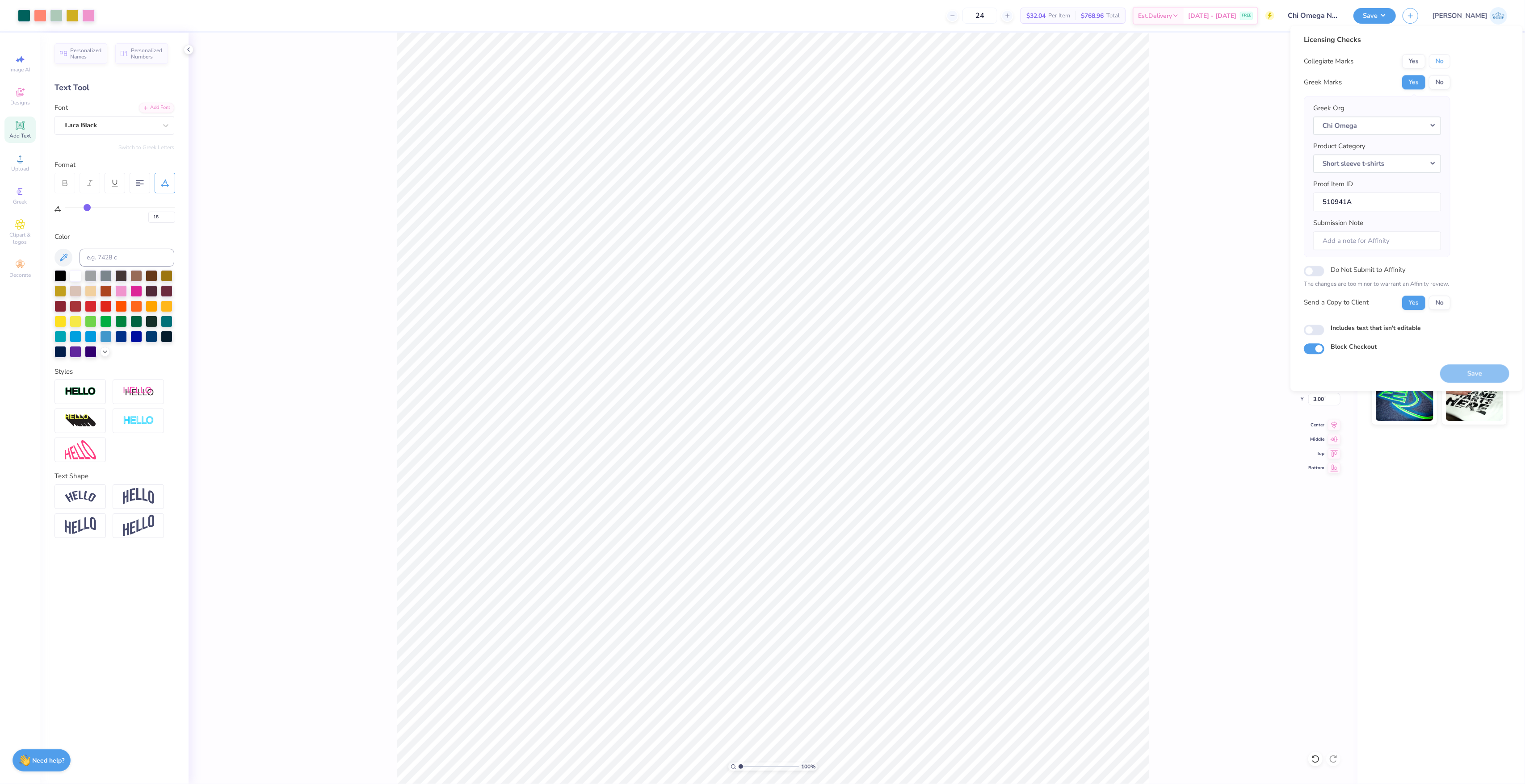
click at [1437, 61] on button "No" at bounding box center [1439, 61] width 22 height 14
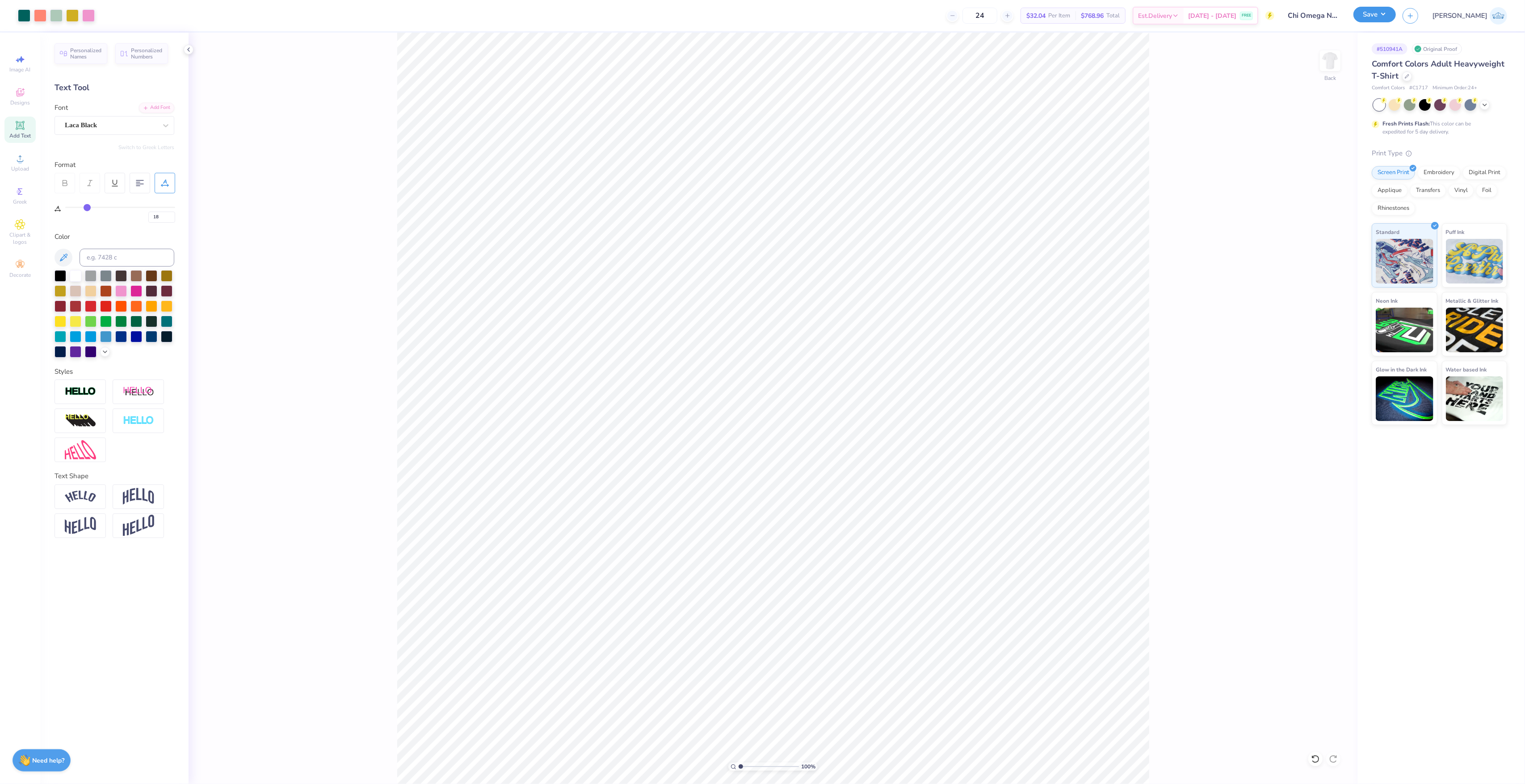
click at [1396, 22] on button "Save" at bounding box center [1374, 14] width 42 height 16
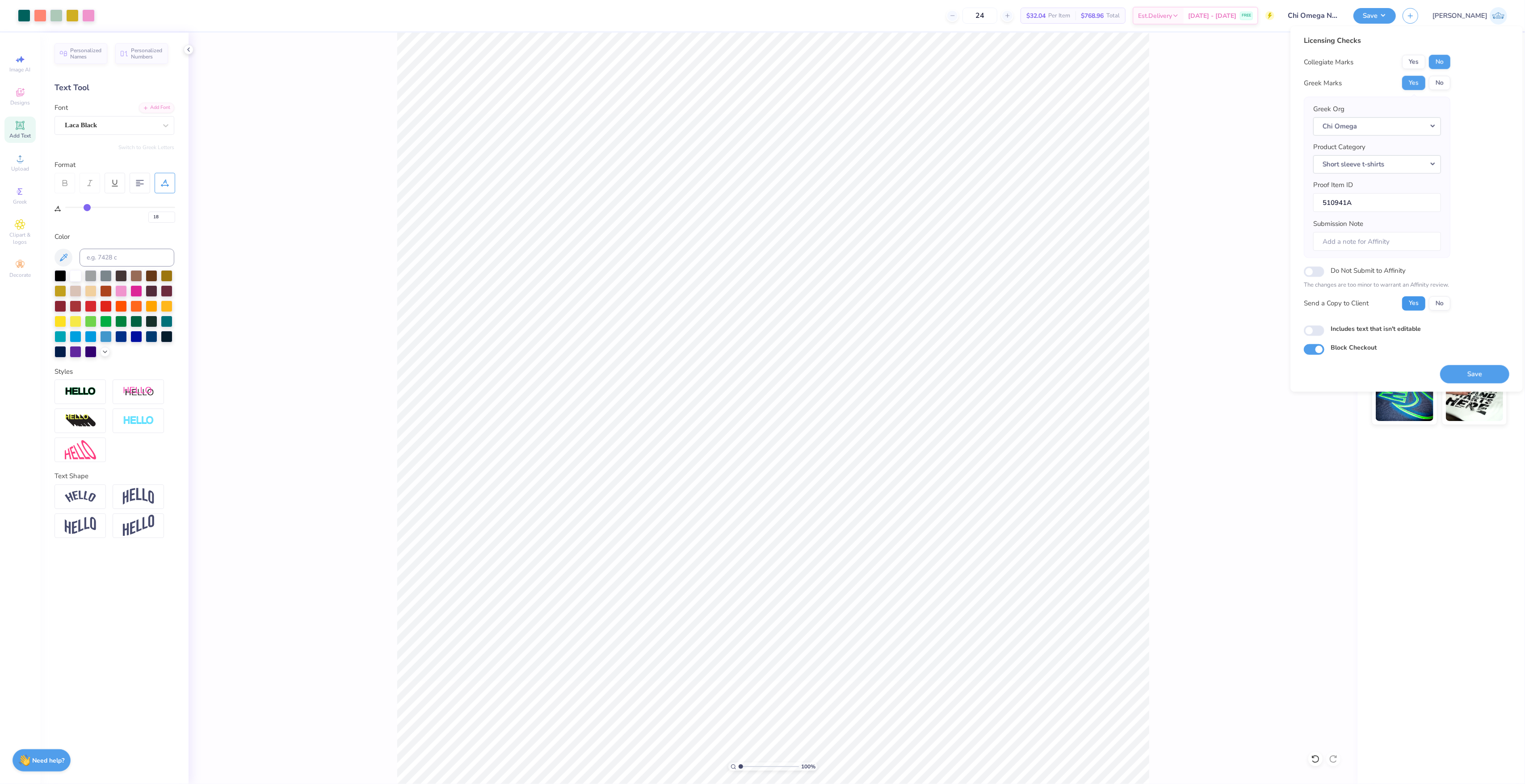
click at [1402, 302] on button "Yes" at bounding box center [1413, 303] width 23 height 14
click at [1456, 377] on button "Save" at bounding box center [1474, 374] width 69 height 18
click at [1311, 631] on div "100 % Back" at bounding box center [772, 409] width 1169 height 752
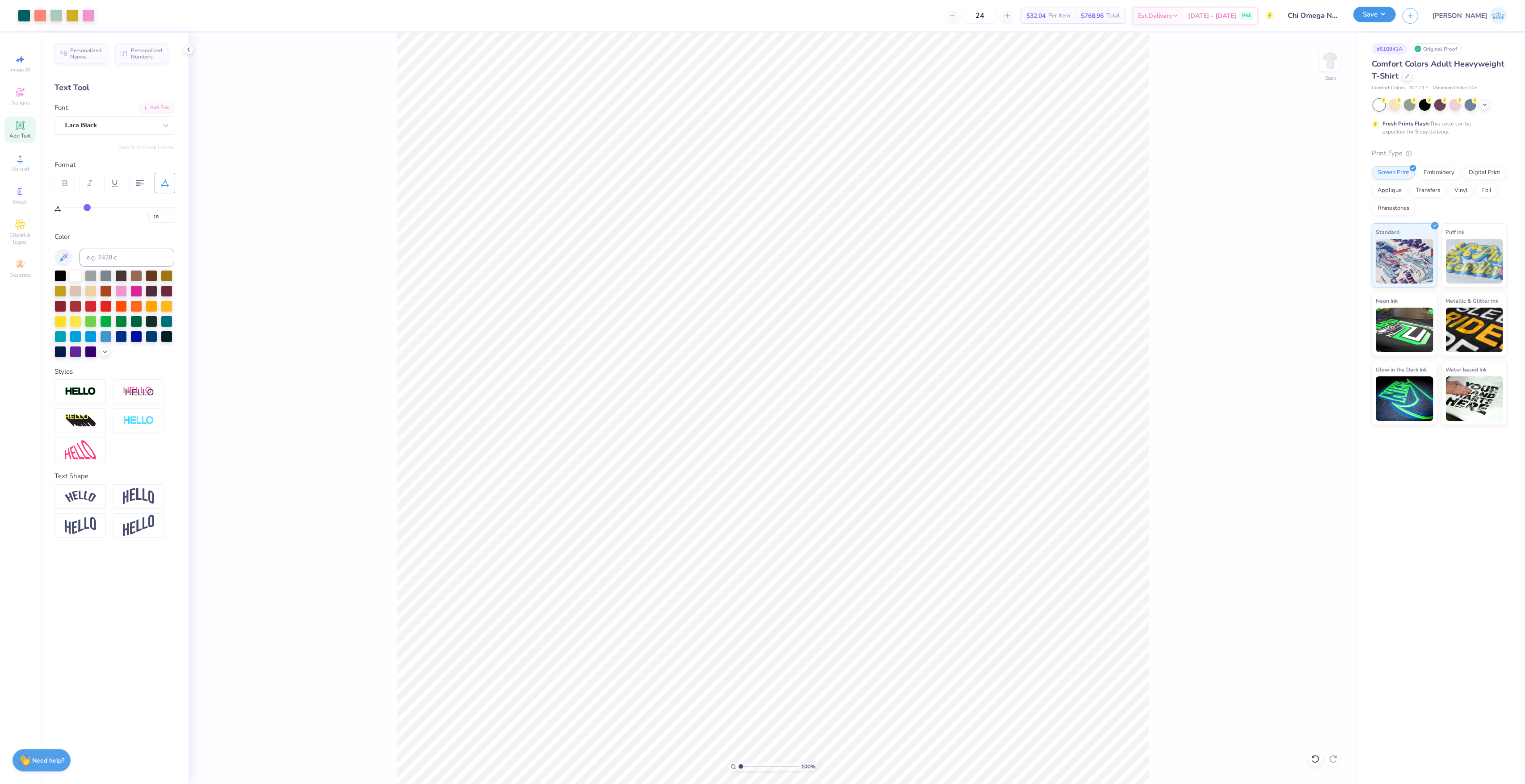
click at [1396, 13] on button "Save" at bounding box center [1374, 14] width 42 height 16
